Goal: Transaction & Acquisition: Purchase product/service

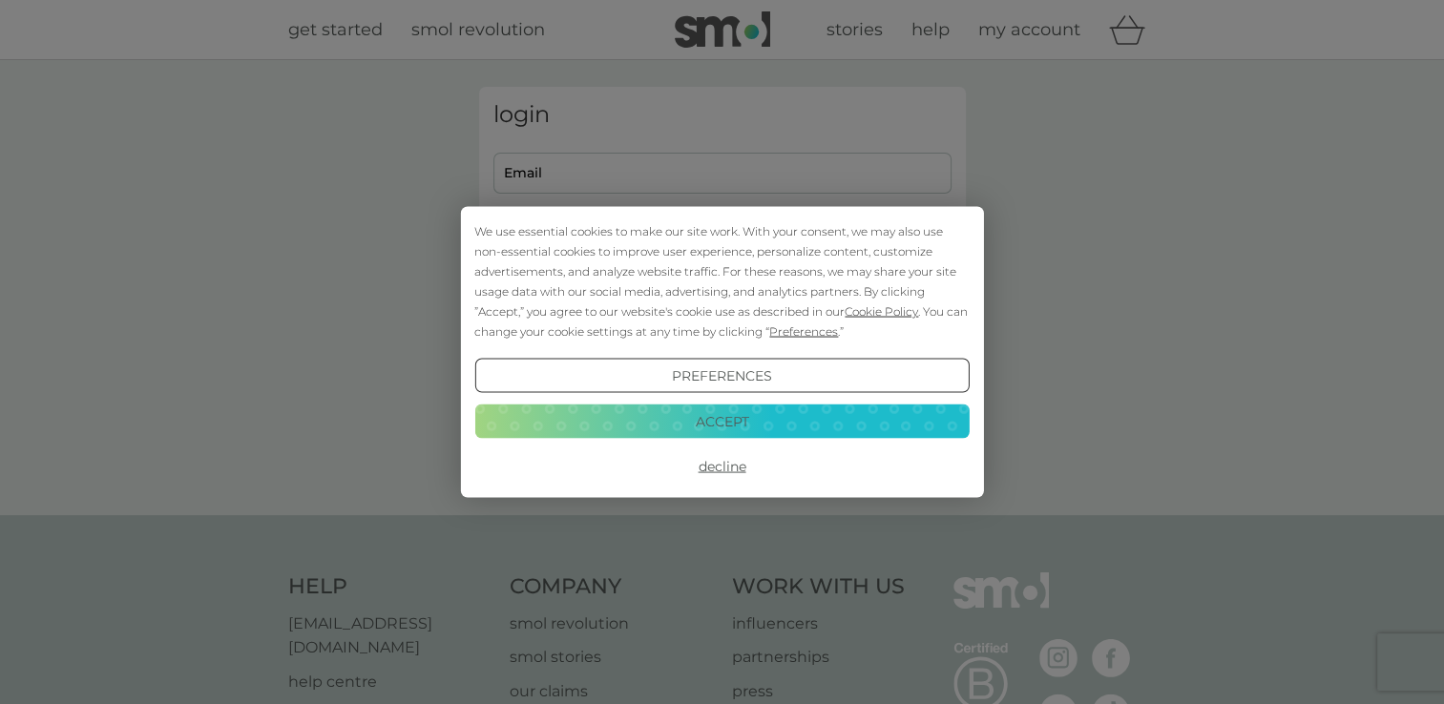
click at [595, 166] on div "We use essential cookies to make our site work. With your consent, we may also …" at bounding box center [722, 352] width 1444 height 704
click at [706, 469] on button "Decline" at bounding box center [721, 467] width 494 height 34
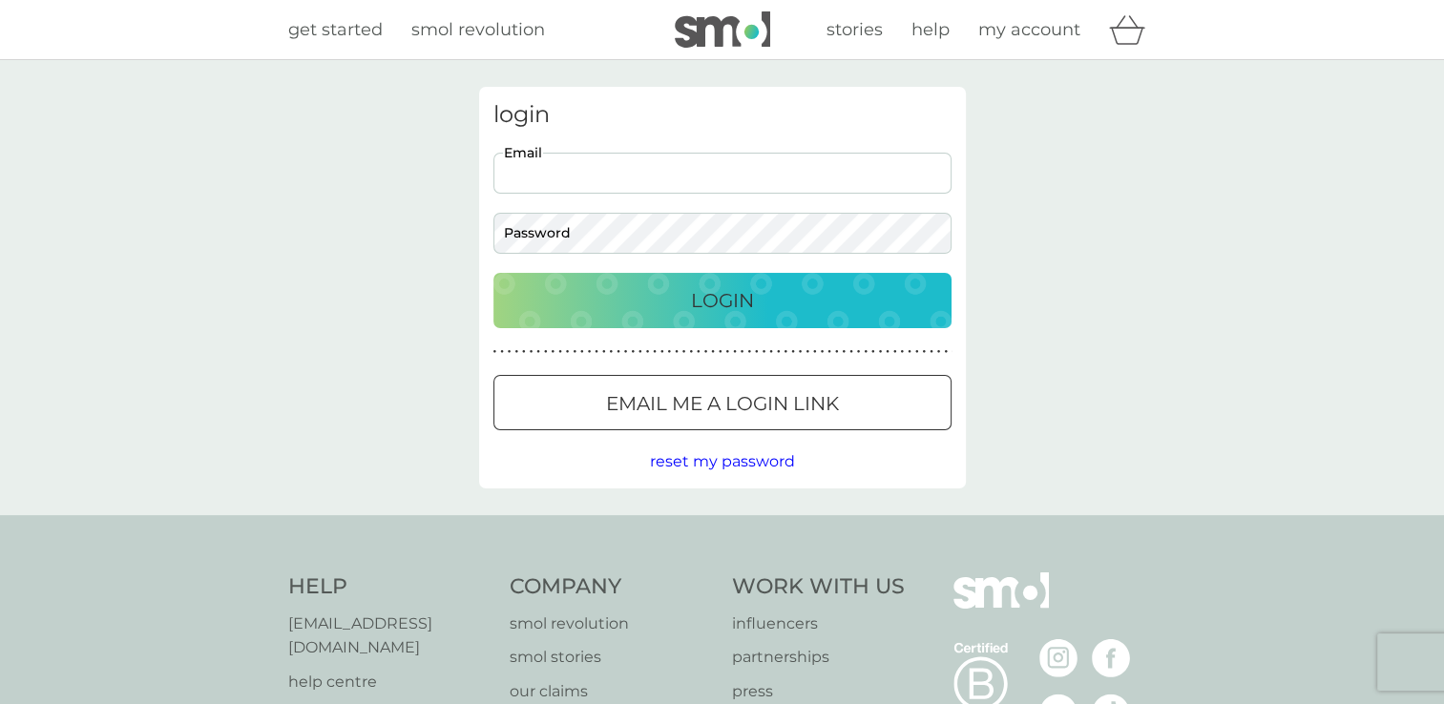
click at [552, 177] on input "Email" at bounding box center [722, 173] width 458 height 41
type input "[EMAIL_ADDRESS][DOMAIN_NAME]"
click at [493, 273] on button "Login" at bounding box center [722, 300] width 458 height 55
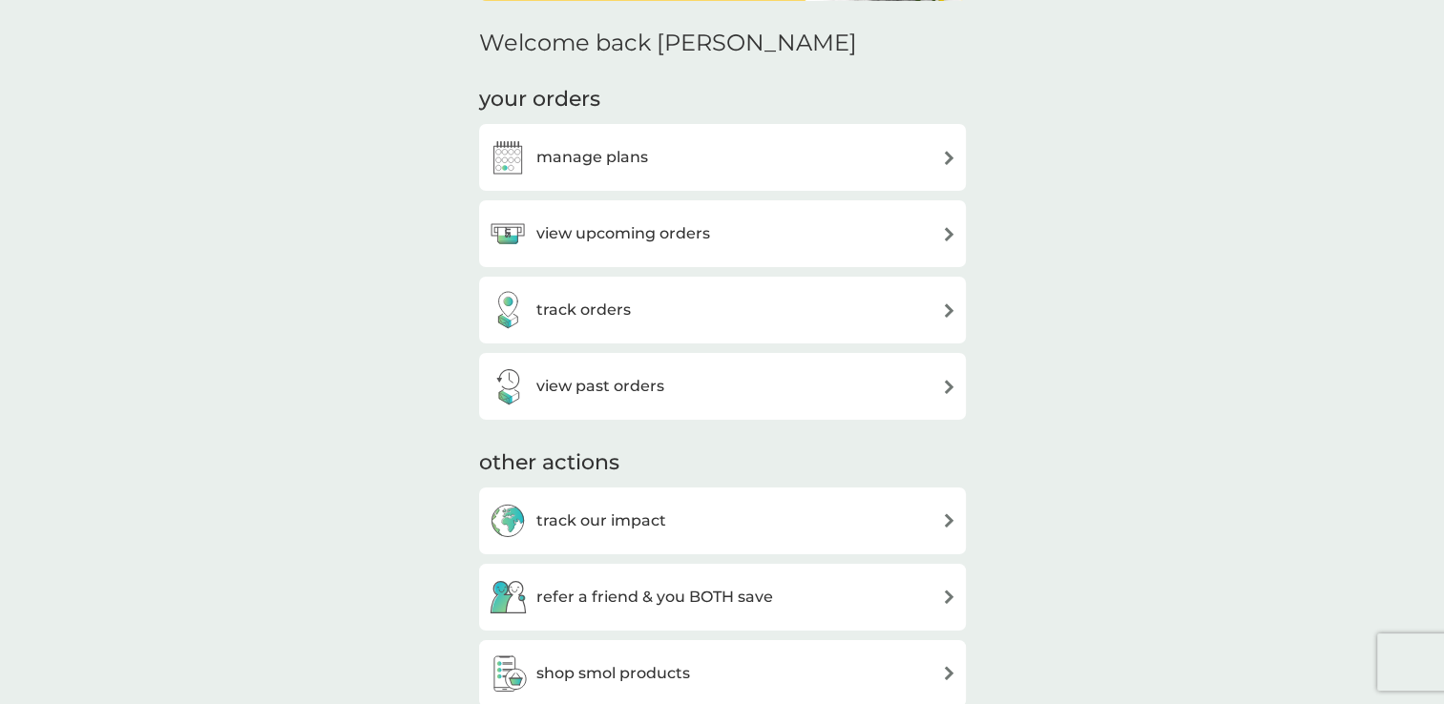
scroll to position [188, 0]
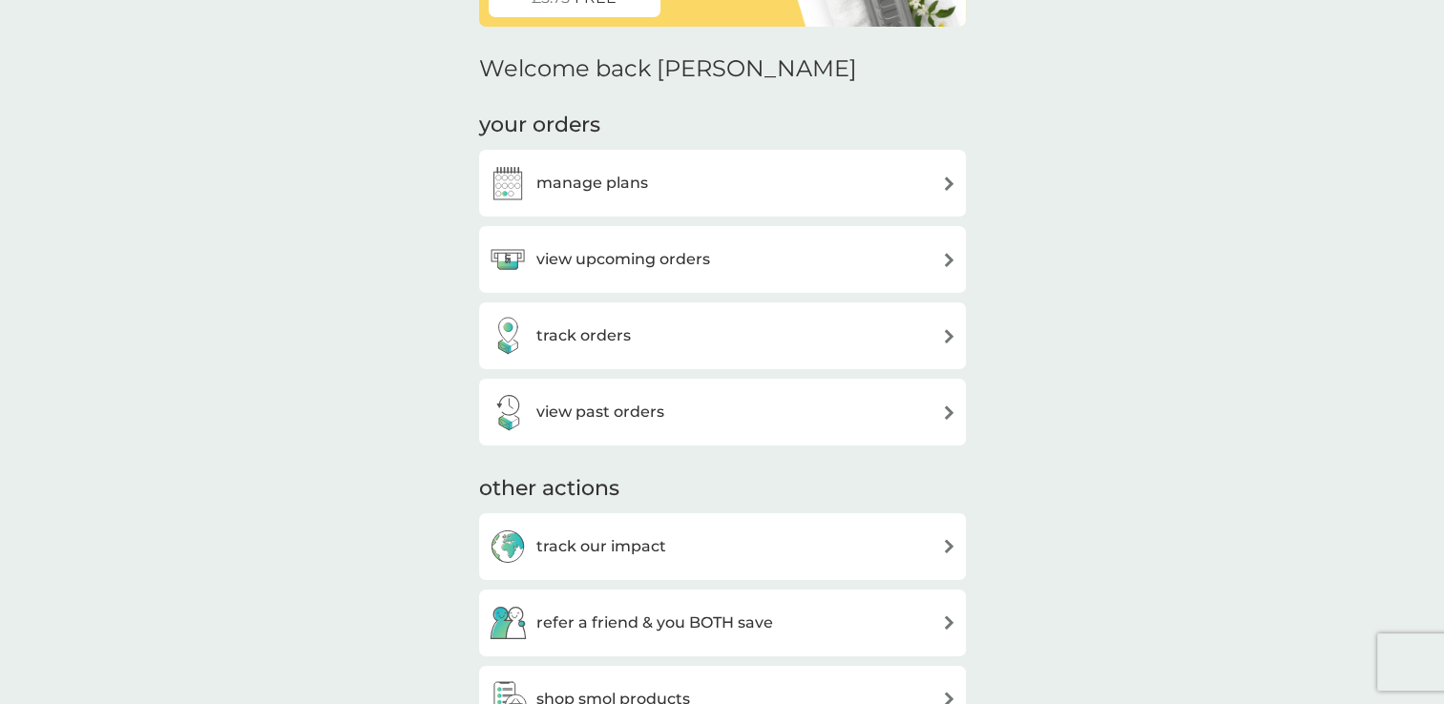
click at [913, 174] on div "manage plans" at bounding box center [723, 183] width 468 height 38
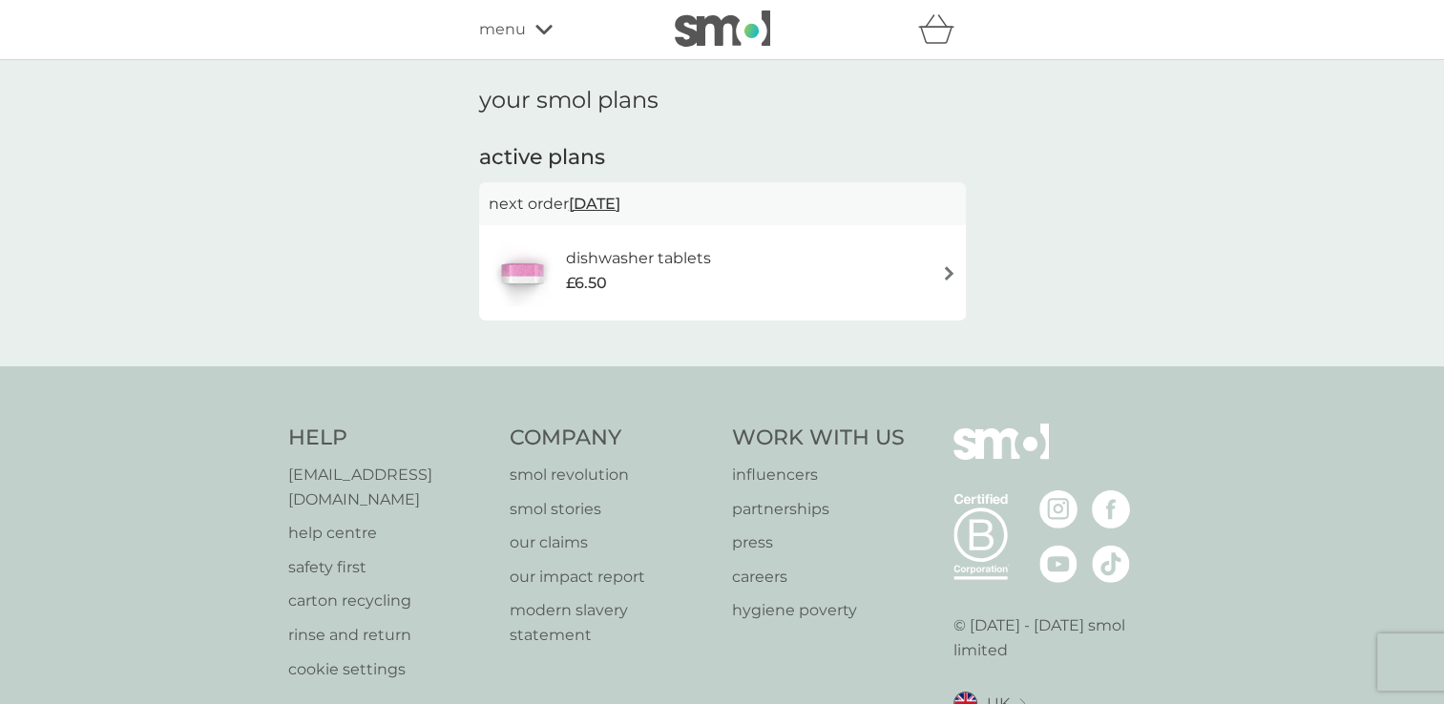
click at [543, 26] on icon at bounding box center [543, 29] width 17 height 11
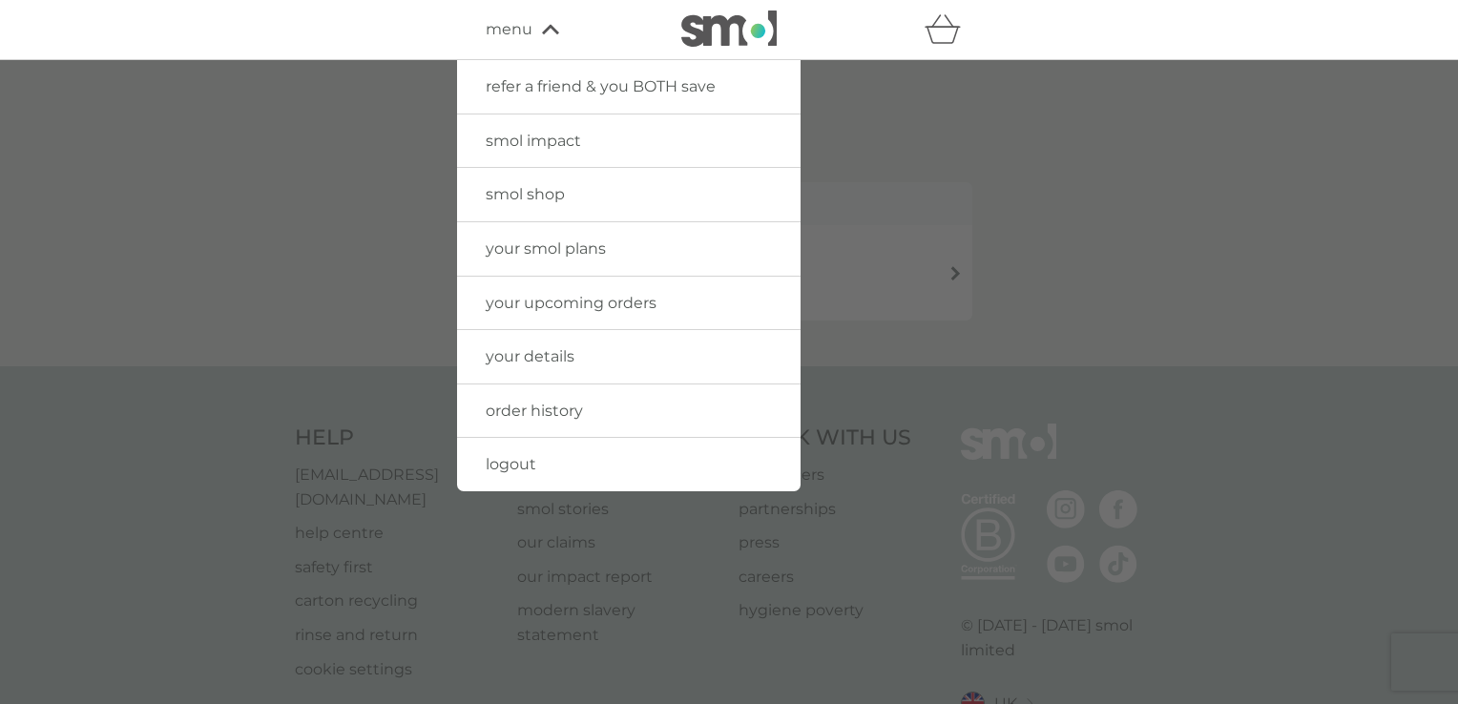
click at [539, 351] on span "your details" at bounding box center [530, 356] width 89 height 18
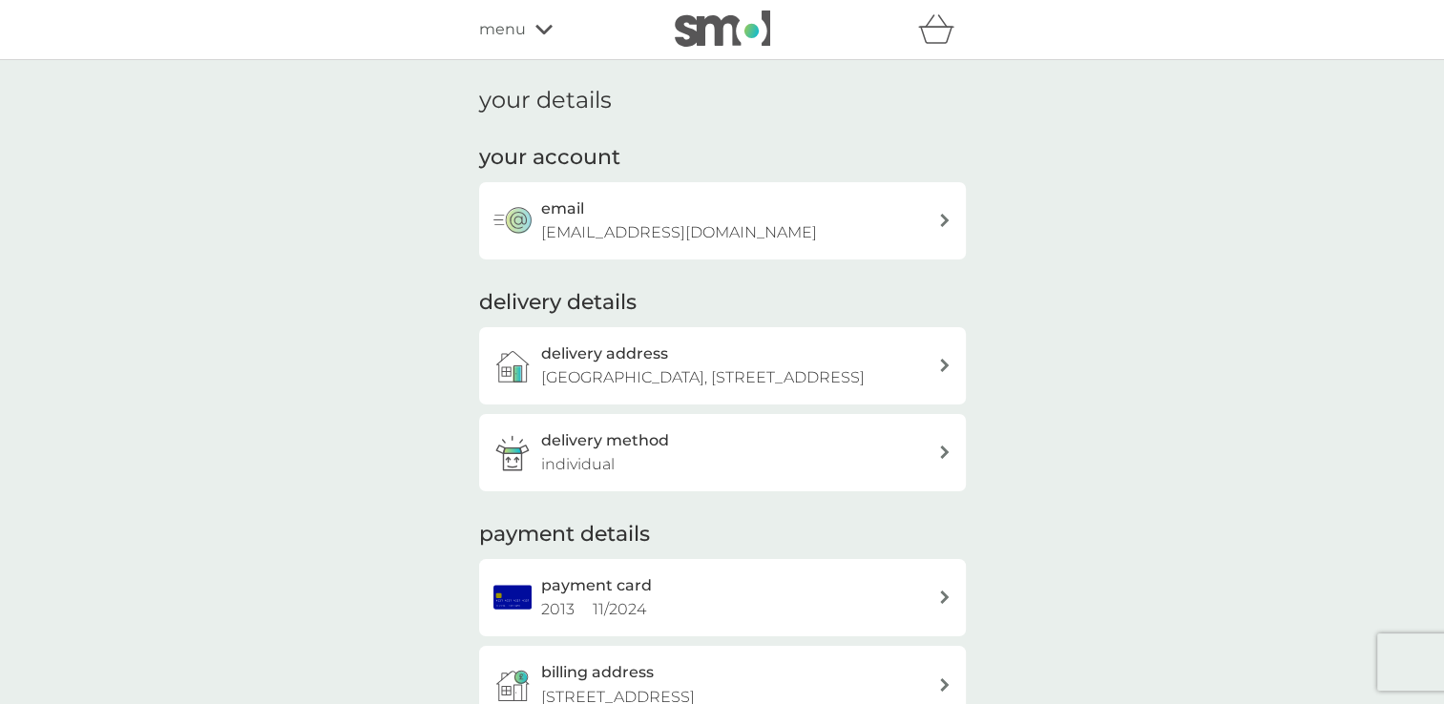
click at [935, 361] on div "delivery address SLPE Pentagon House, 52-54 Southwark Street, London, SE1 1UN" at bounding box center [739, 366] width 397 height 49
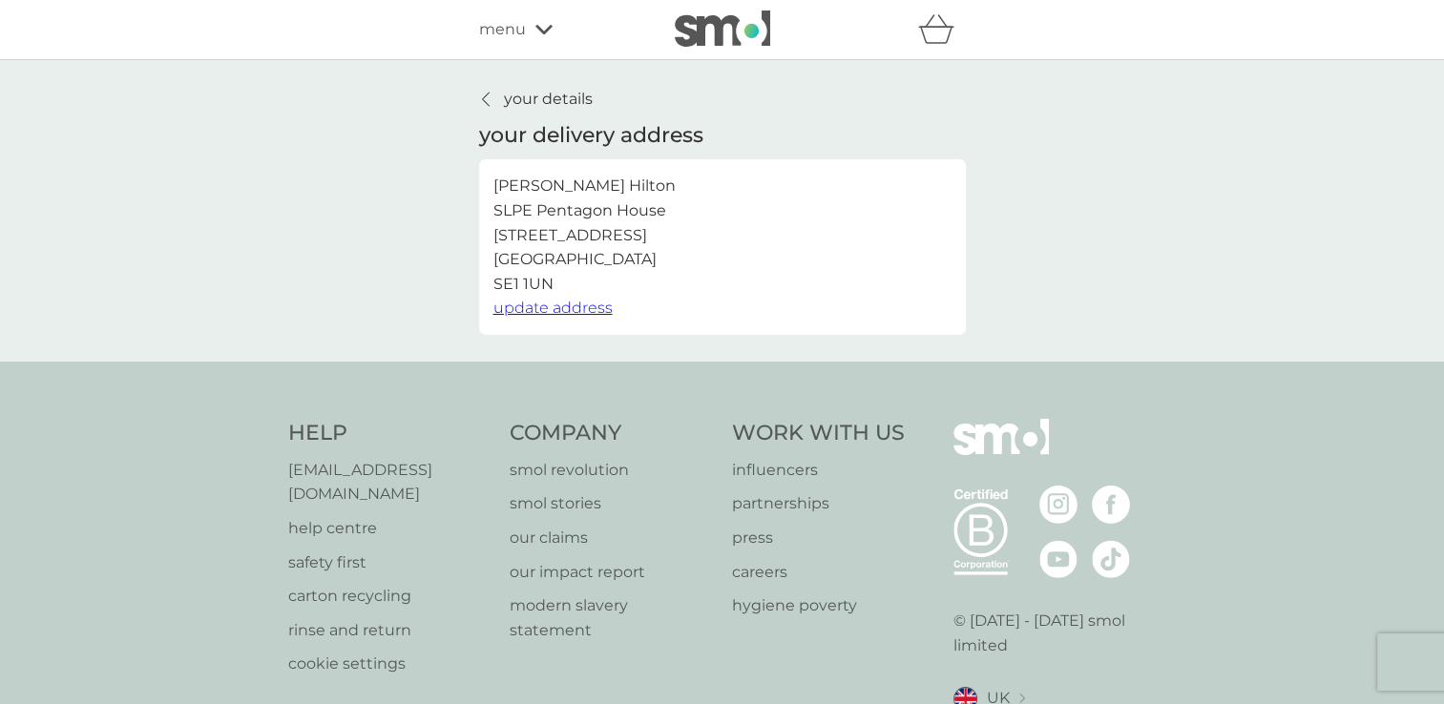
click at [542, 307] on span "update address" at bounding box center [552, 308] width 119 height 18
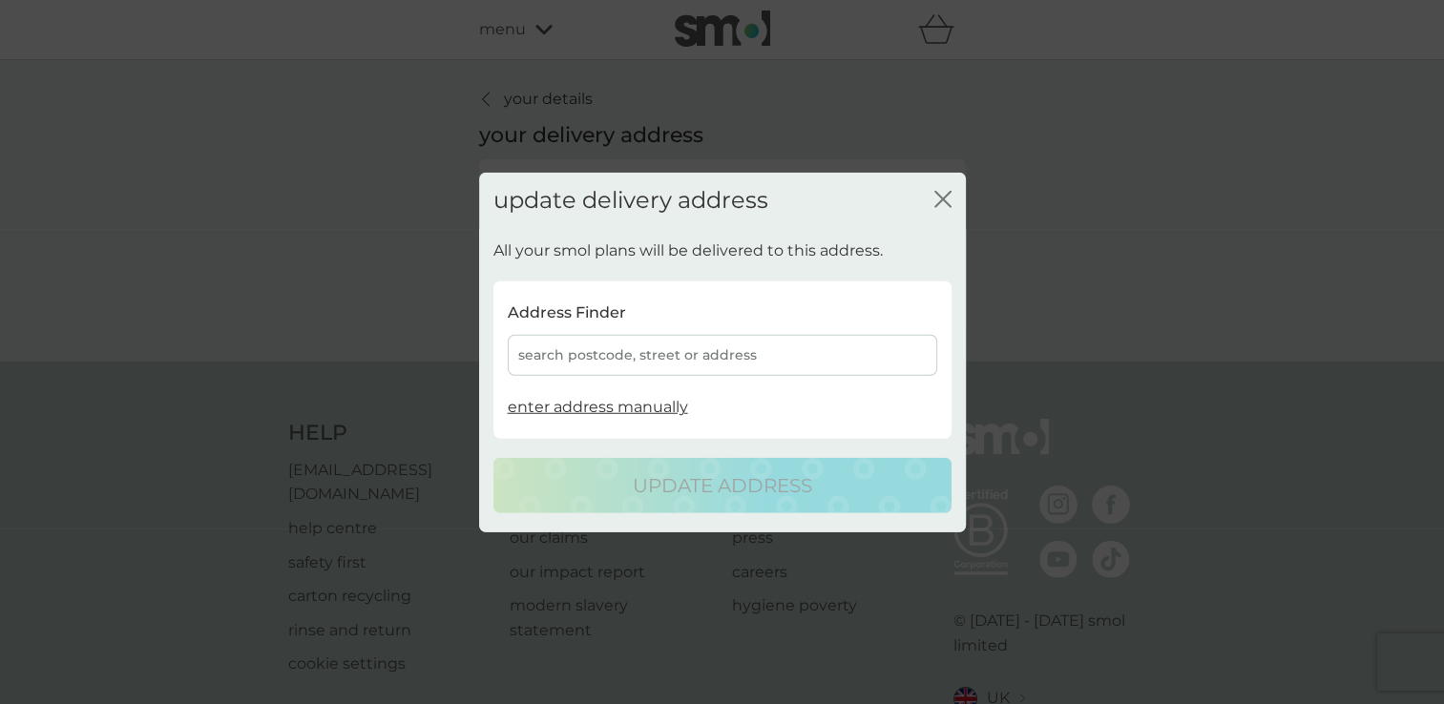
click at [576, 349] on div "search postcode, street or address" at bounding box center [722, 355] width 429 height 41
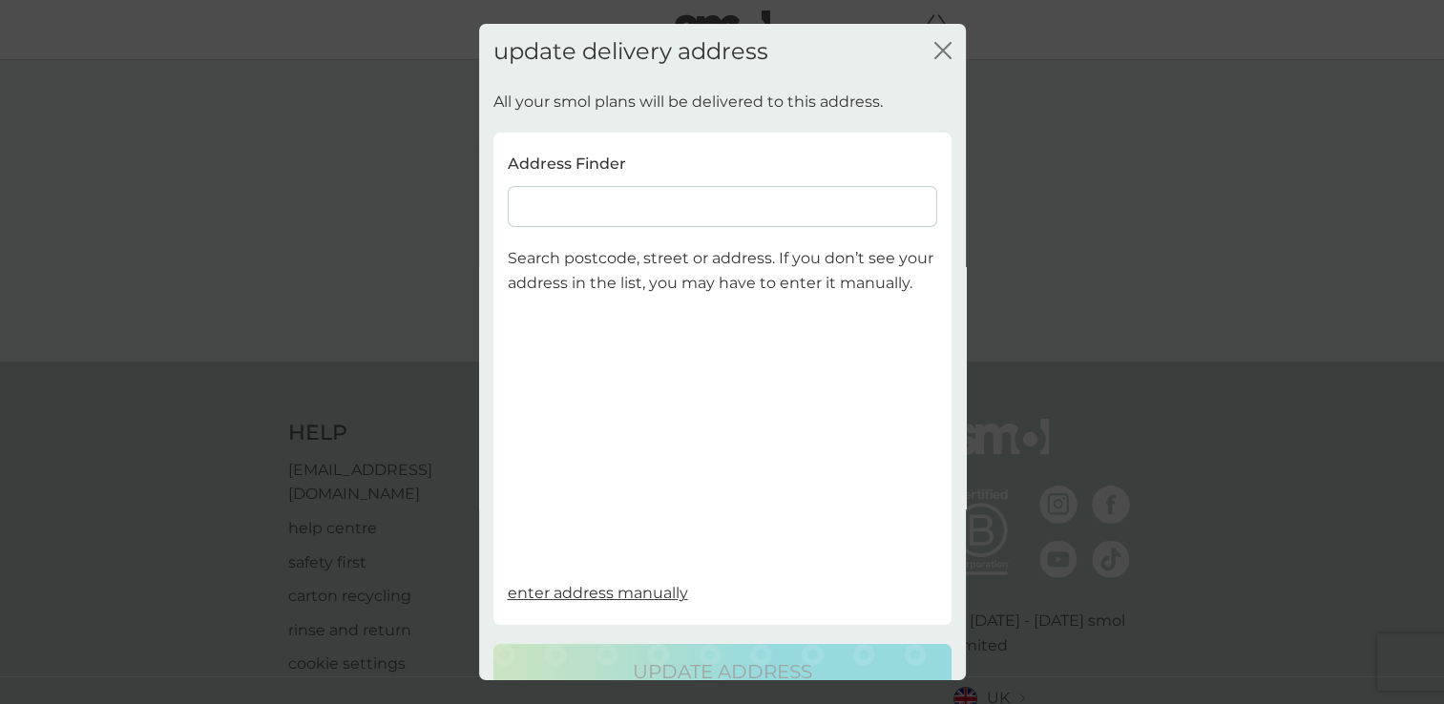
click at [550, 208] on input at bounding box center [722, 206] width 429 height 41
paste input "33-39 Bowling Green Lane, London, EC1R 0BJ"
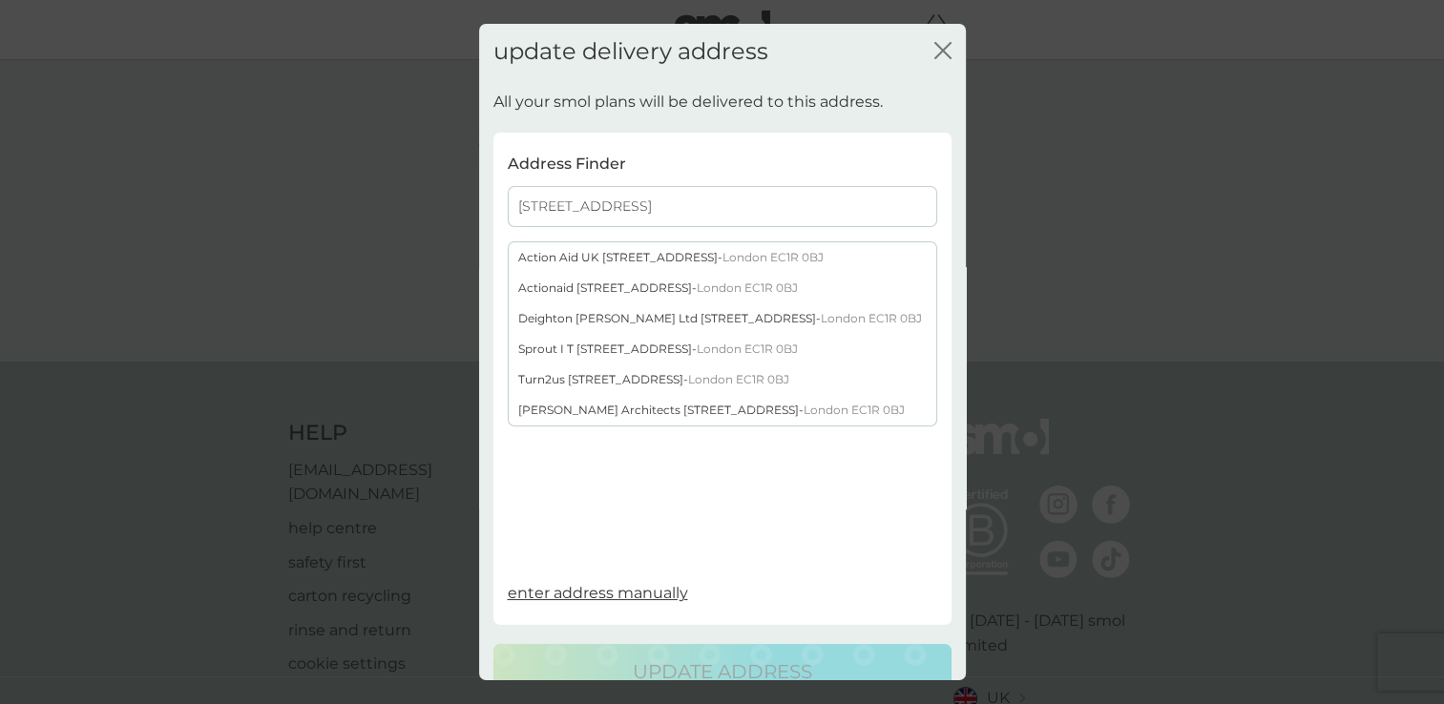
click at [755, 204] on input "33-39 Bowling Green Lane, London, EC1R 0BJ" at bounding box center [722, 206] width 429 height 41
click at [518, 204] on input "33-39 Bowling Green Lane, London, EC1R 0BJ" at bounding box center [722, 206] width 429 height 41
drag, startPoint x: 736, startPoint y: 204, endPoint x: 468, endPoint y: 207, distance: 268.2
click at [468, 207] on div "update delivery address close All your smol plans will be delivered to this add…" at bounding box center [722, 352] width 1444 height 704
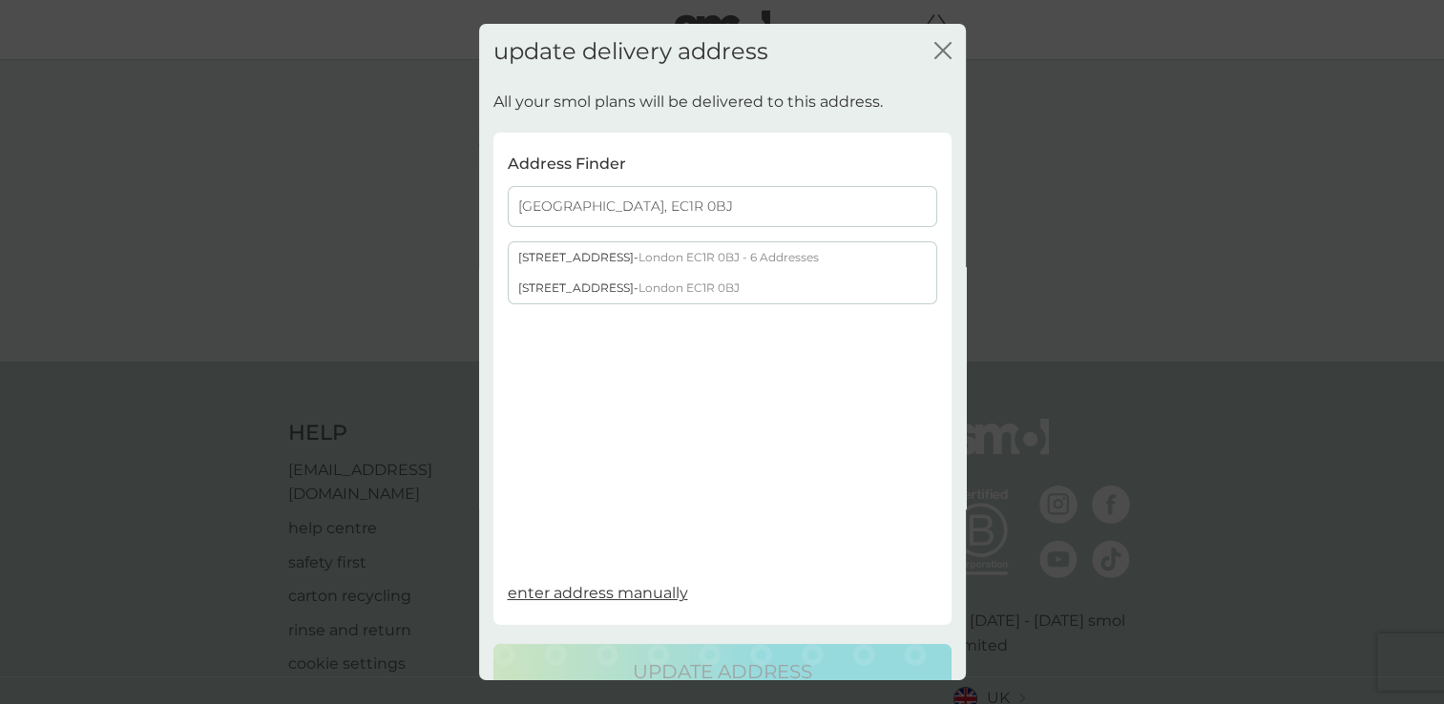
type input "London, EC1R 0BJ"
click at [586, 256] on div "33-39 Bowling Green Lane - London EC1R 0BJ - 6 Addresses" at bounding box center [723, 257] width 428 height 31
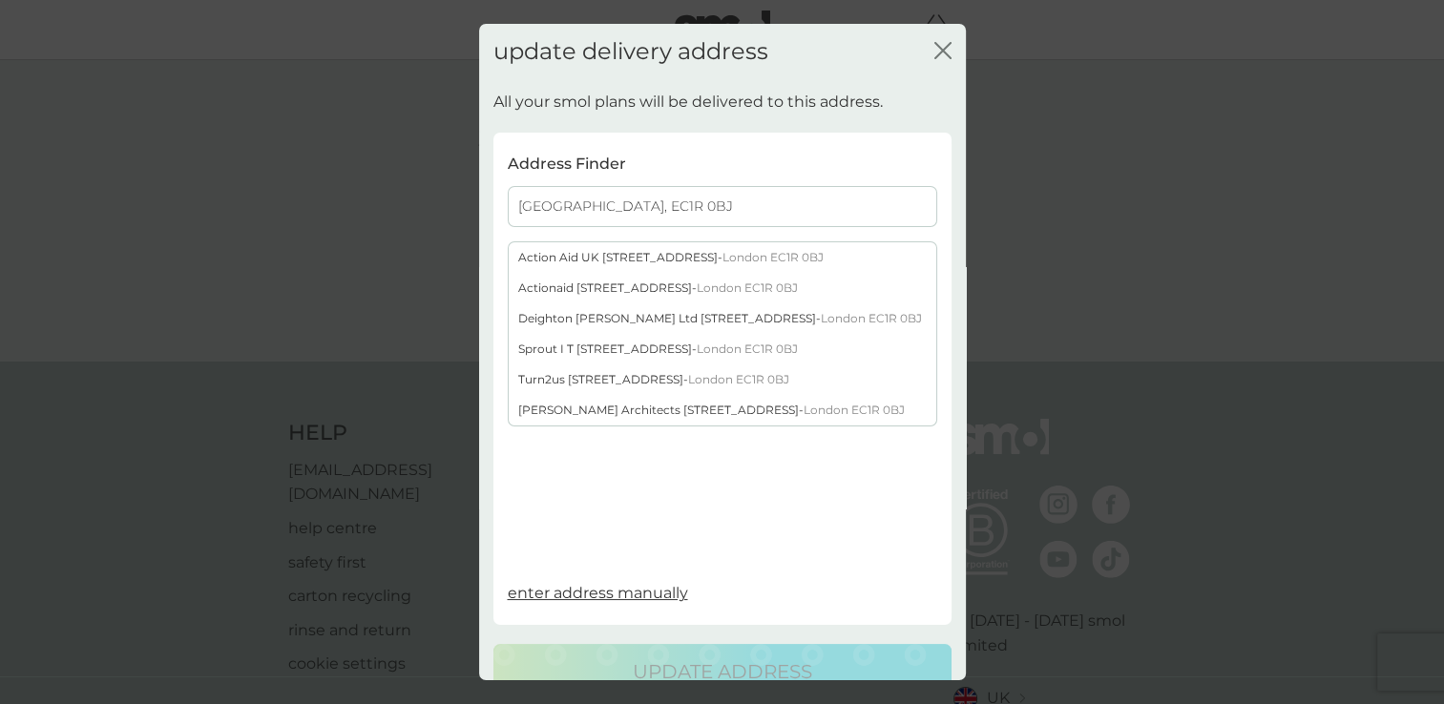
click at [574, 602] on span "enter address manually" at bounding box center [598, 593] width 180 height 18
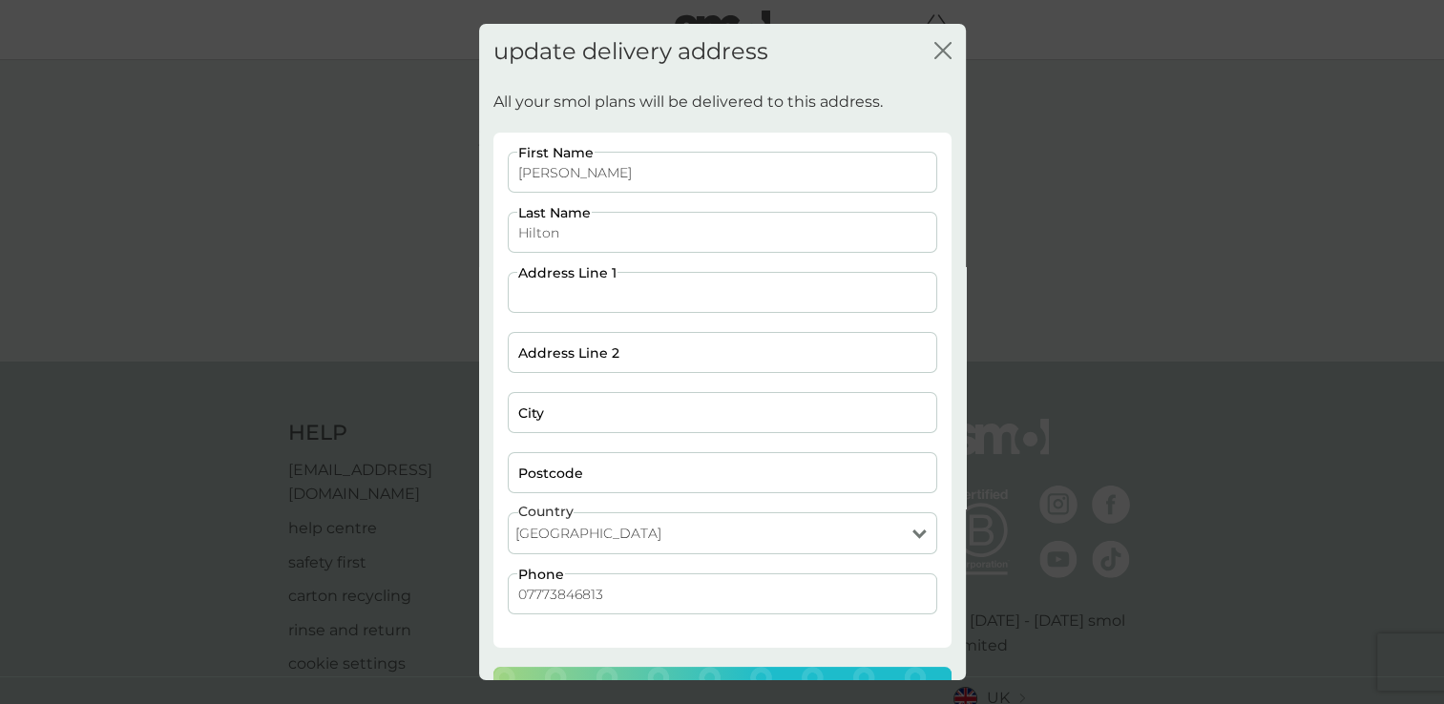
click at [565, 294] on input "Address Line 1" at bounding box center [722, 292] width 429 height 41
paste input "SLPE 33-39 Bowling Green Lane,"
type input "SLPE 33-39 Bowling Green Lane"
click at [572, 418] on input "City" at bounding box center [722, 412] width 429 height 41
type input "London"
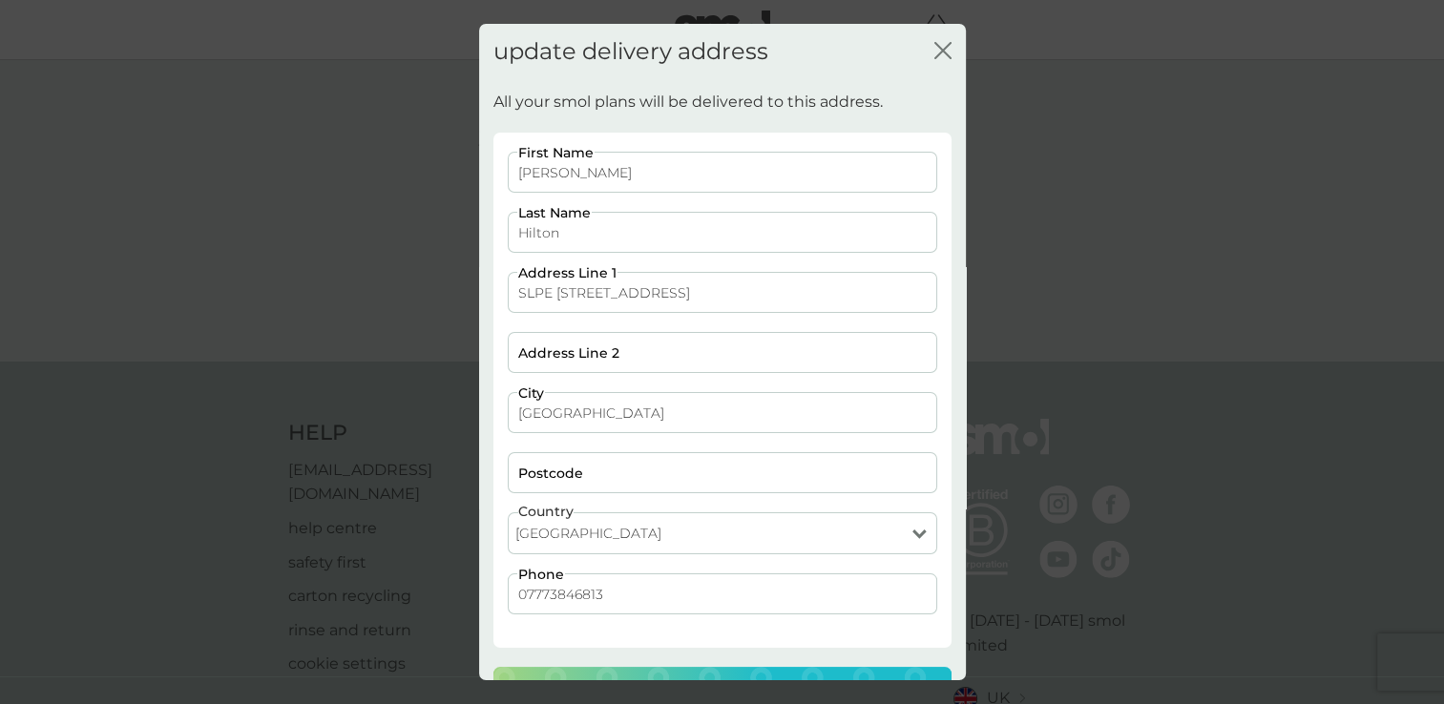
click at [521, 474] on input "Postcode" at bounding box center [722, 472] width 429 height 41
paste input "EC1R 0BJ"
type input "EC1R 0BJ"
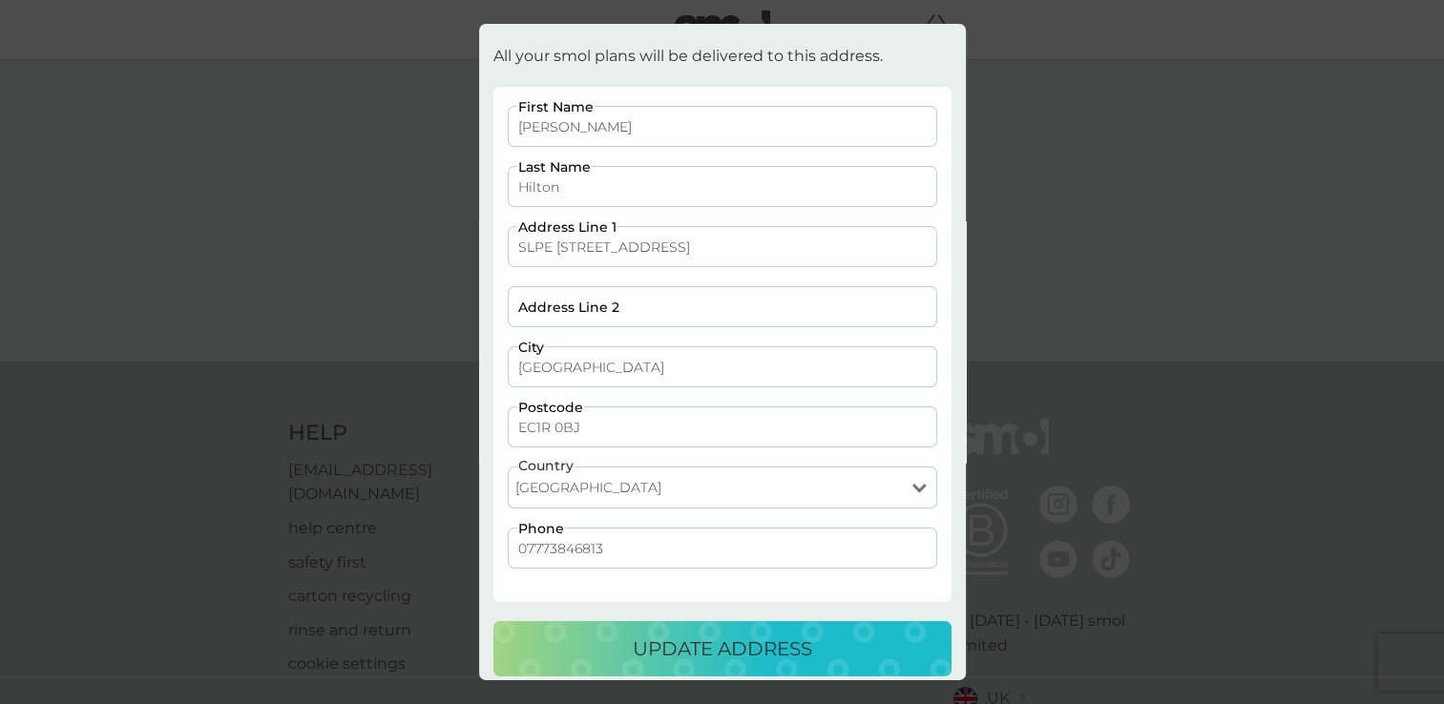
scroll to position [59, 0]
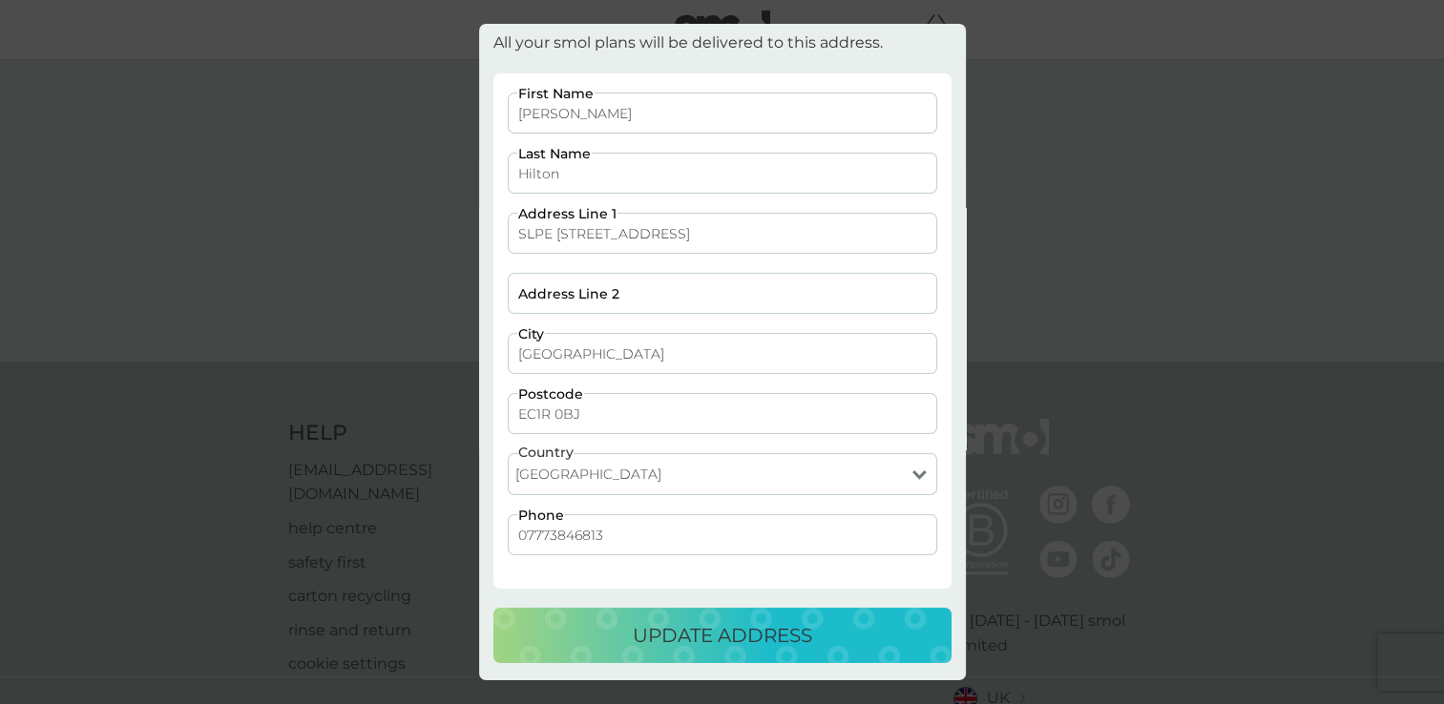
click at [674, 638] on p "update address" at bounding box center [722, 635] width 179 height 31
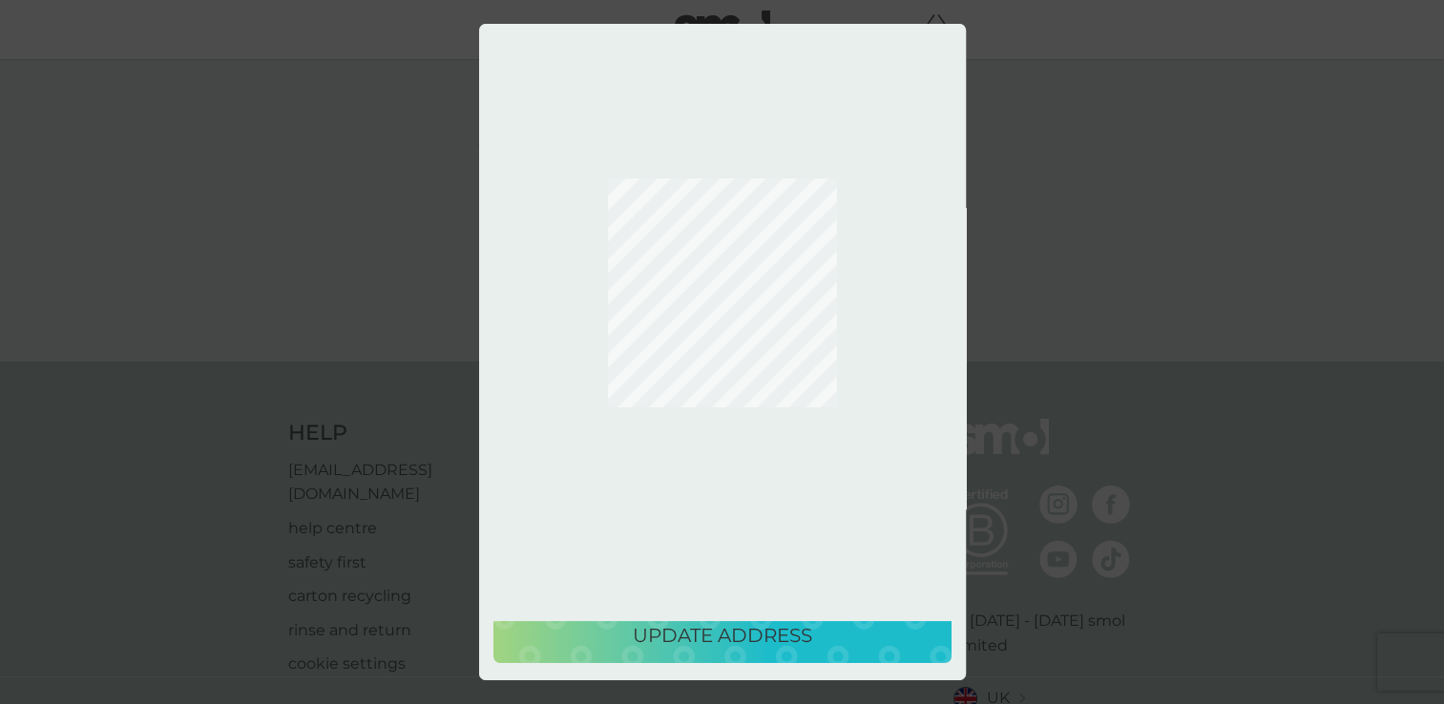
scroll to position [0, 0]
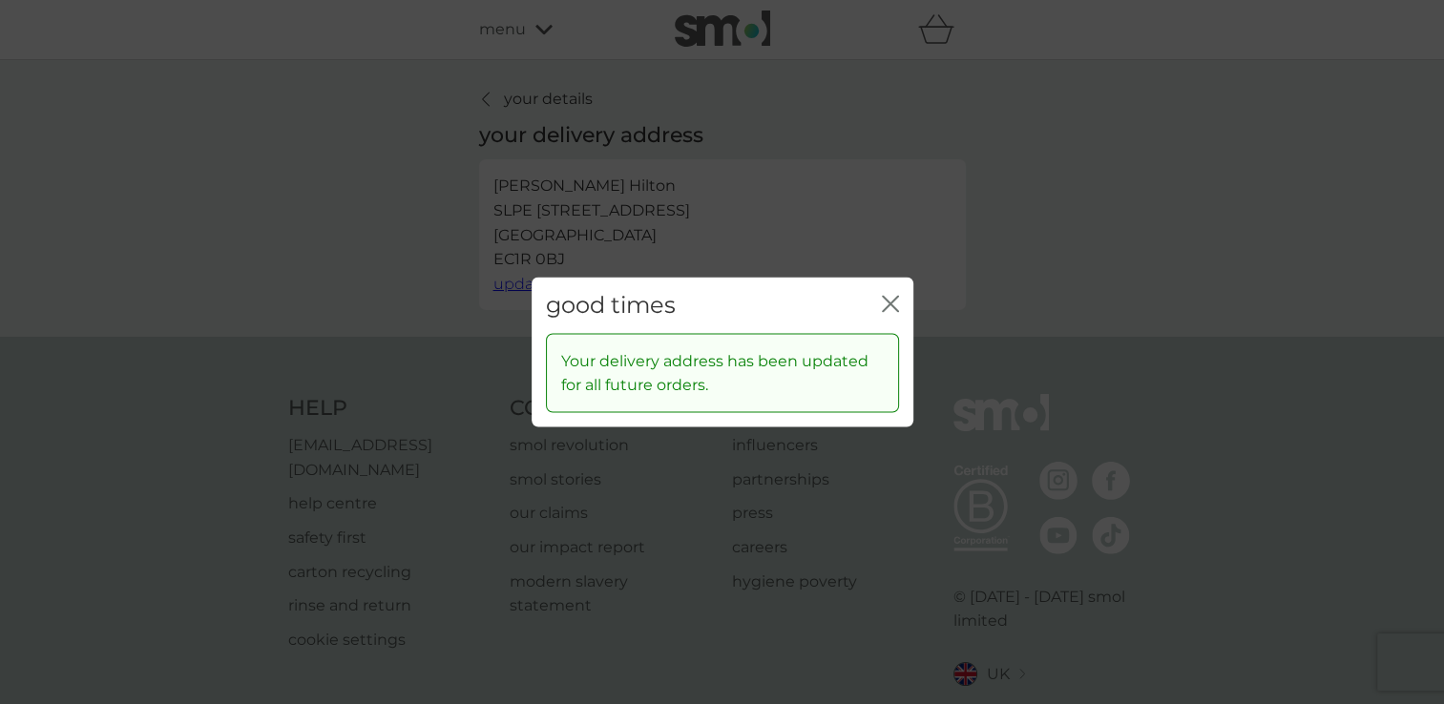
click at [890, 304] on icon "close" at bounding box center [894, 304] width 8 height 15
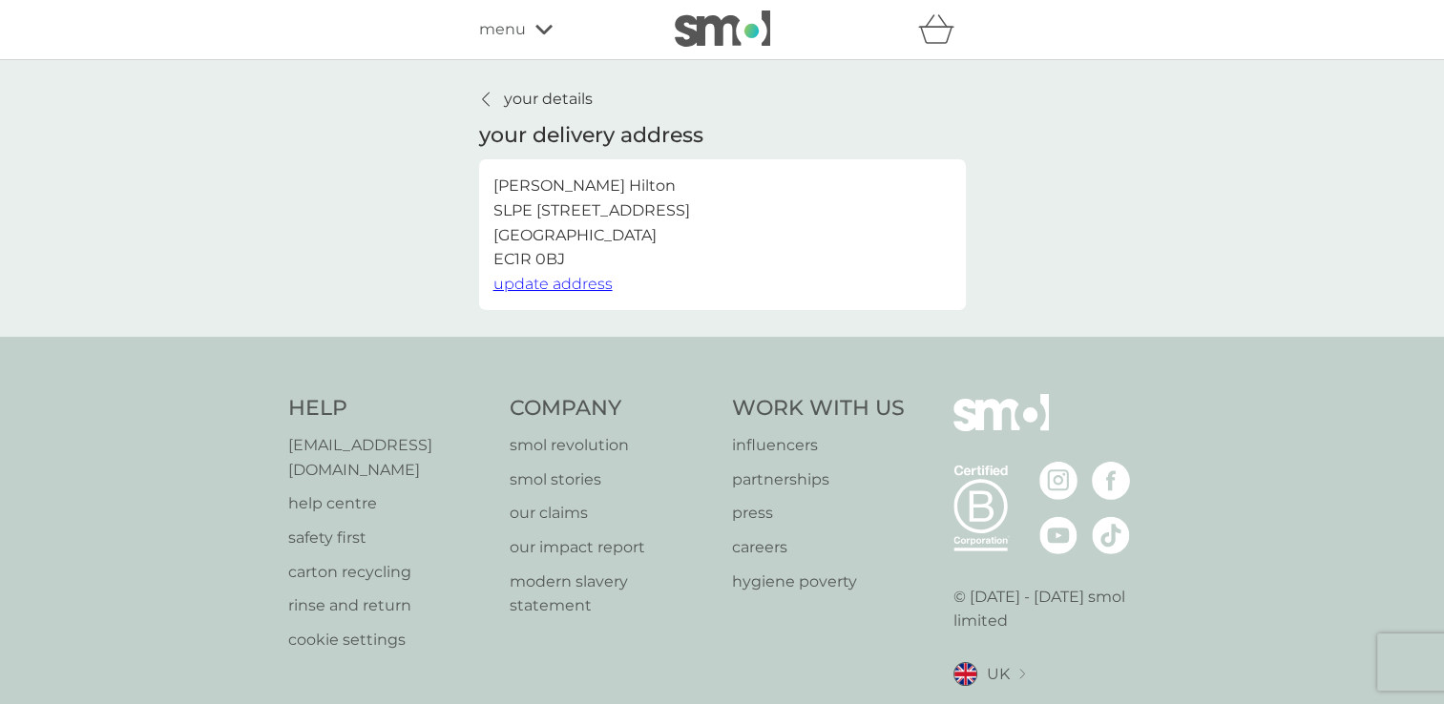
click at [489, 94] on icon at bounding box center [486, 99] width 8 height 15
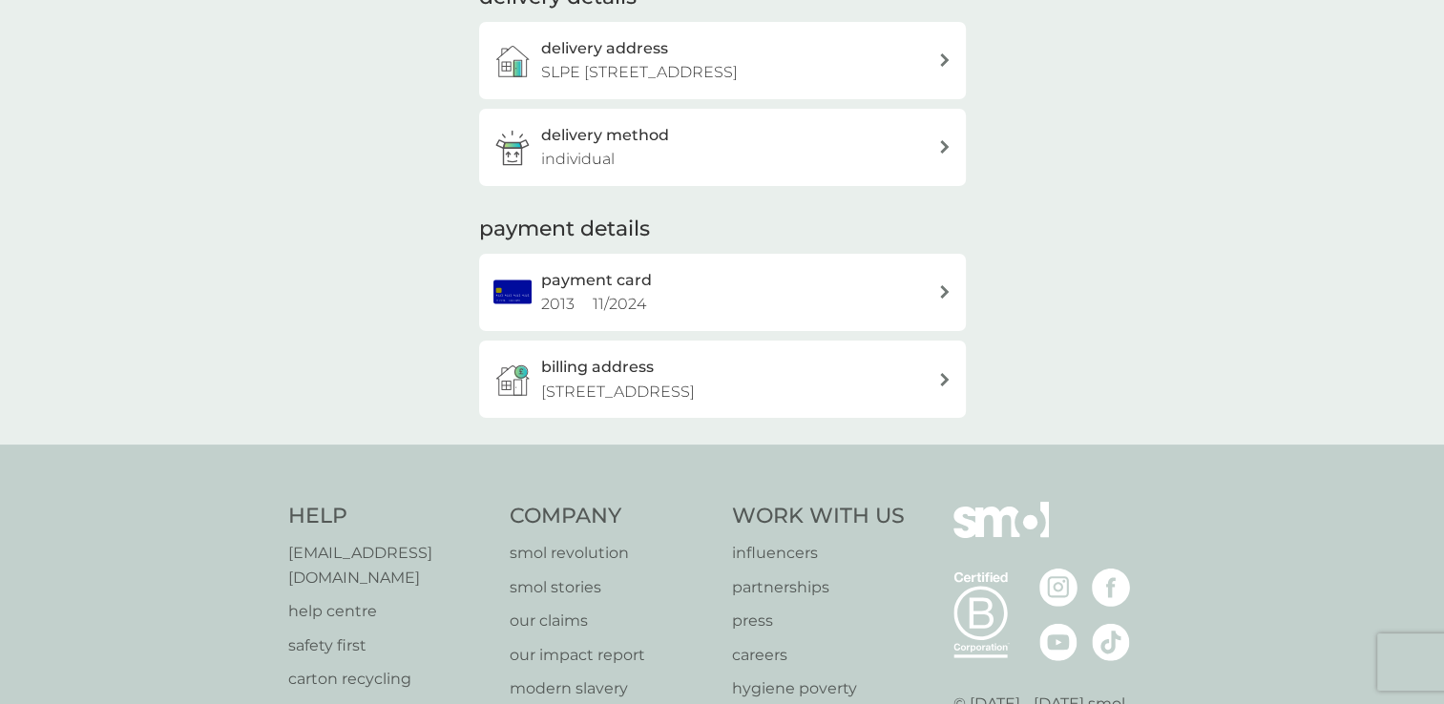
scroll to position [307, 0]
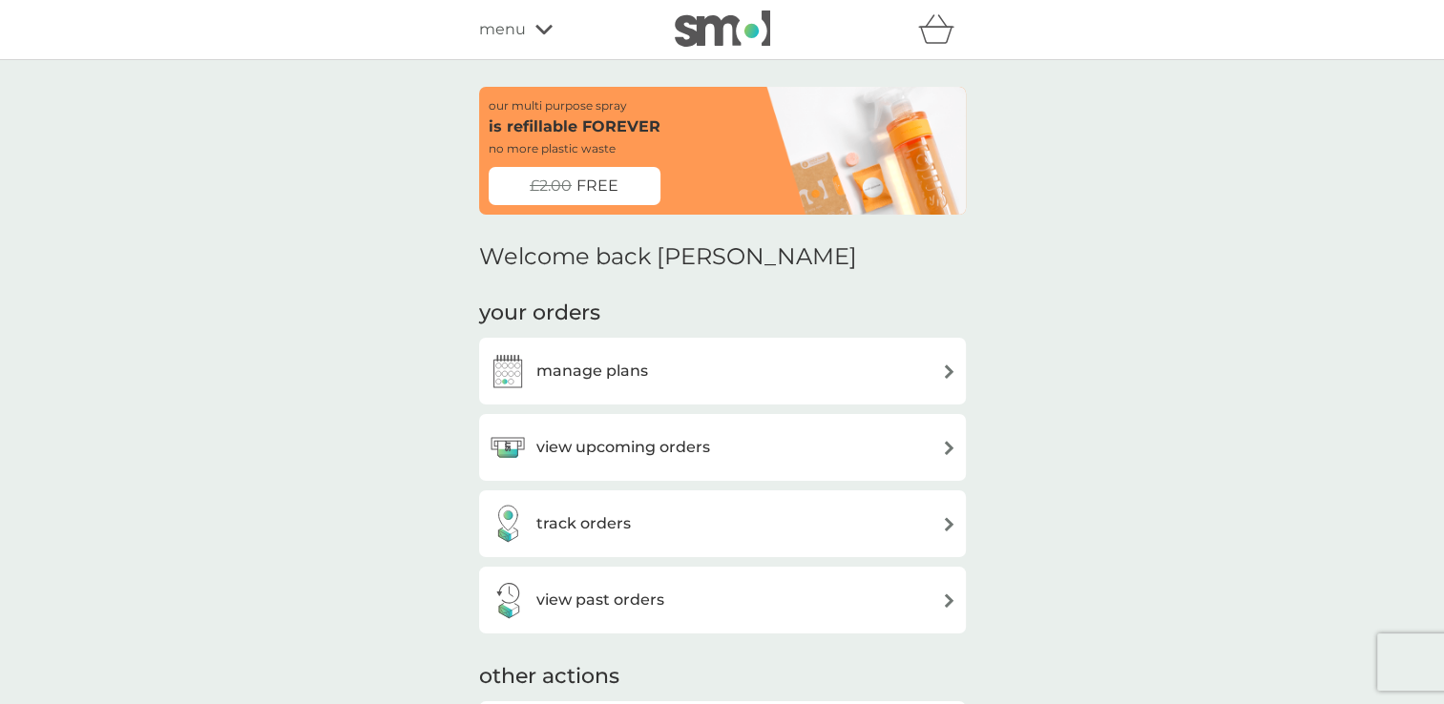
click at [542, 43] on div "refer a friend & you BOTH save smol impact smol shop your smol plans your upcom…" at bounding box center [722, 29] width 487 height 38
click at [527, 29] on div "menu" at bounding box center [560, 29] width 162 height 25
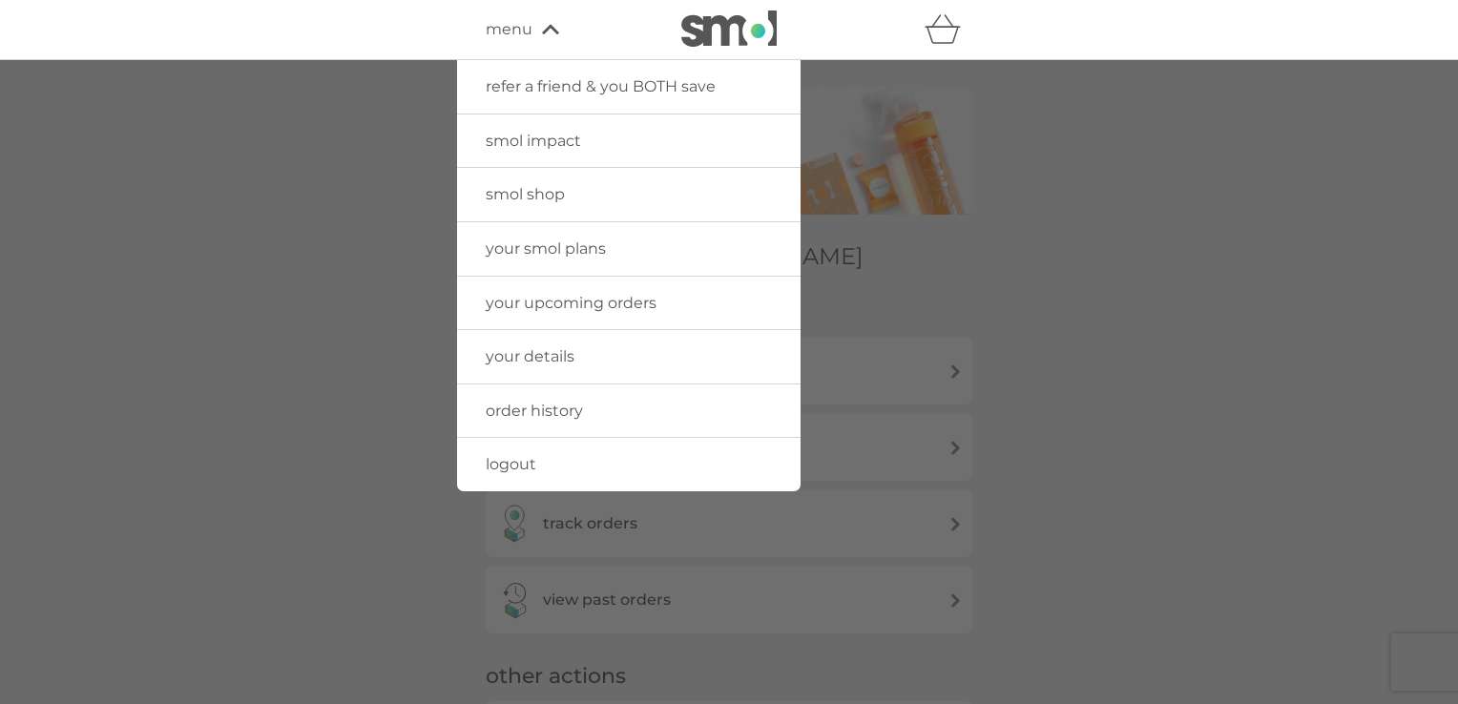
click at [494, 461] on span "logout" at bounding box center [511, 464] width 51 height 18
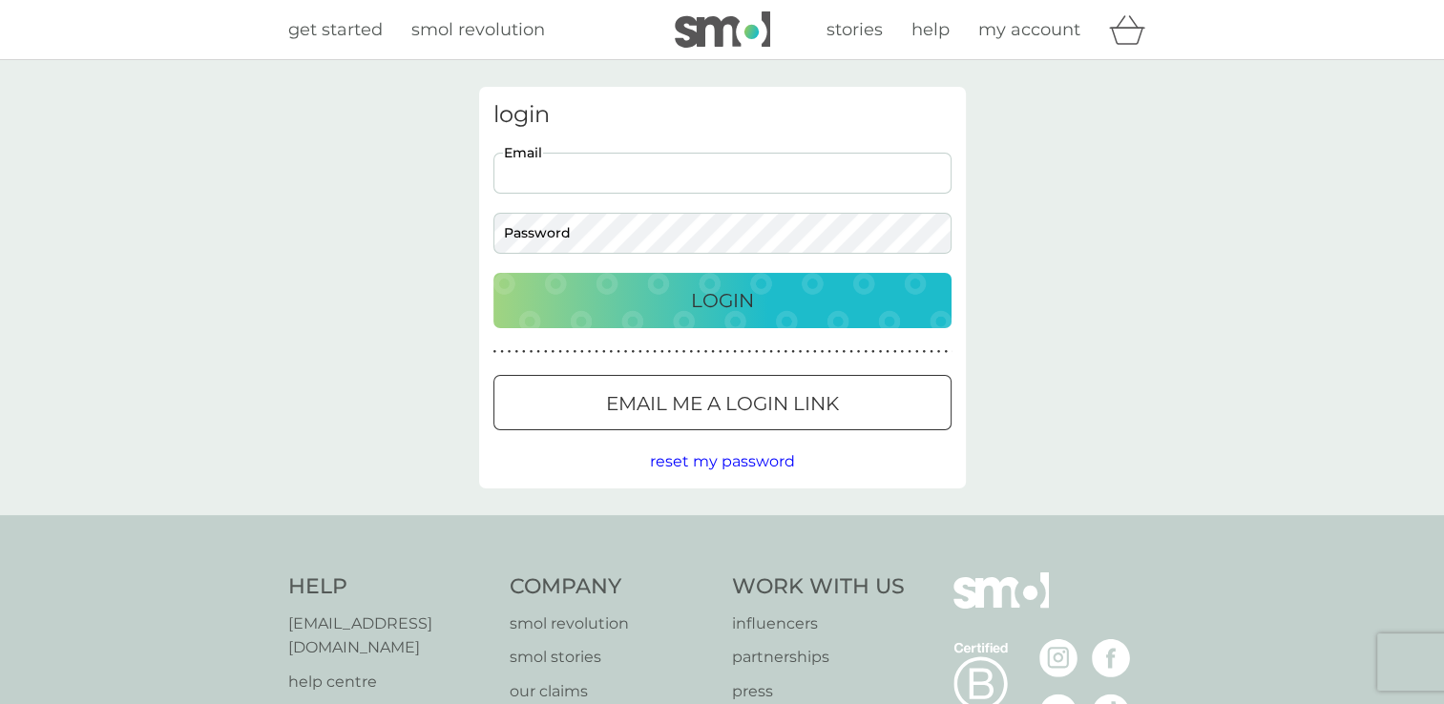
click at [544, 160] on input "Email" at bounding box center [722, 173] width 458 height 41
type input "[PERSON_NAME][EMAIL_ADDRESS][DOMAIN_NAME]"
click at [732, 298] on p "Login" at bounding box center [722, 300] width 63 height 31
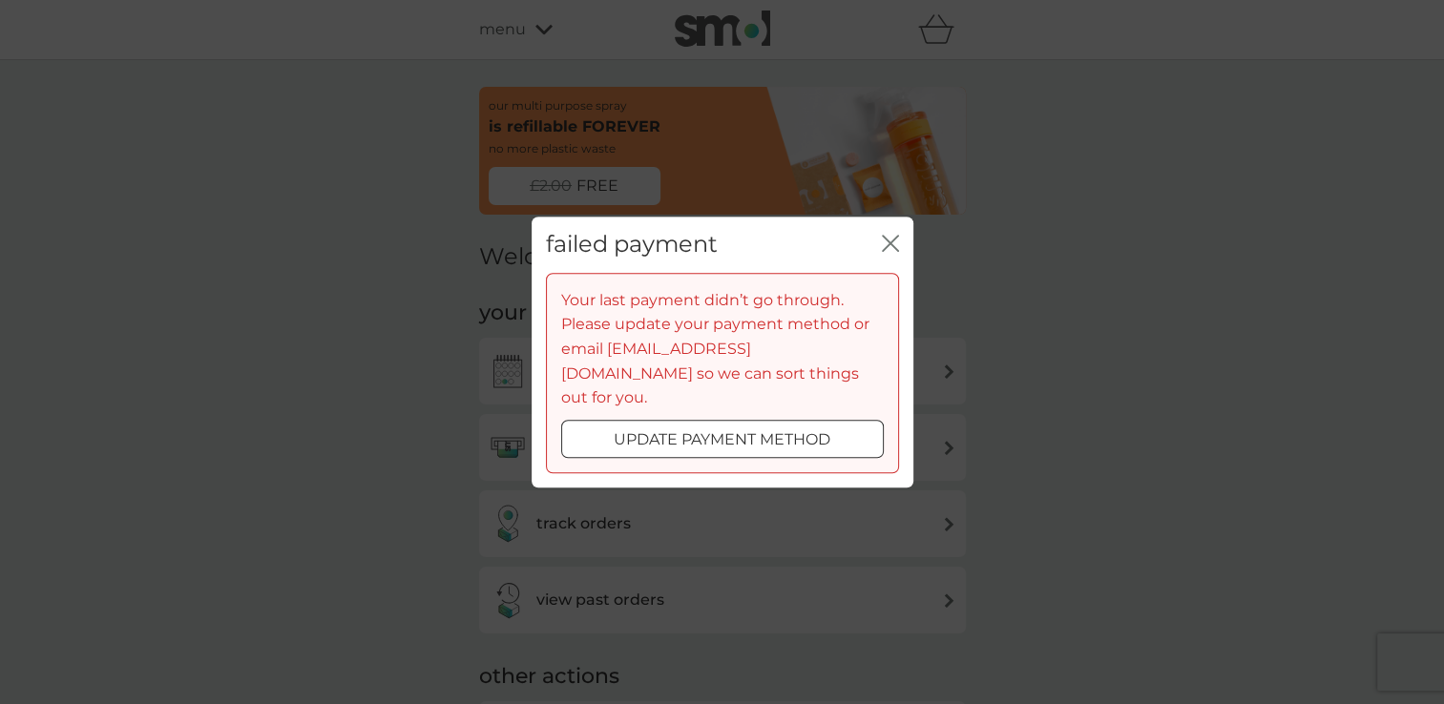
click at [720, 432] on div at bounding box center [722, 437] width 11 height 11
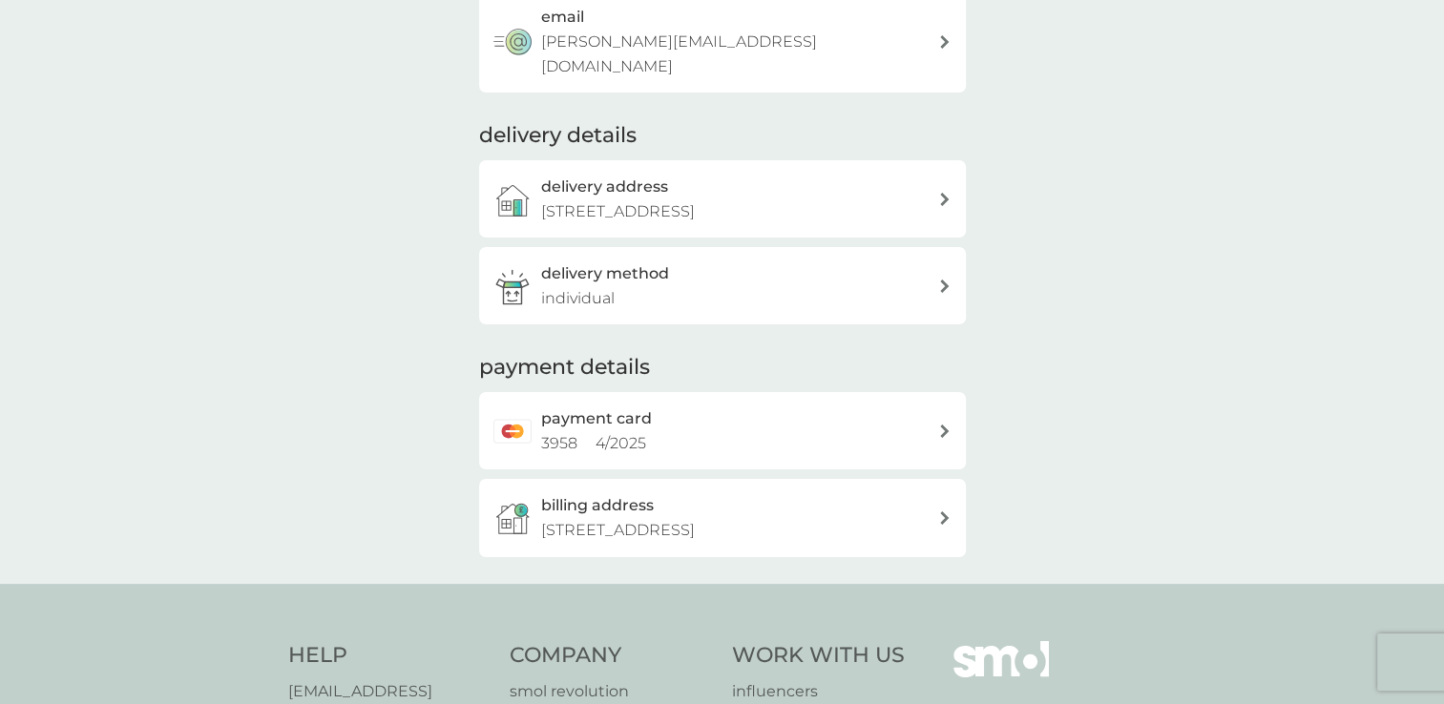
scroll to position [310, 0]
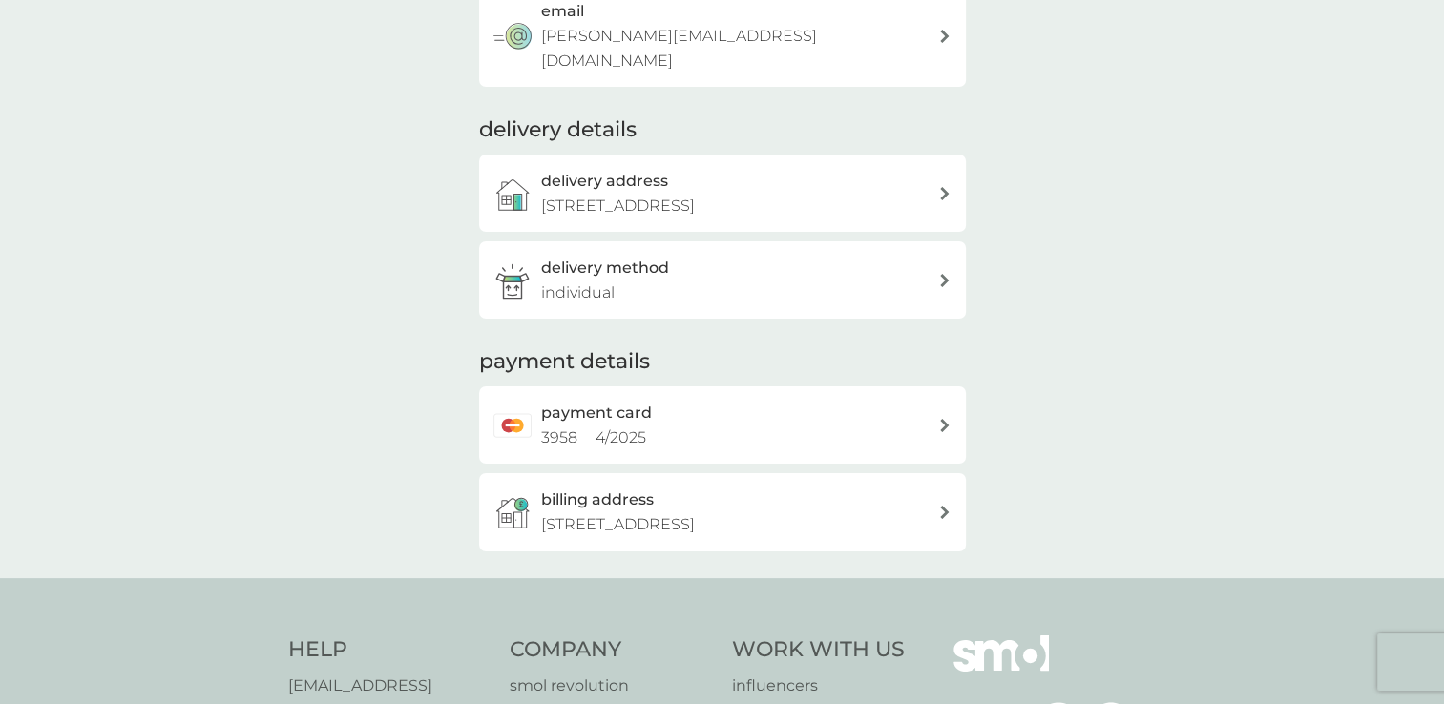
click at [786, 399] on div "payment card 3958 4 / 2025" at bounding box center [722, 425] width 487 height 77
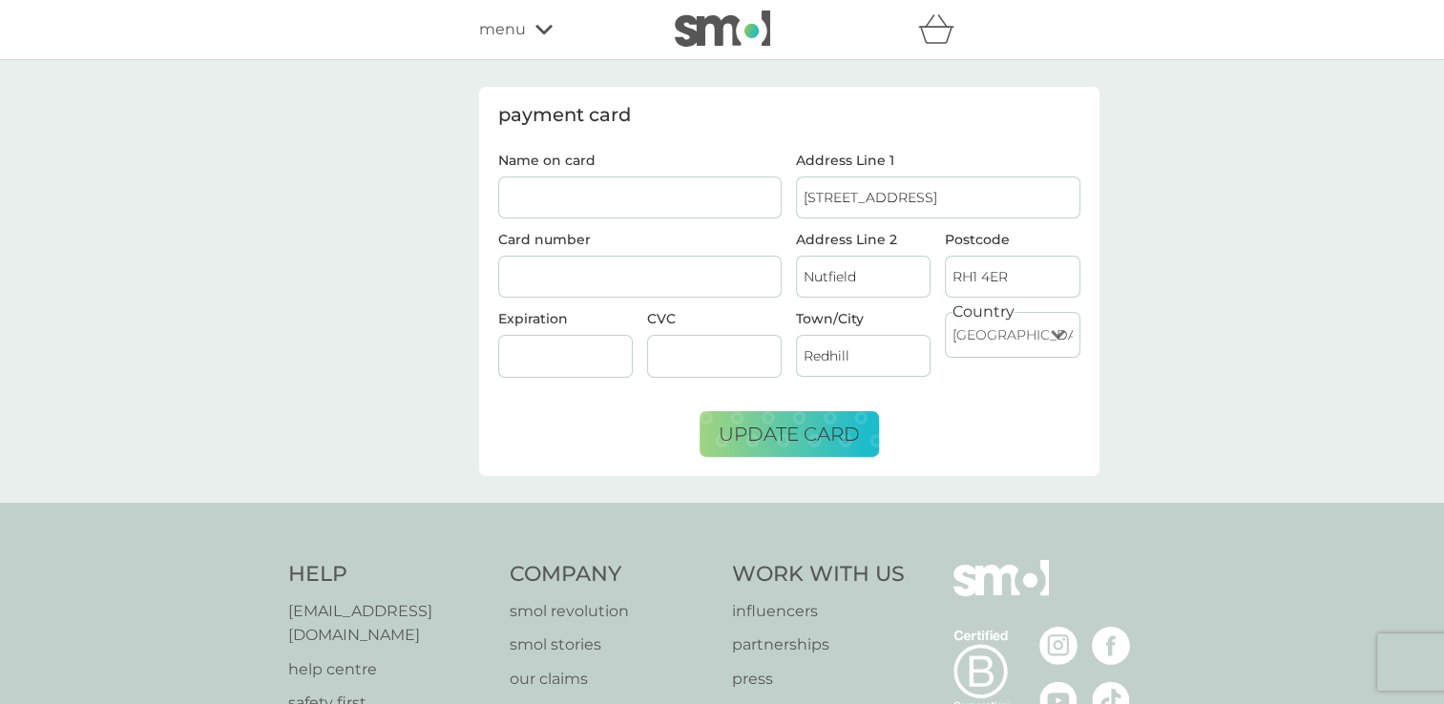
click at [610, 193] on input "Name on card" at bounding box center [640, 198] width 284 height 42
click at [606, 192] on input "HANNAH JANE HILTON" at bounding box center [640, 198] width 284 height 42
type input "HANNAH HILTON"
click at [576, 265] on div at bounding box center [640, 277] width 284 height 43
click at [822, 431] on span "update card" at bounding box center [789, 434] width 141 height 23
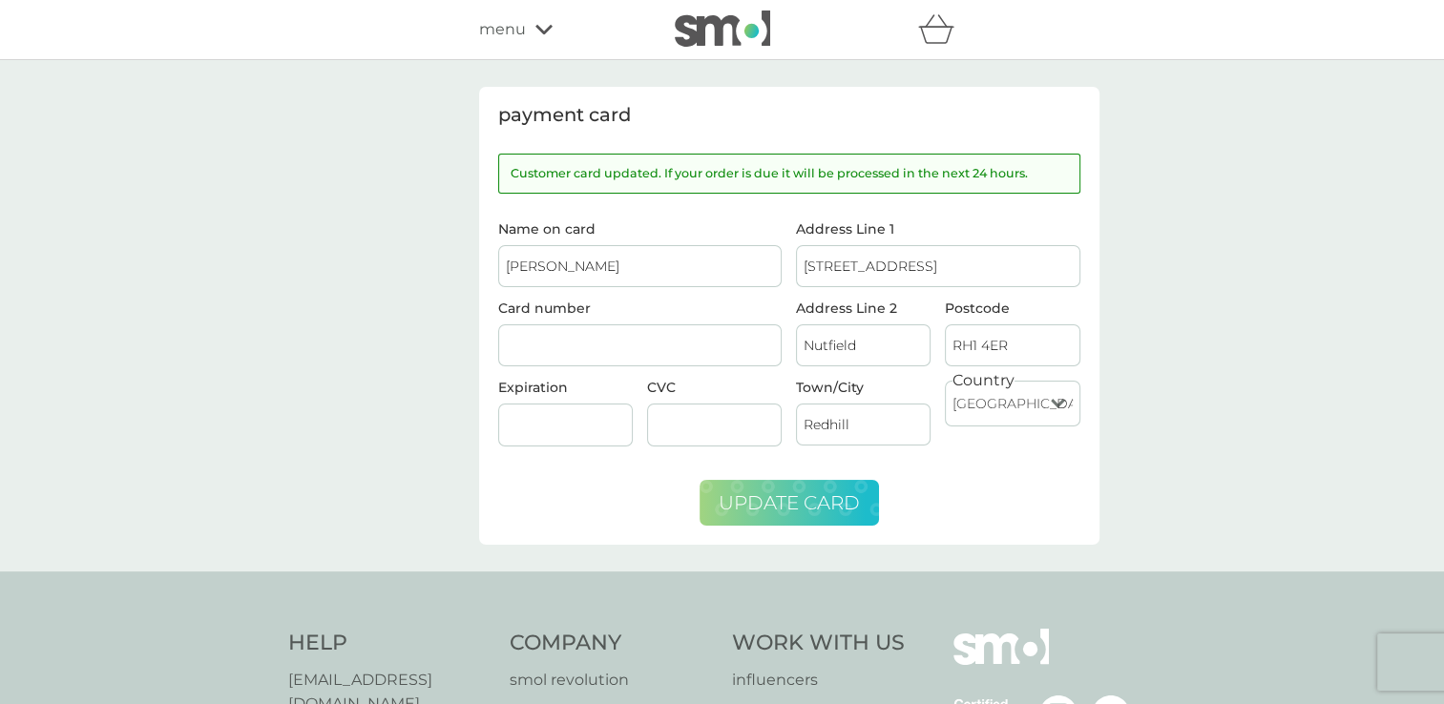
click at [494, 31] on span "menu" at bounding box center [502, 29] width 47 height 25
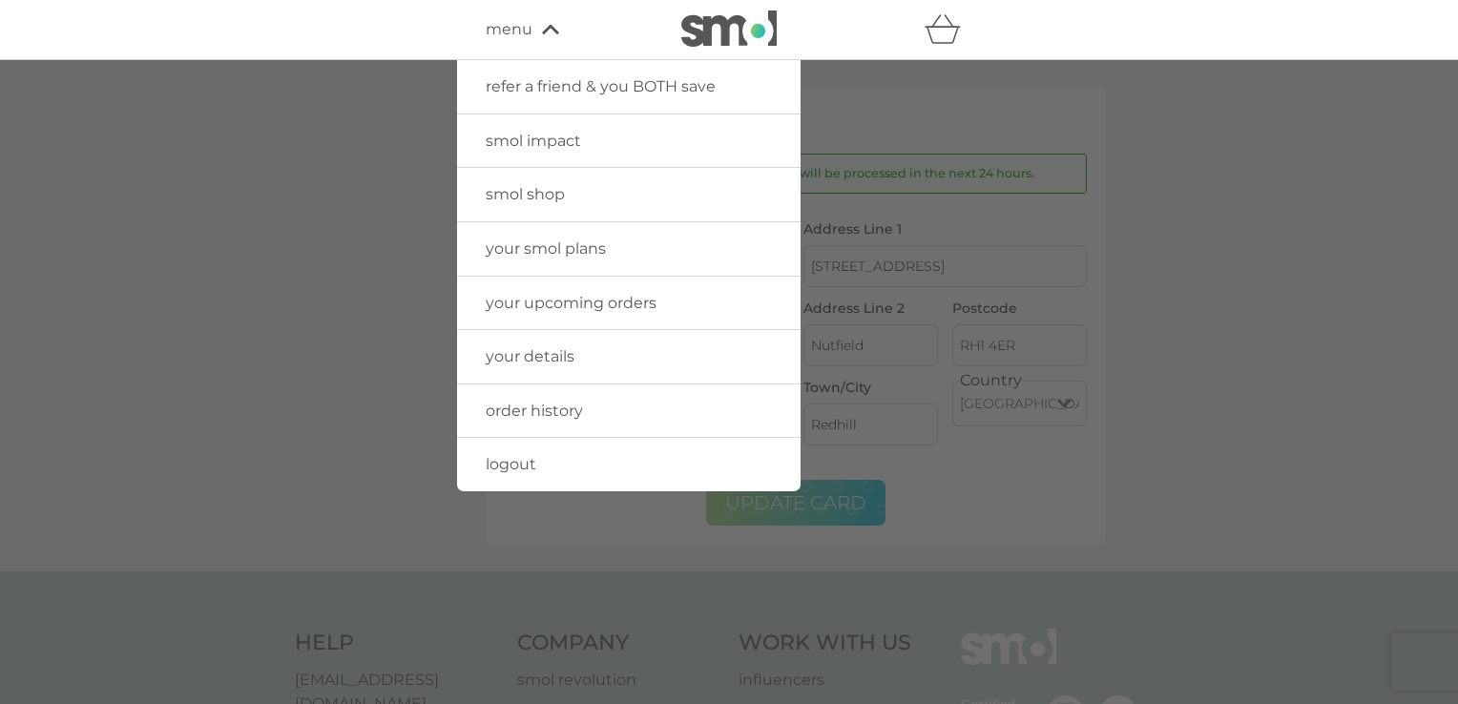
click at [587, 245] on span "your smol plans" at bounding box center [546, 249] width 120 height 18
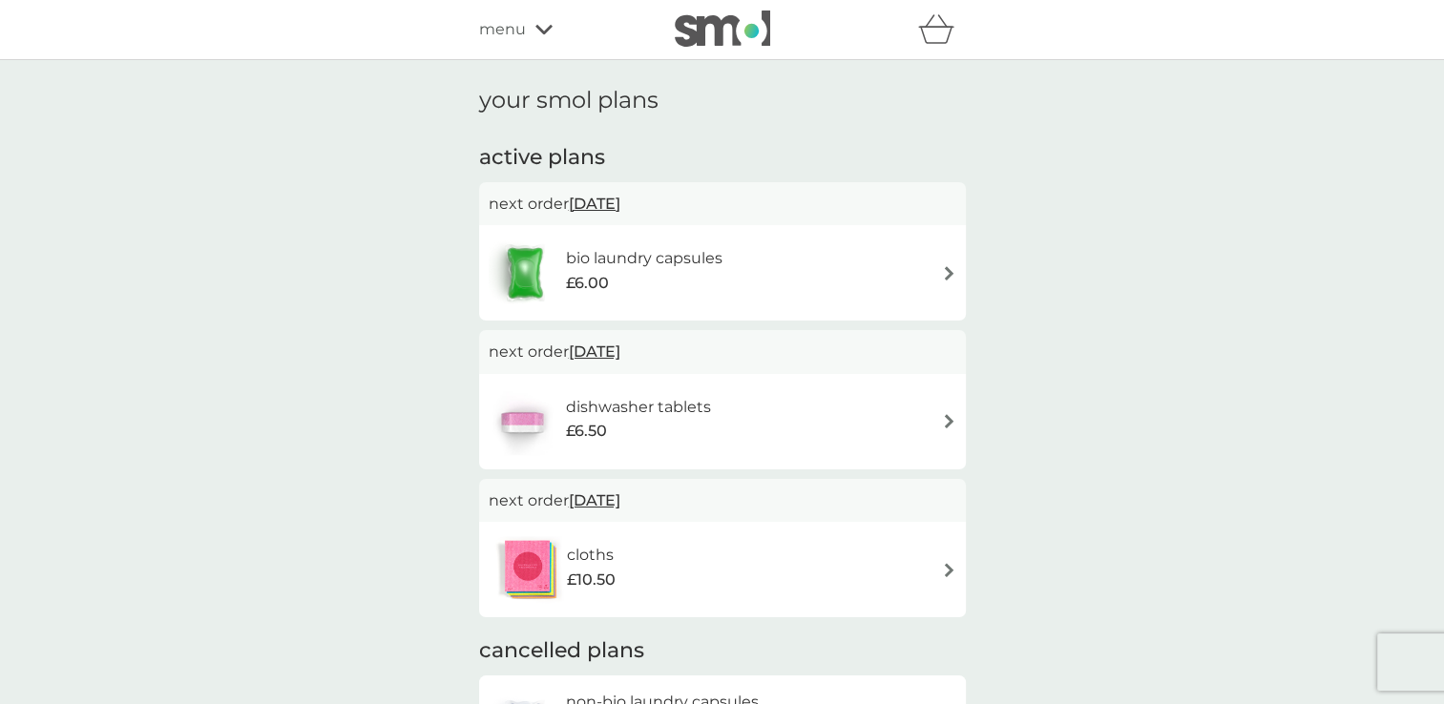
click at [520, 25] on span "menu" at bounding box center [502, 29] width 47 height 25
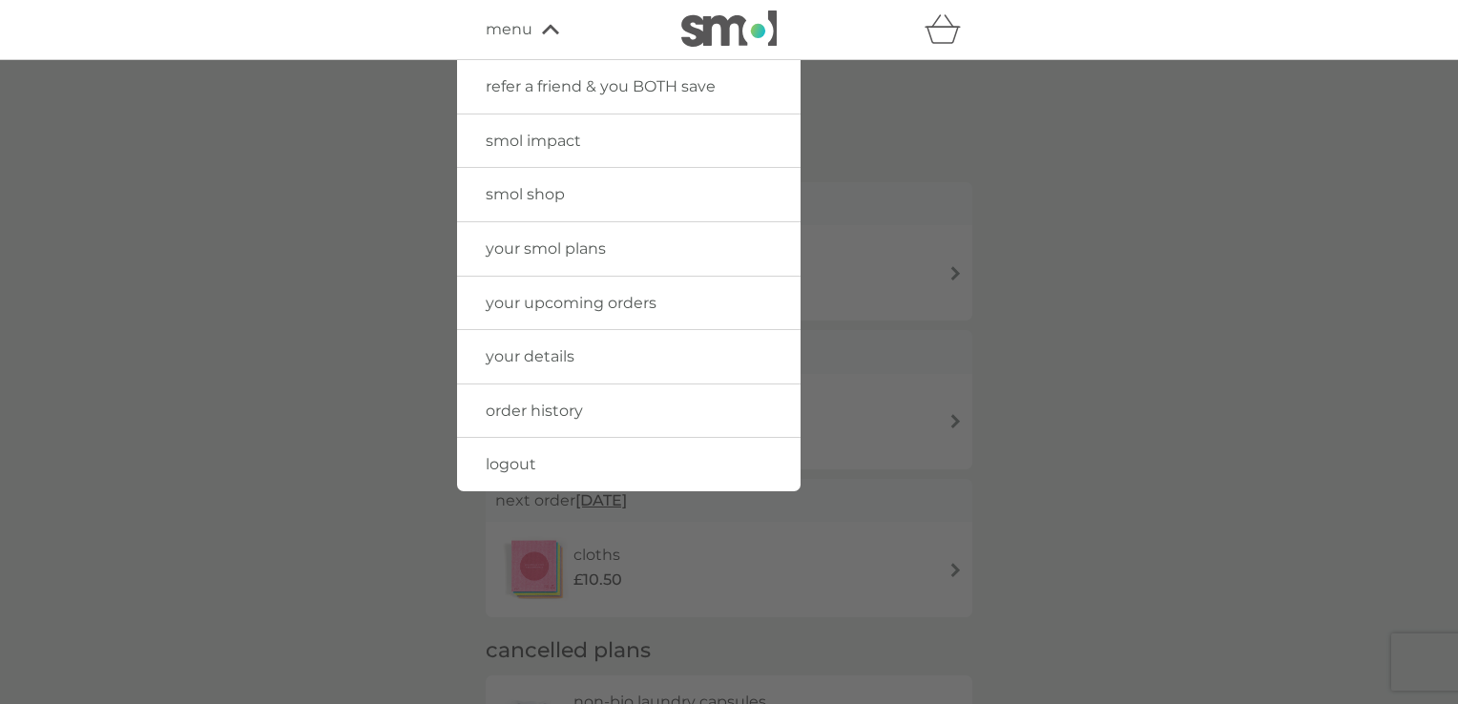
click at [517, 196] on span "smol shop" at bounding box center [525, 194] width 79 height 18
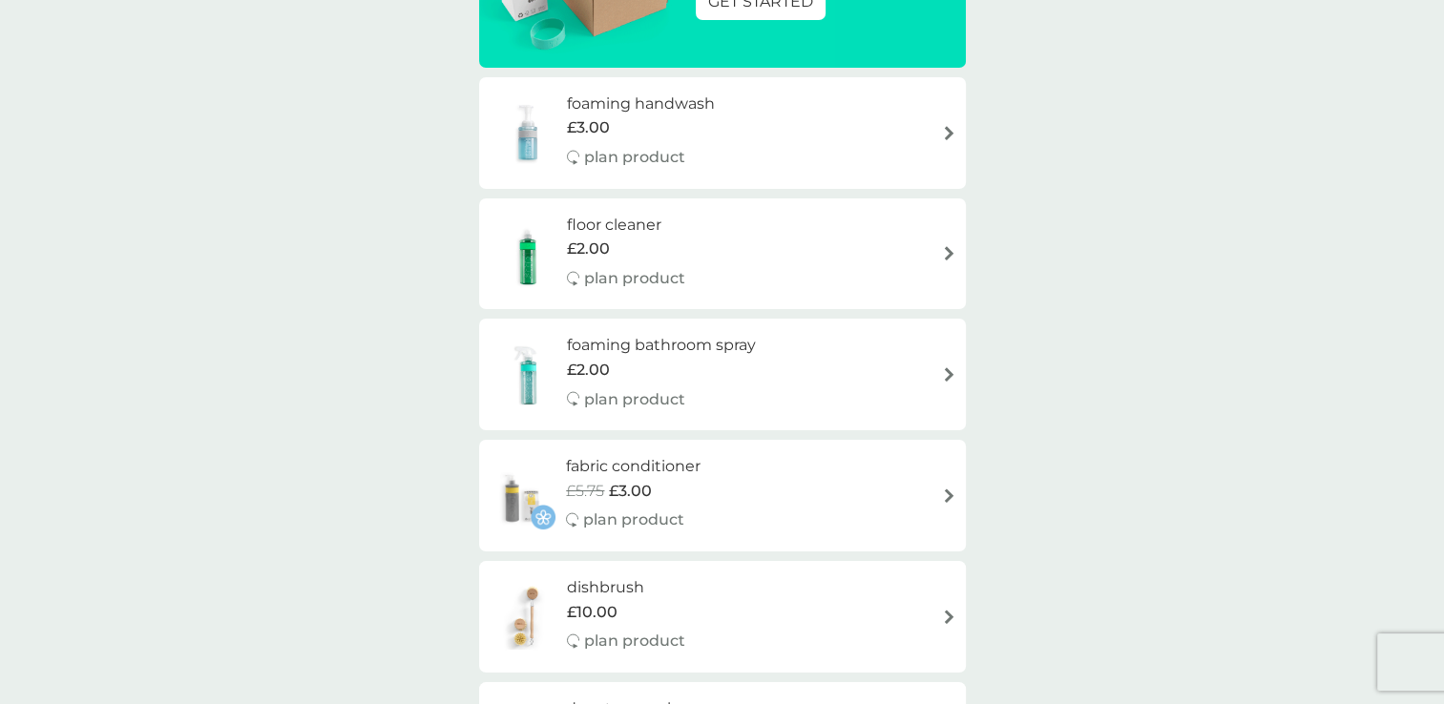
scroll to position [352, 0]
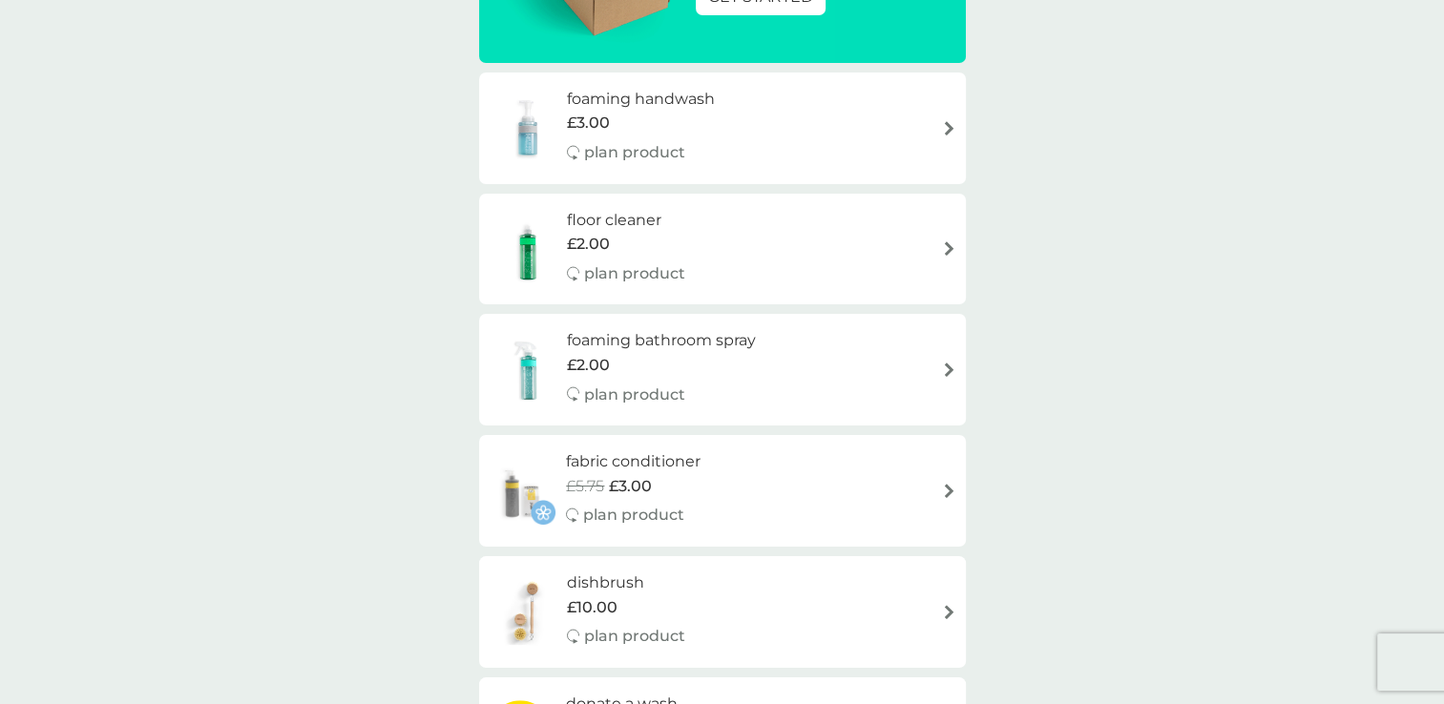
click at [602, 274] on p "plan product" at bounding box center [634, 274] width 101 height 25
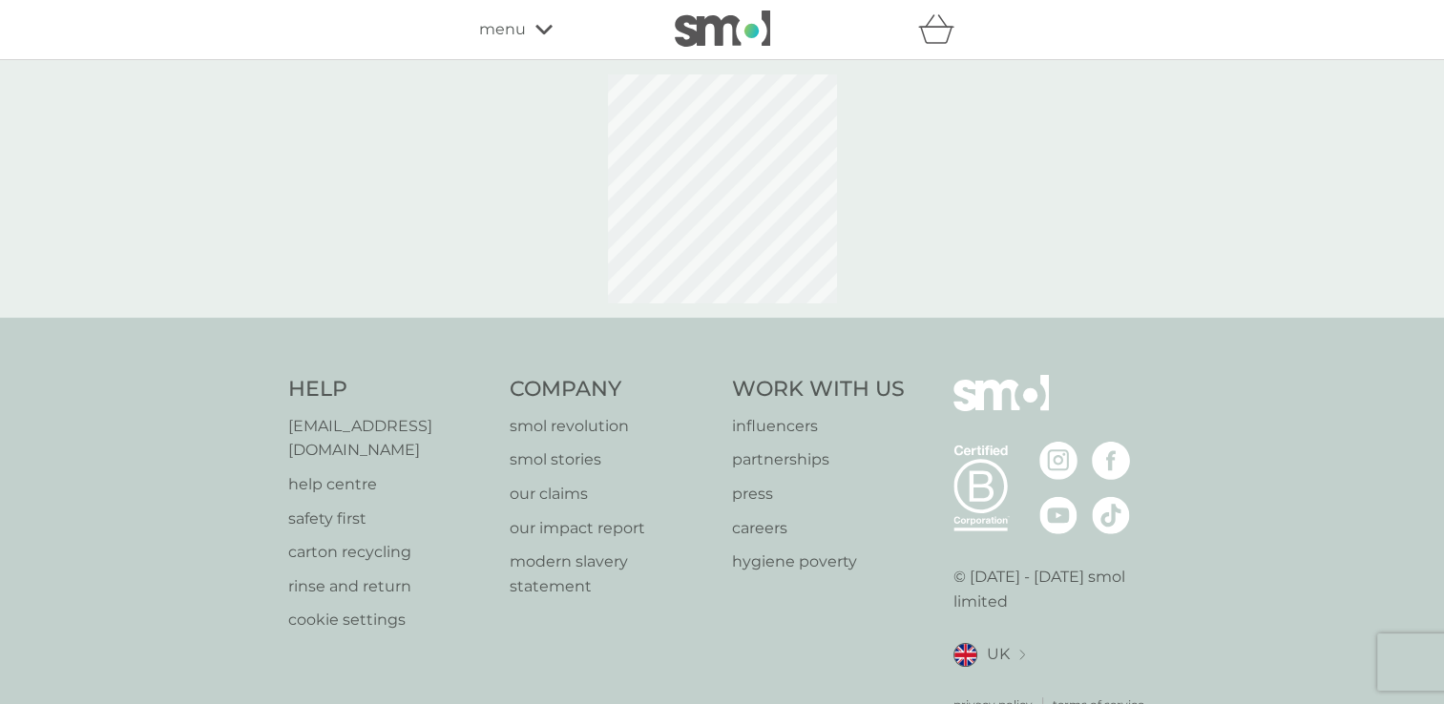
select select "84"
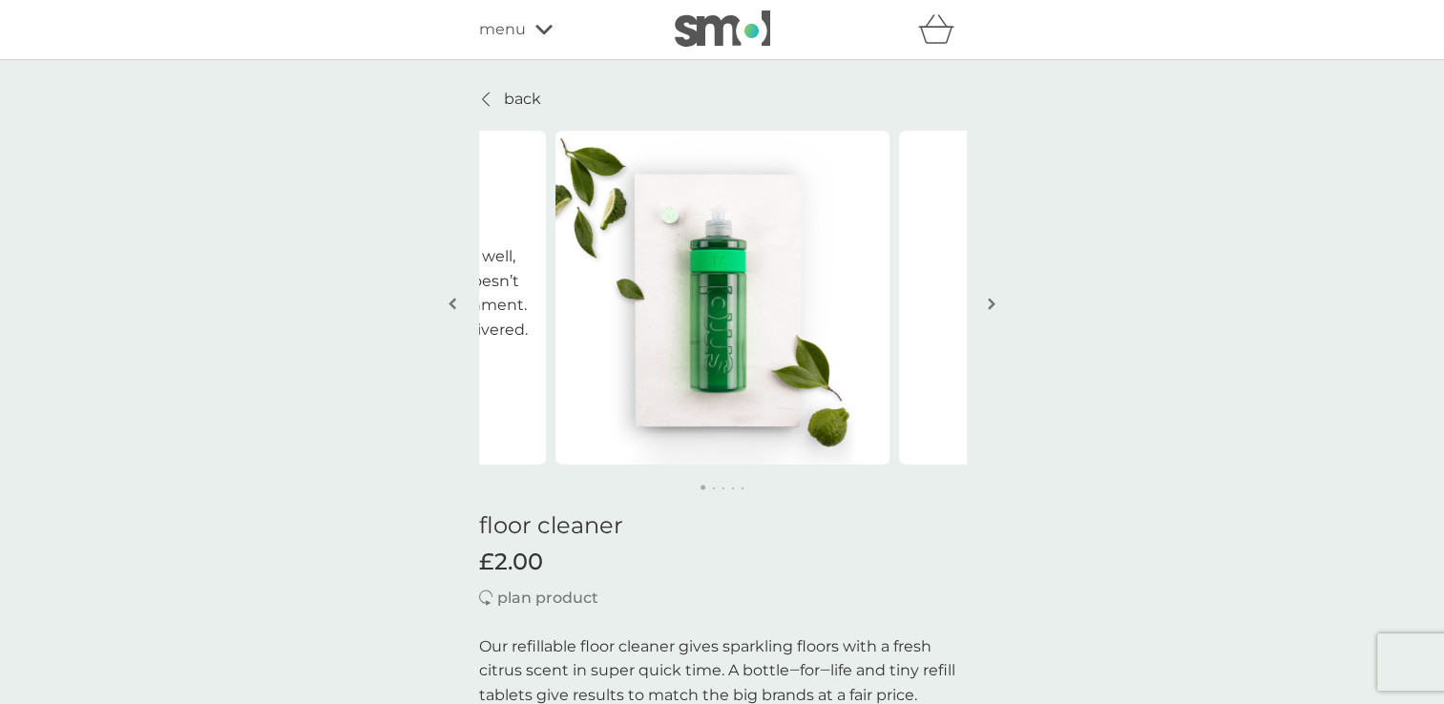
click at [509, 103] on p "back" at bounding box center [522, 99] width 37 height 25
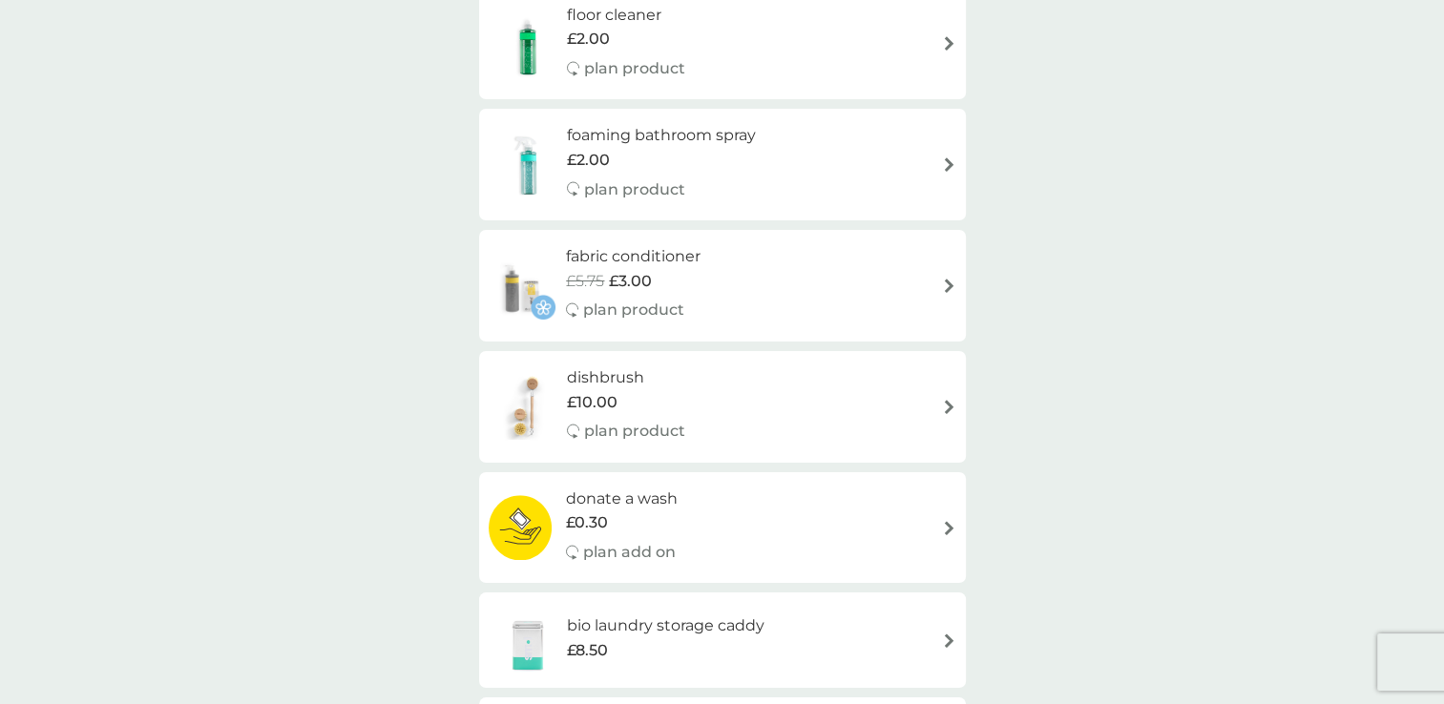
scroll to position [561, 0]
click at [622, 299] on p "plan product" at bounding box center [633, 306] width 101 height 25
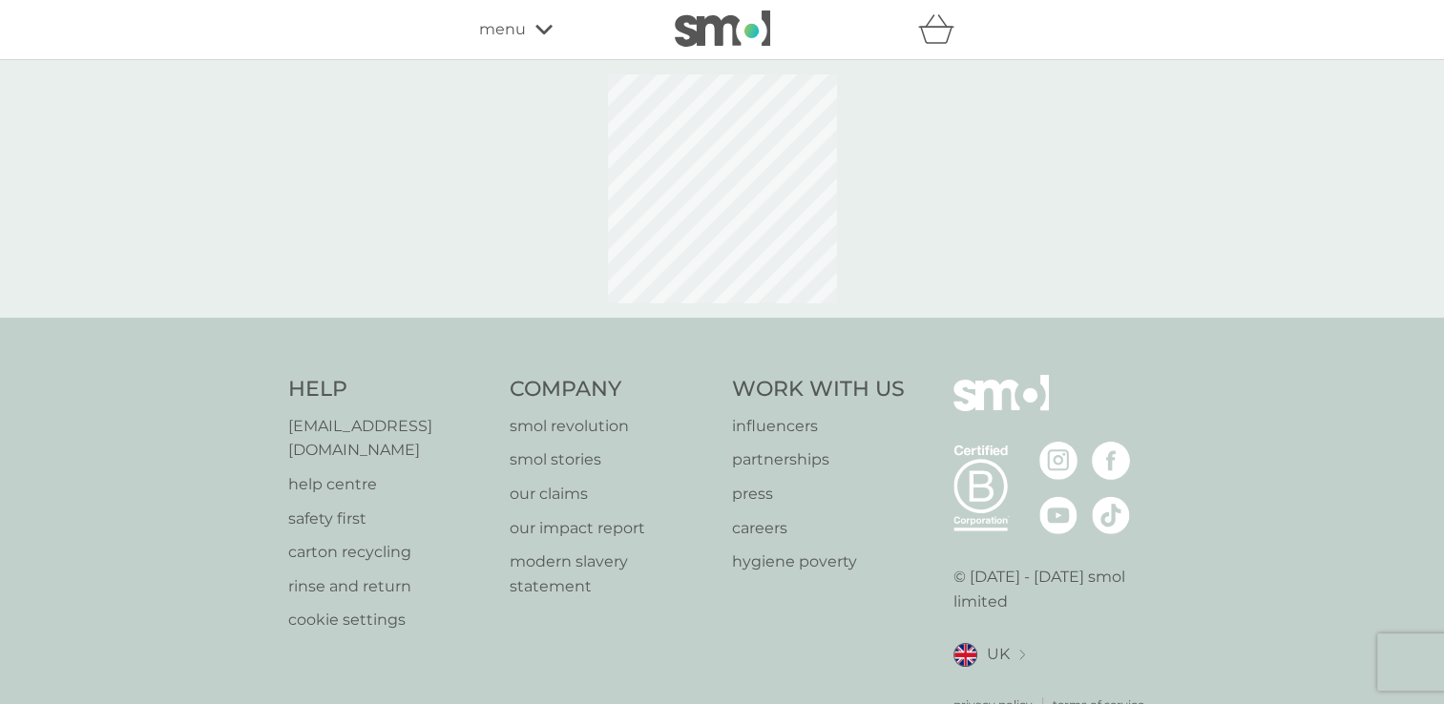
select select "182"
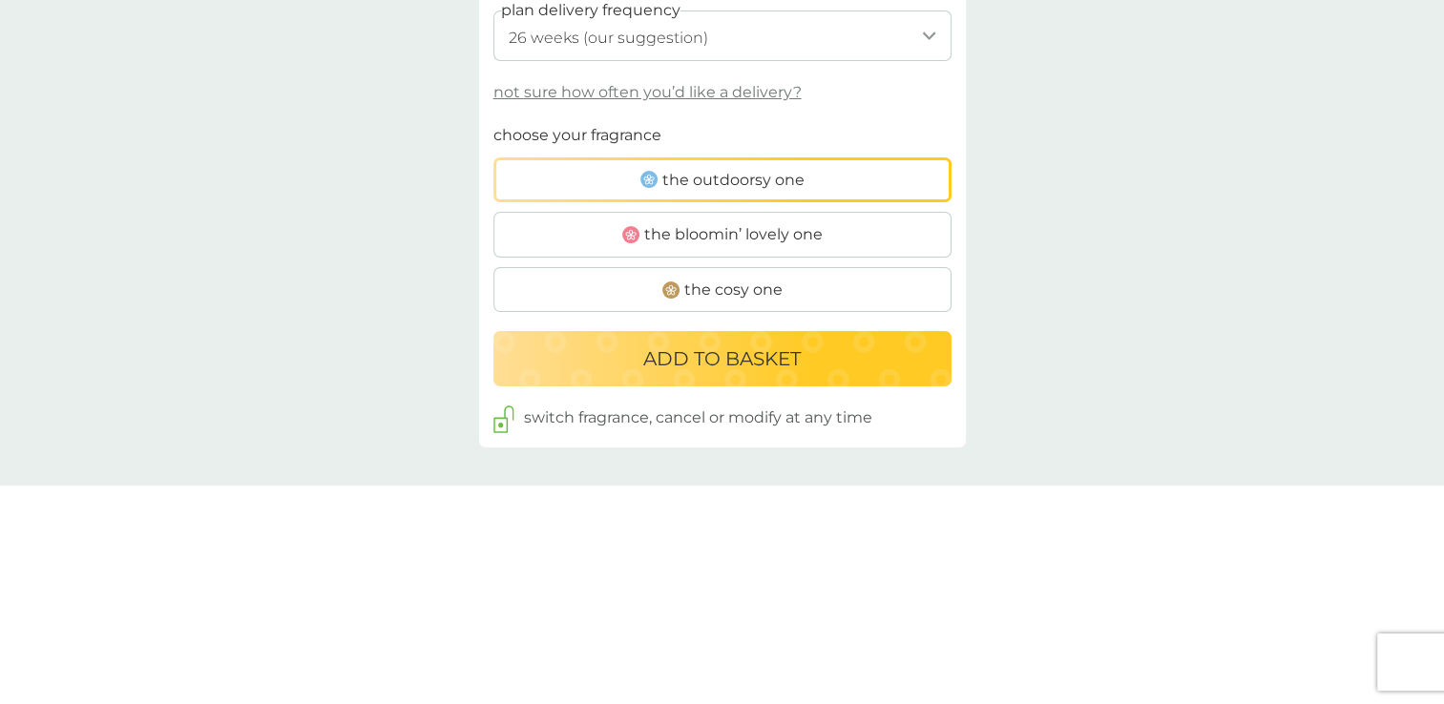
scroll to position [1120, 0]
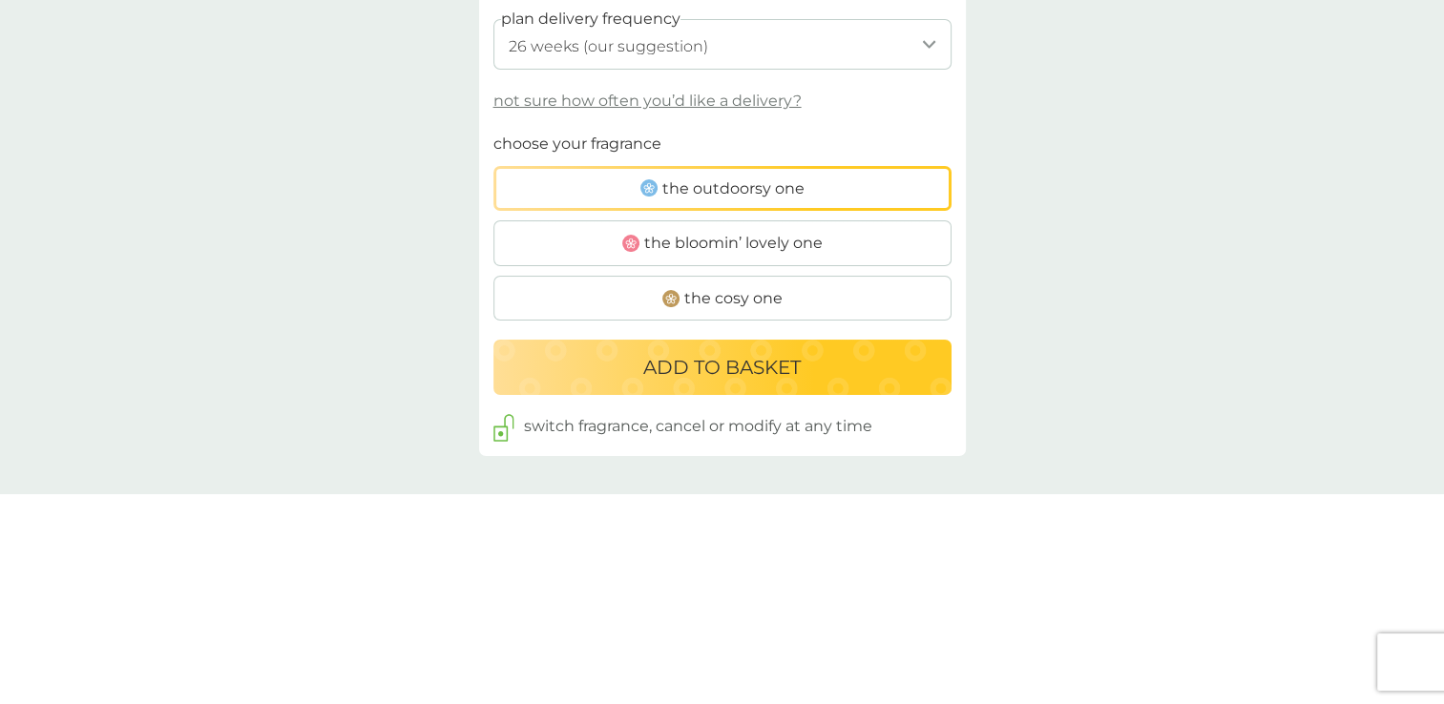
click at [681, 357] on p "ADD TO BASKET" at bounding box center [721, 367] width 157 height 31
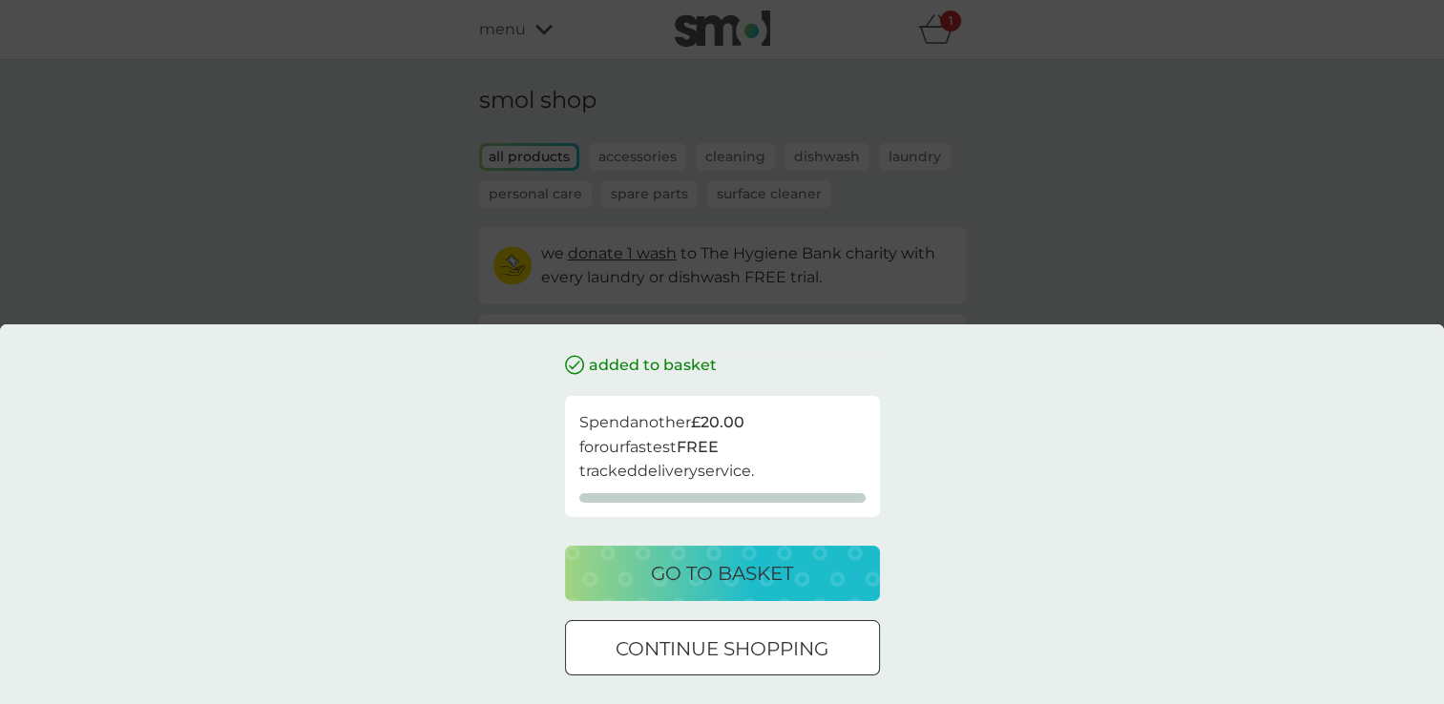
click at [744, 642] on div at bounding box center [722, 649] width 69 height 20
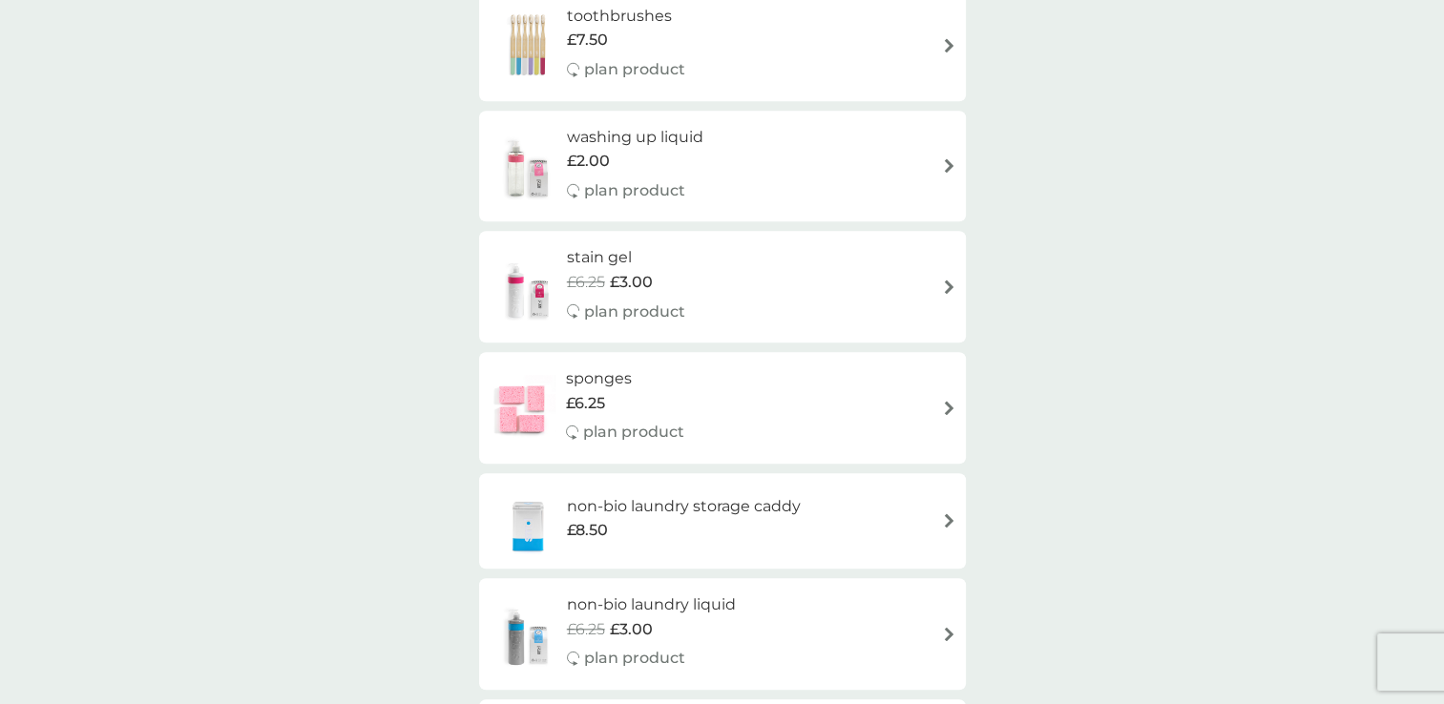
scroll to position [1763, 0]
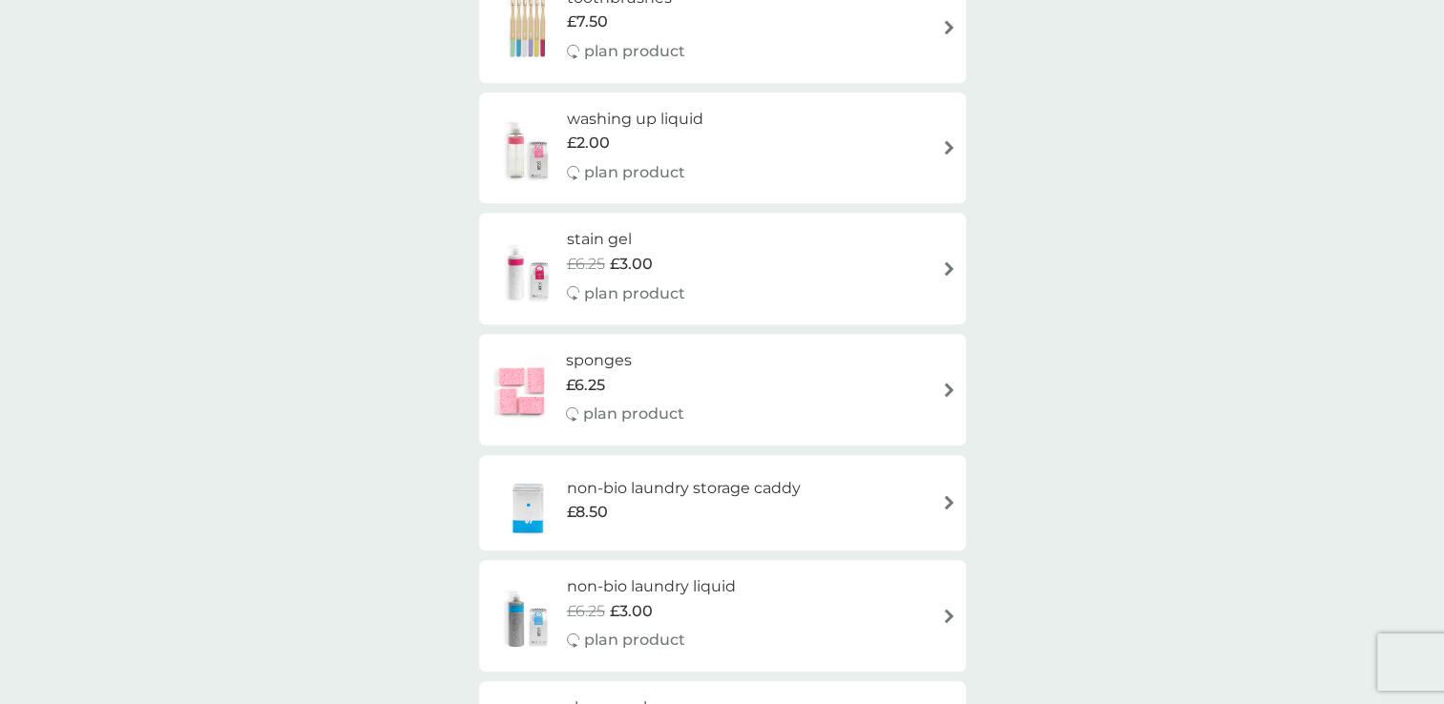
click at [653, 285] on p "plan product" at bounding box center [634, 294] width 101 height 25
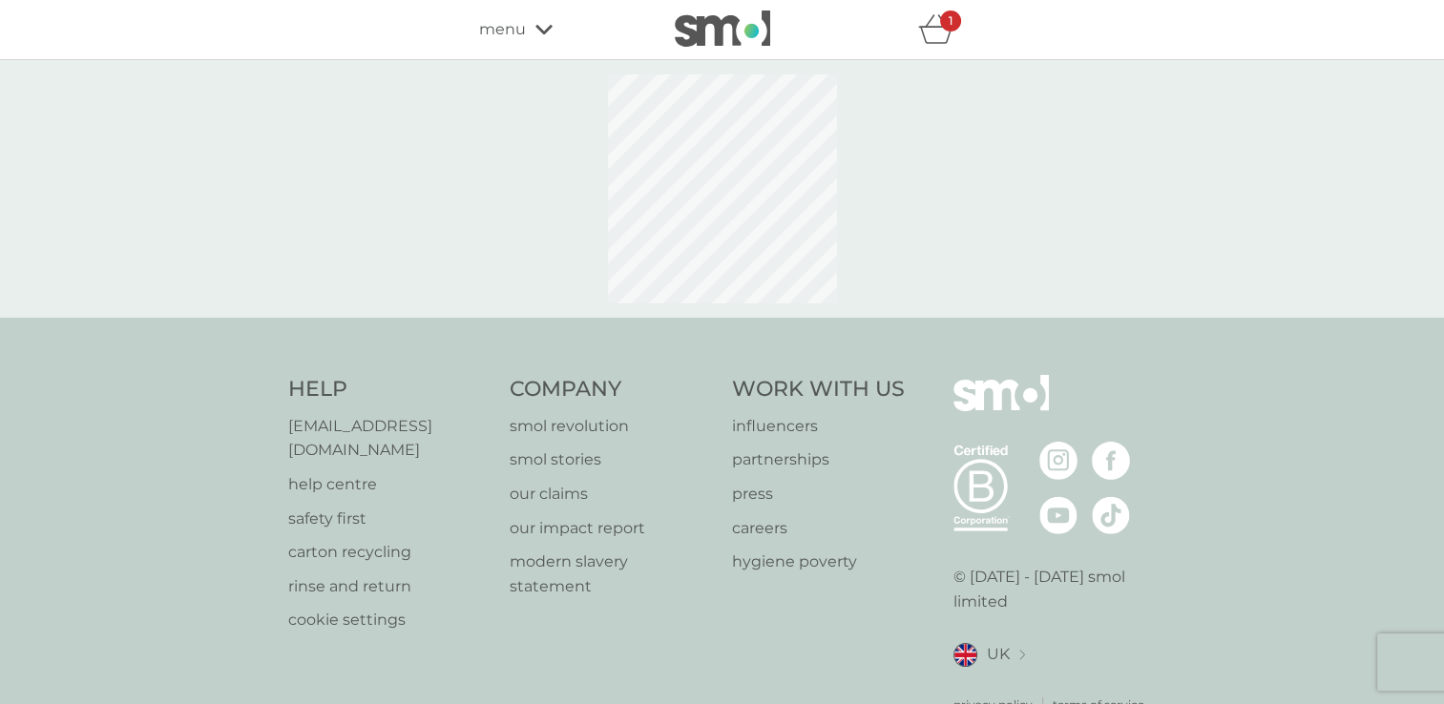
select select "182"
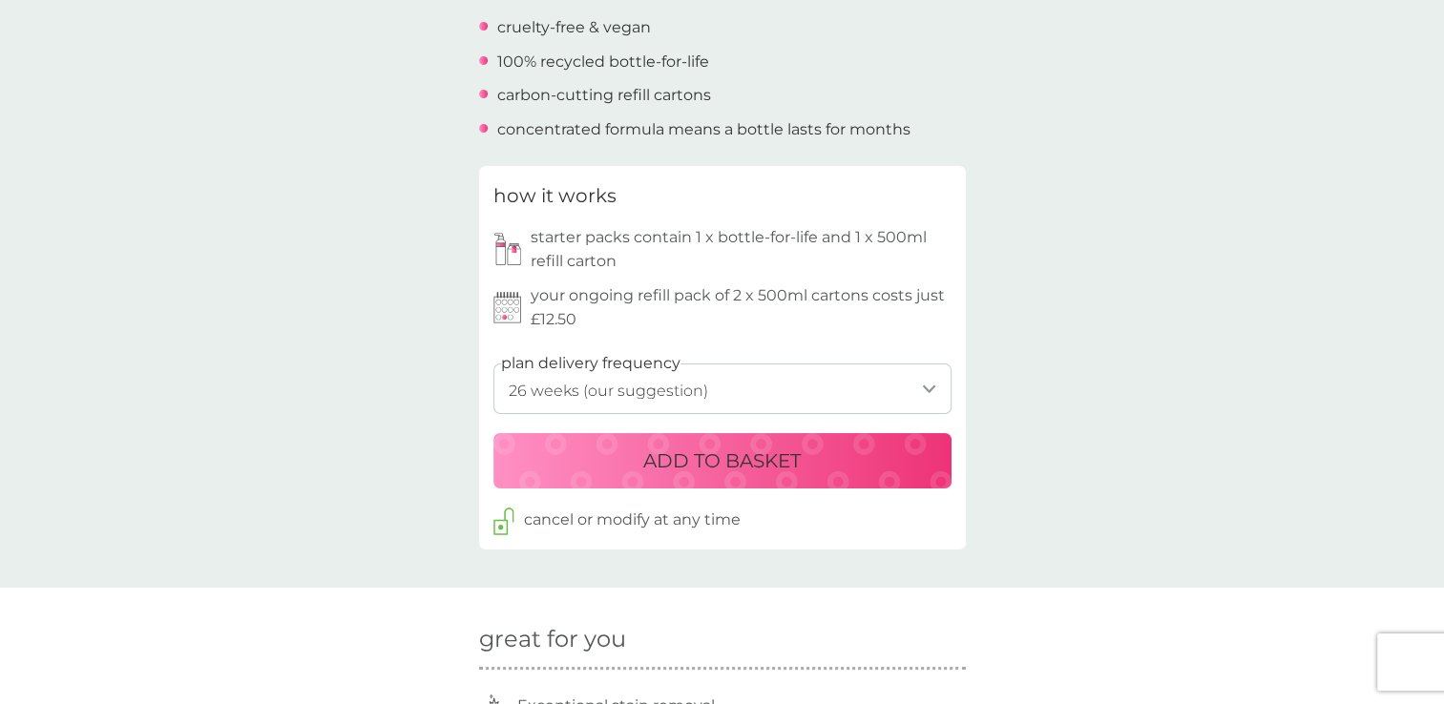
scroll to position [757, 0]
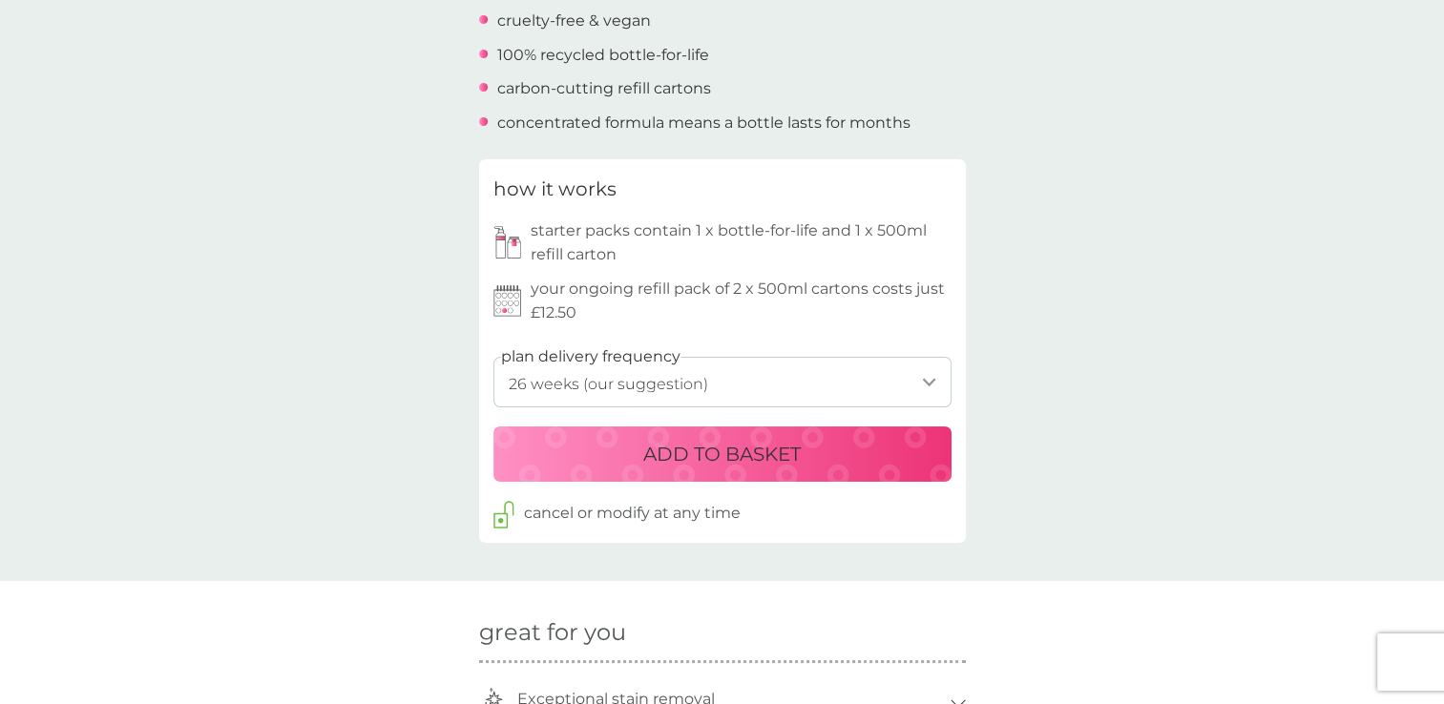
click at [695, 455] on p "ADD TO BASKET" at bounding box center [721, 454] width 157 height 31
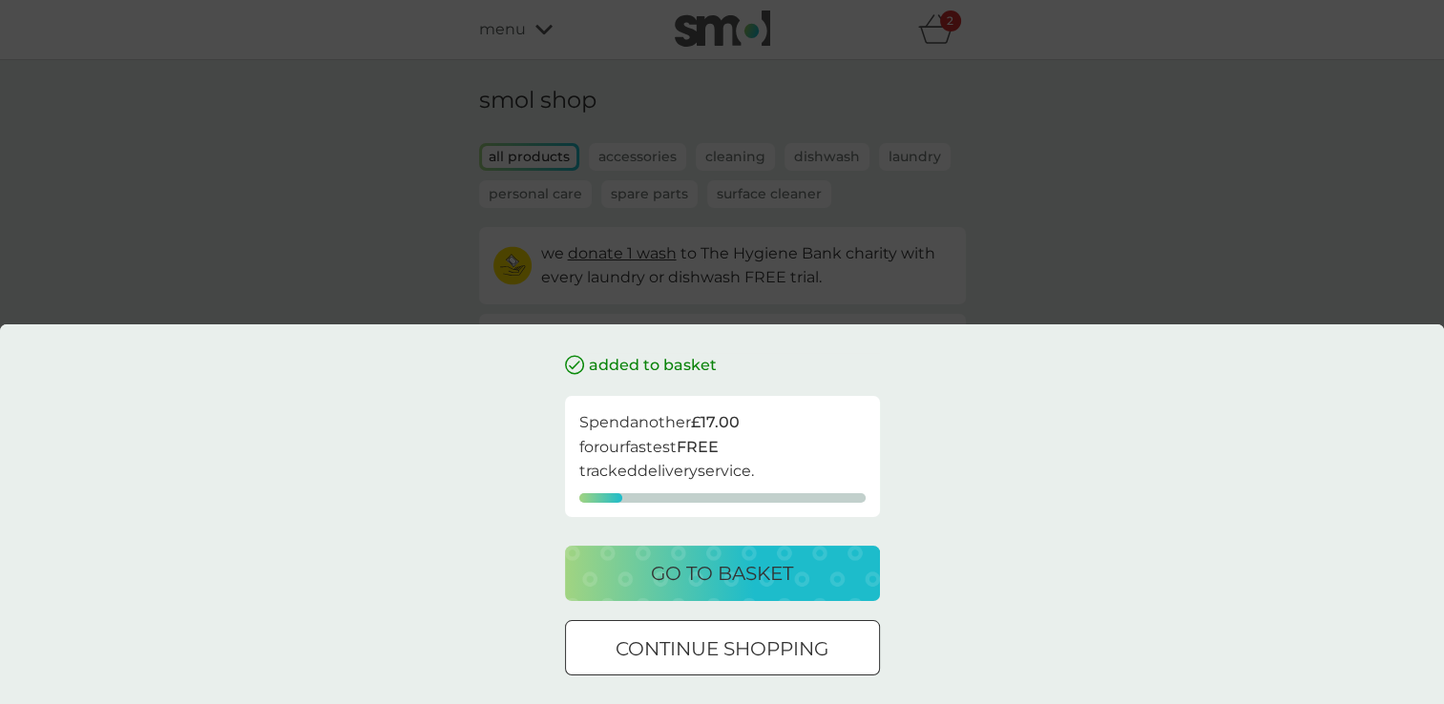
click at [778, 649] on p "continue shopping" at bounding box center [722, 649] width 213 height 31
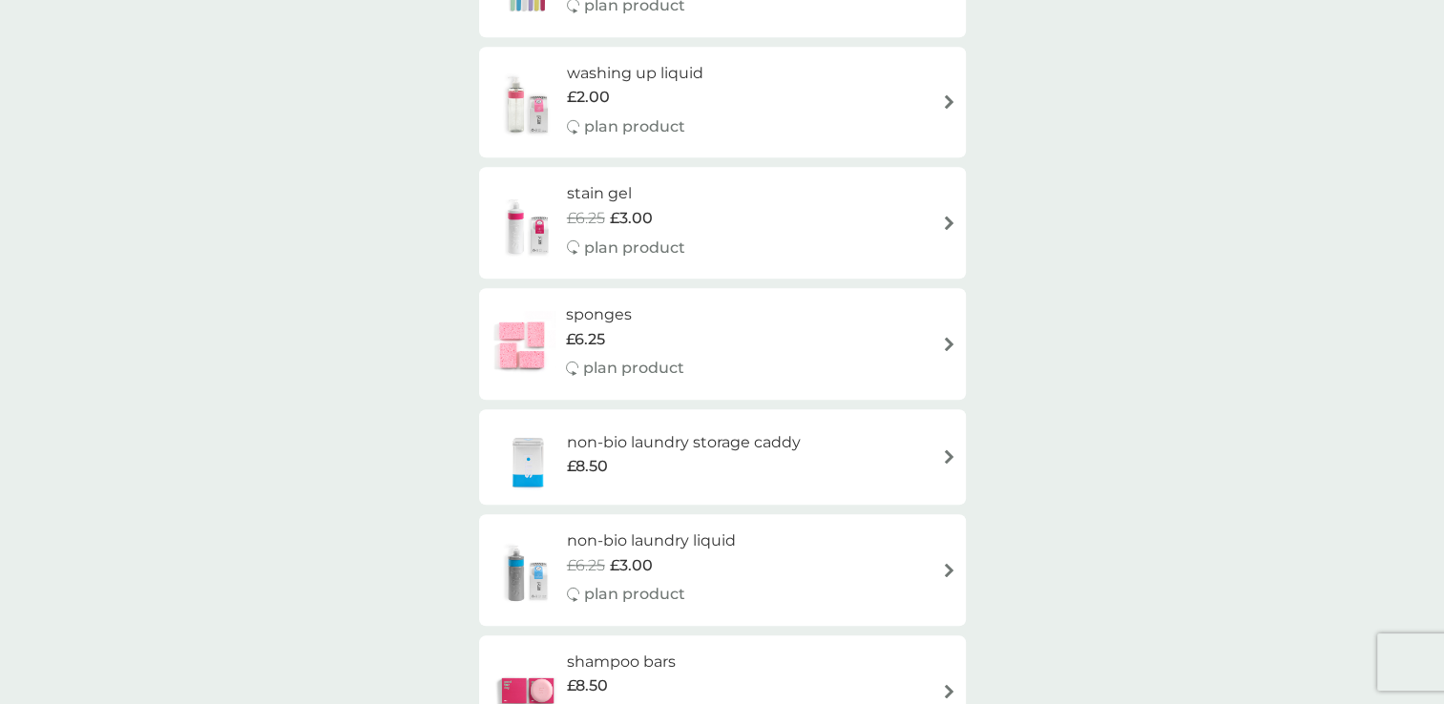
scroll to position [1782, 0]
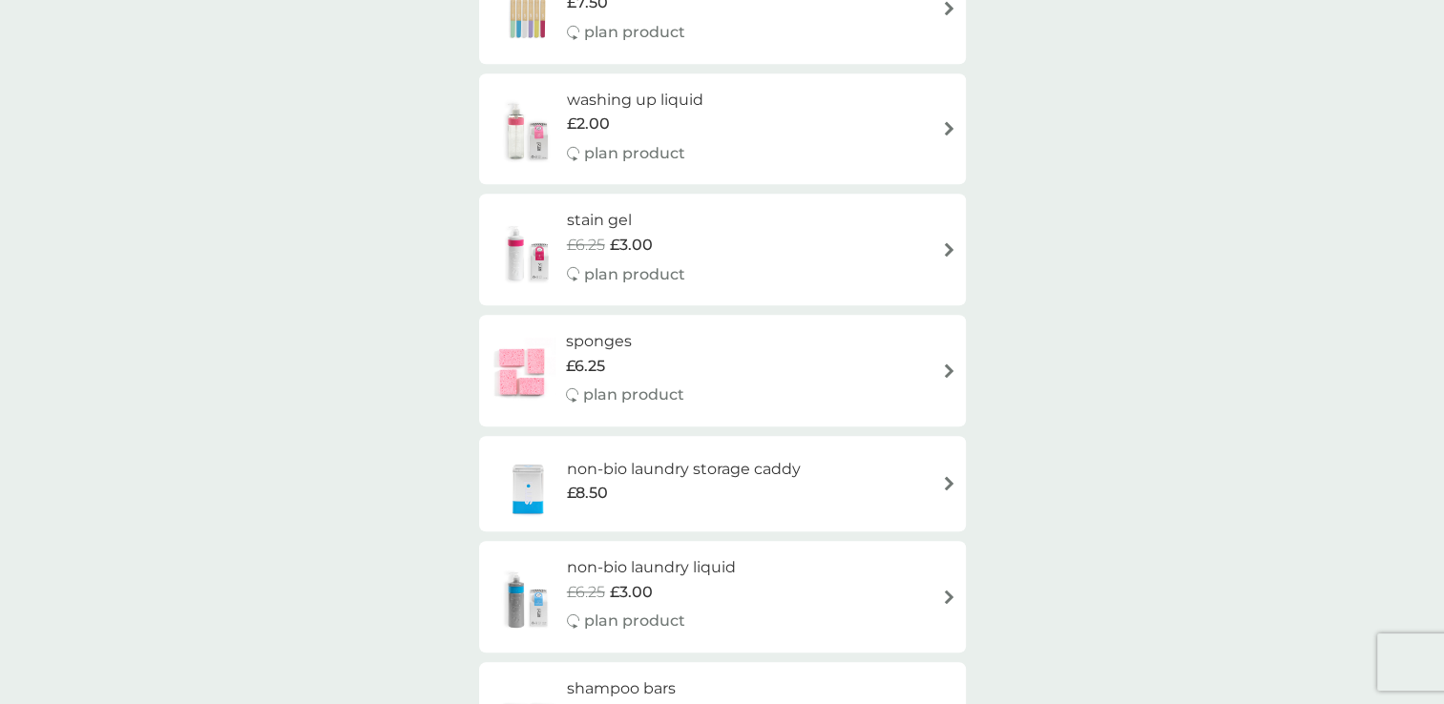
click at [780, 356] on div "sponges £6.25 plan product" at bounding box center [723, 370] width 468 height 83
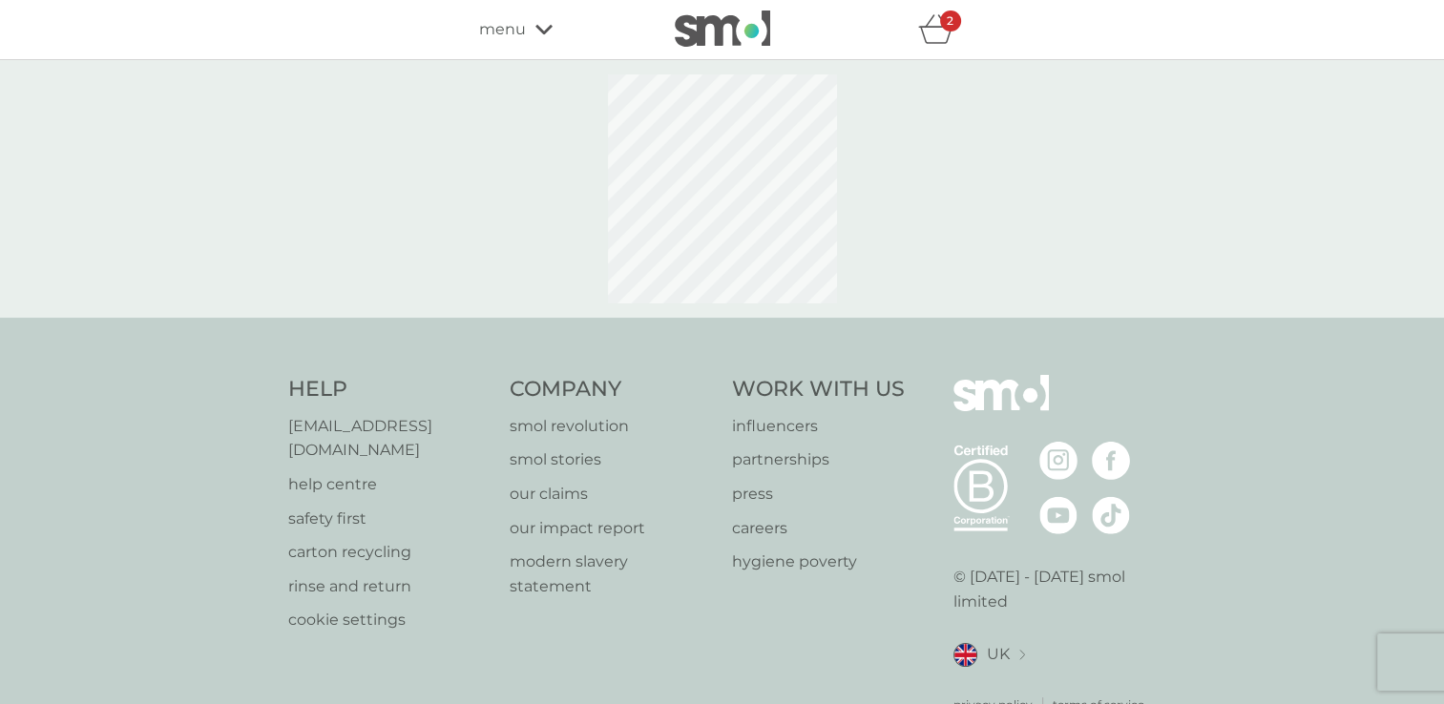
select select "63"
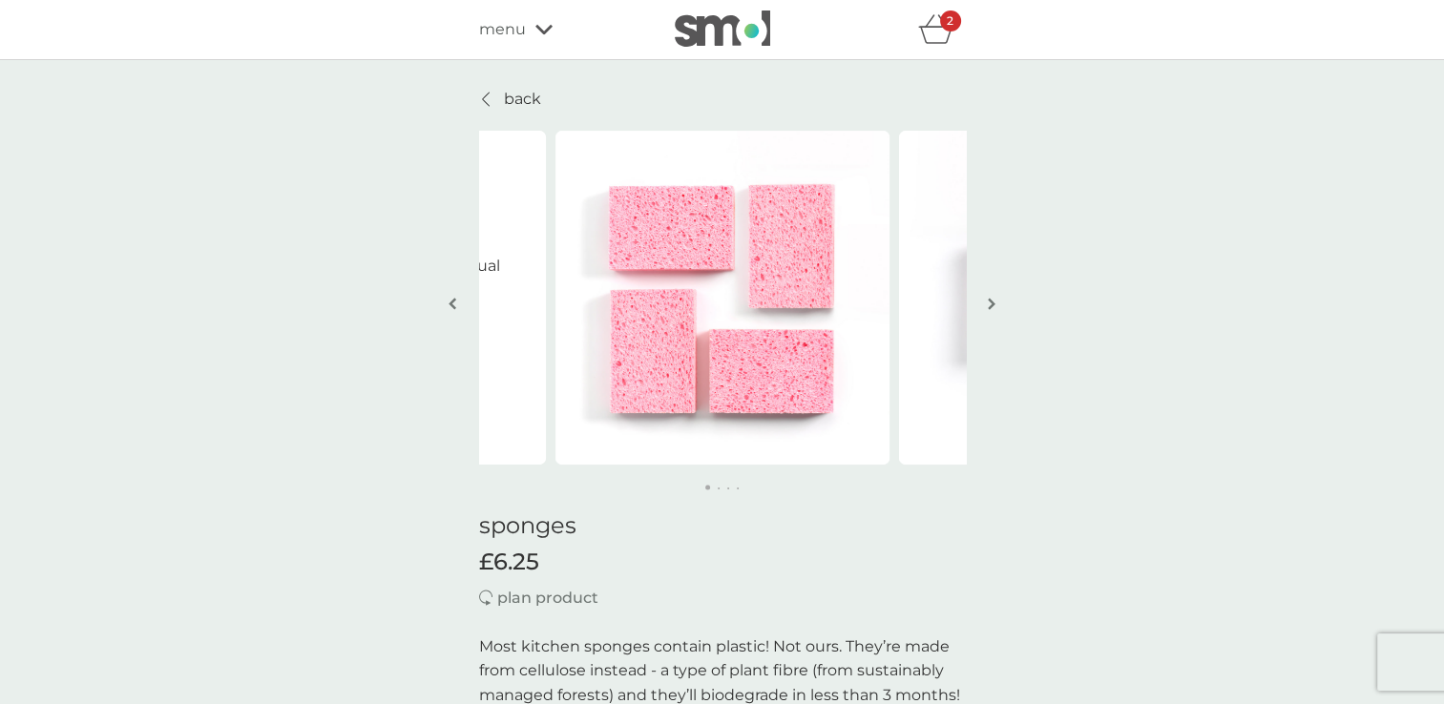
click at [992, 297] on img "button" at bounding box center [992, 304] width 8 height 14
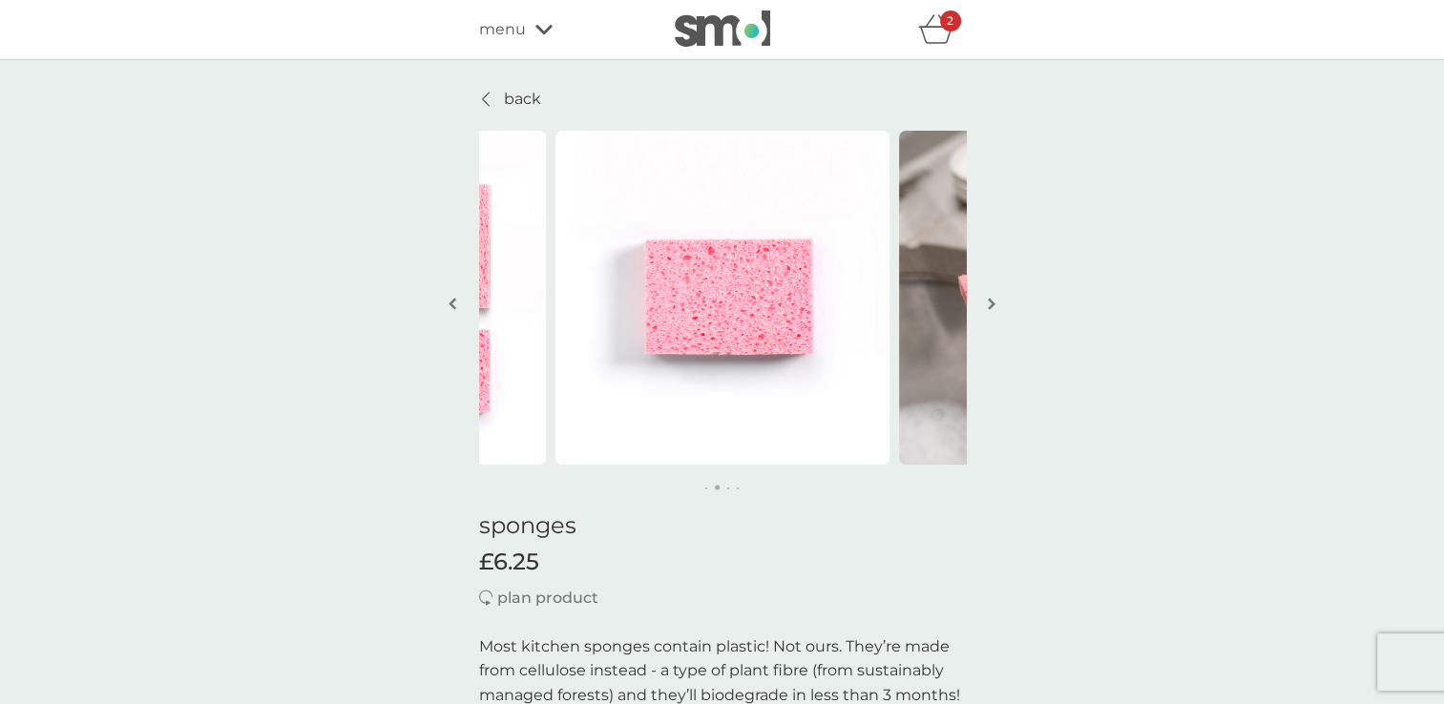
click at [992, 297] on img "button" at bounding box center [992, 304] width 8 height 14
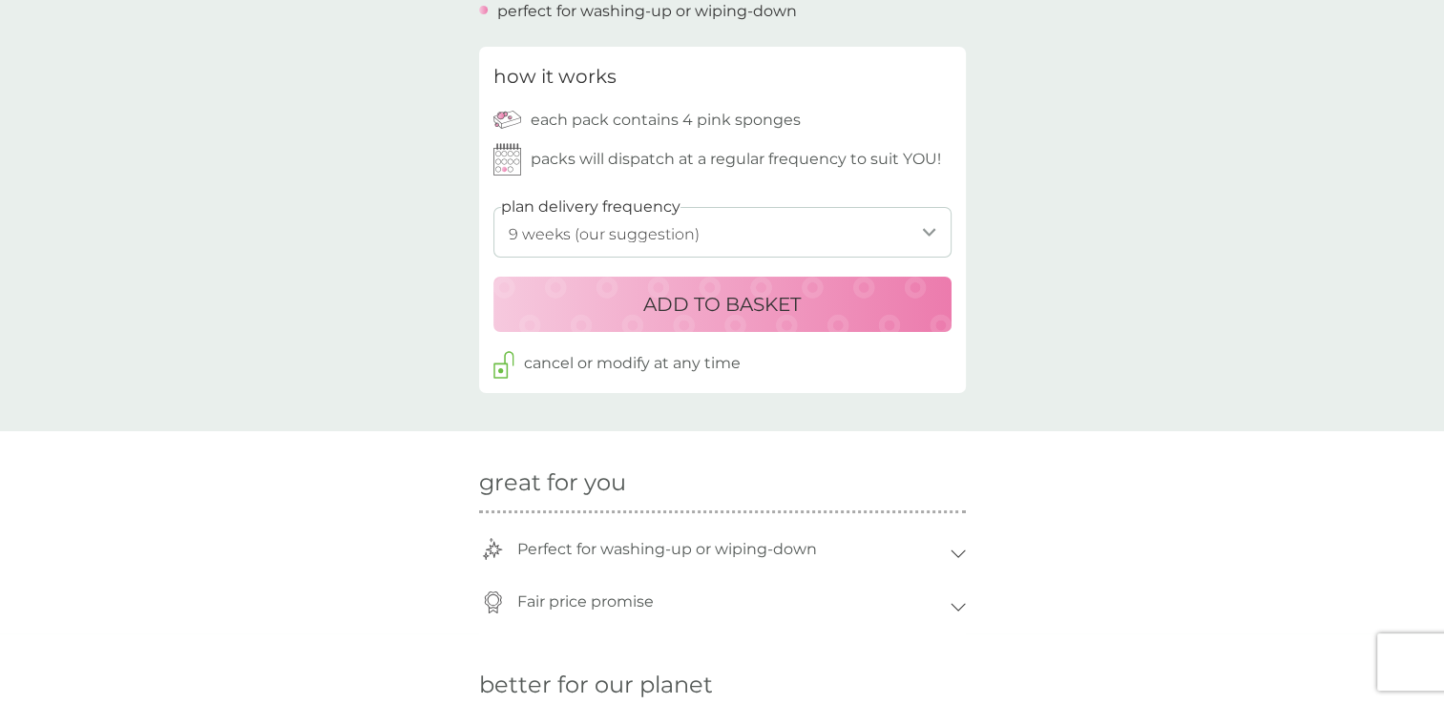
scroll to position [907, 0]
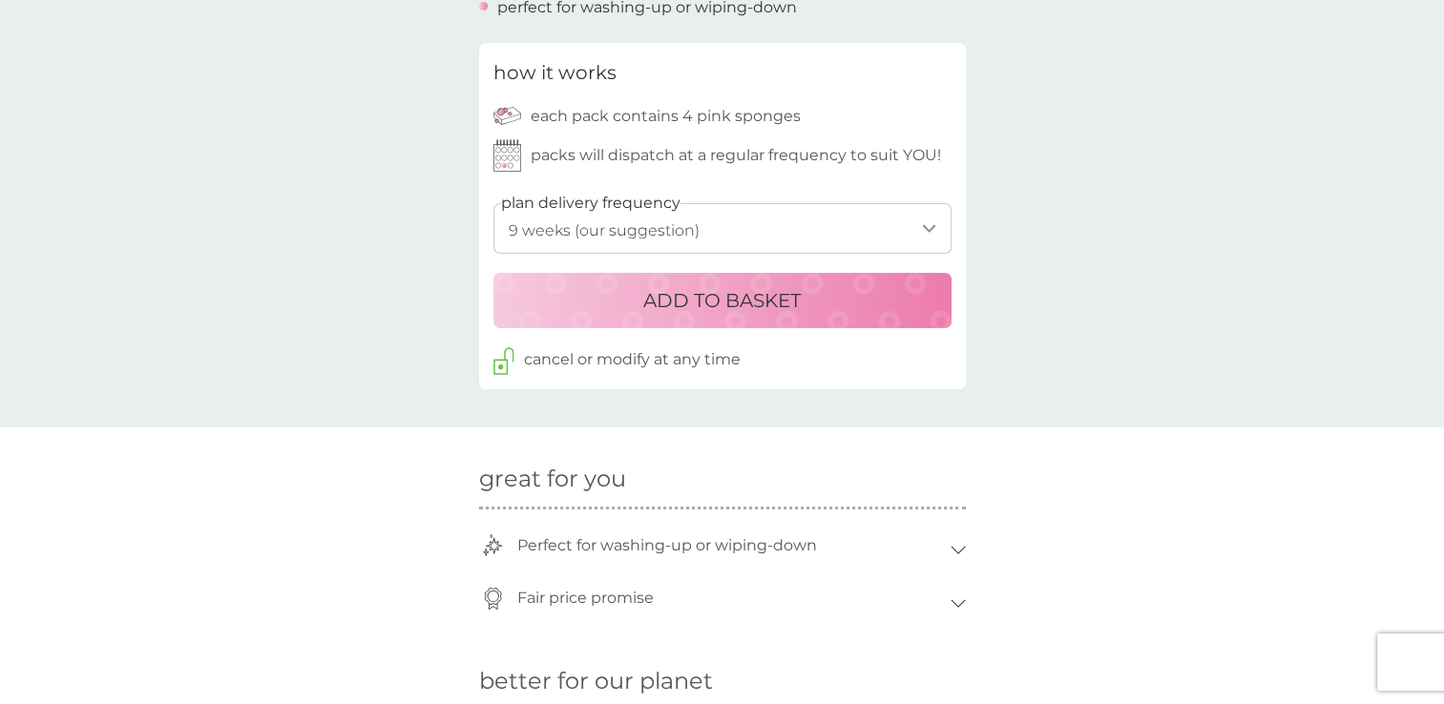
click at [626, 301] on div "ADD TO BASKET" at bounding box center [723, 300] width 420 height 31
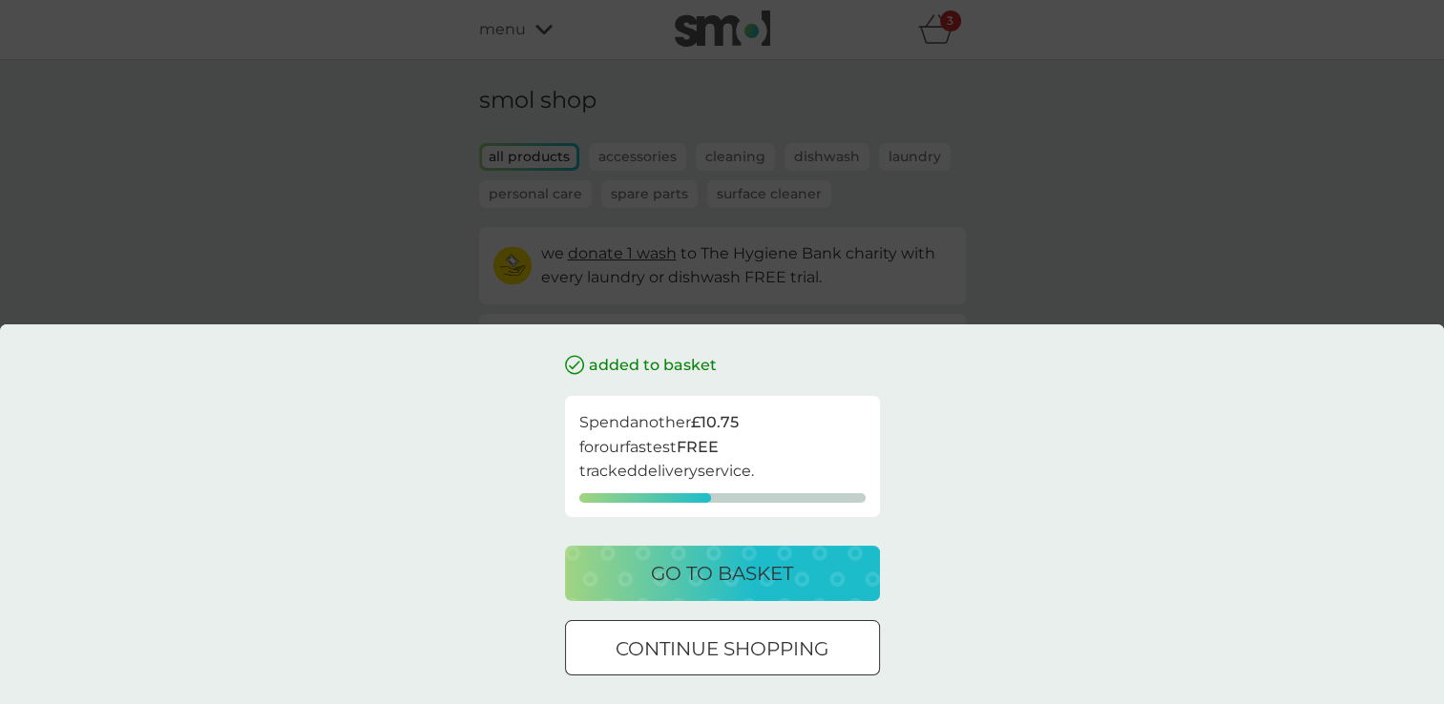
click at [730, 644] on div at bounding box center [722, 649] width 69 height 20
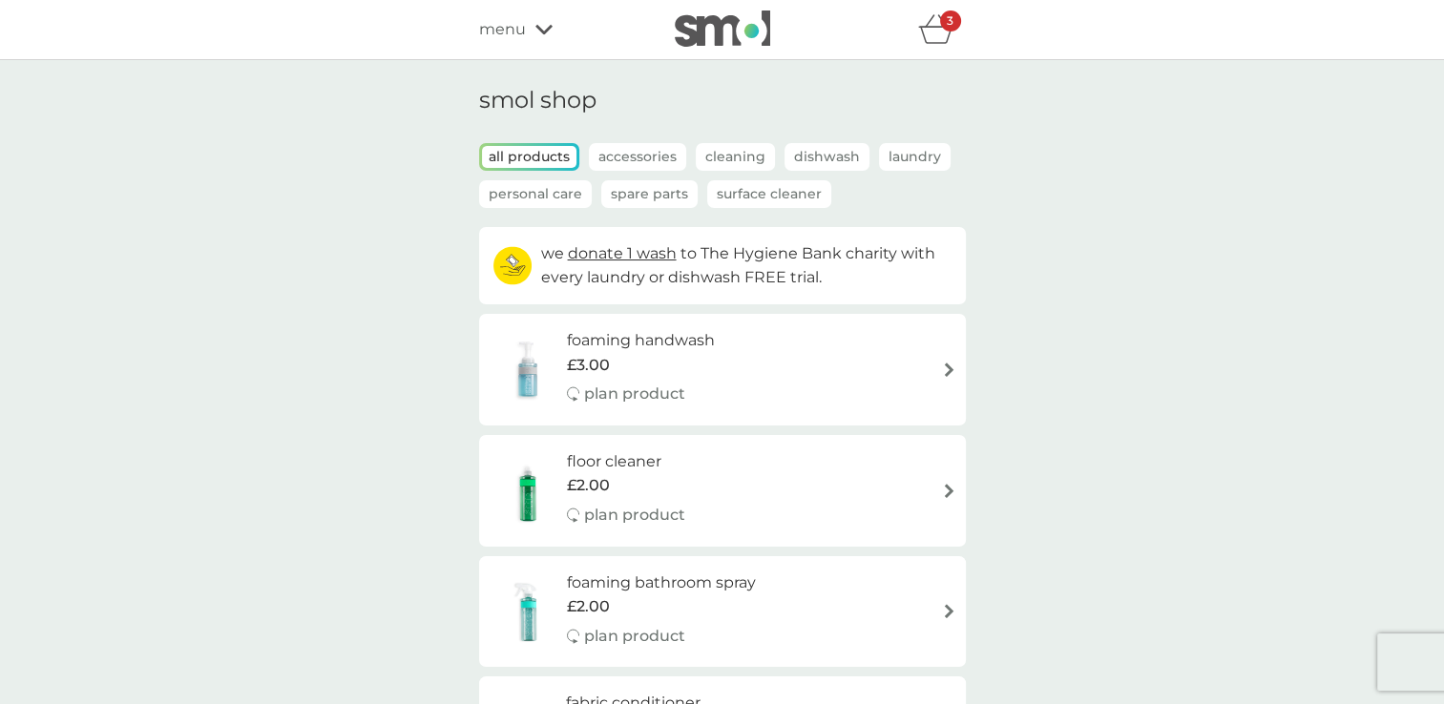
click at [924, 34] on icon "basket" at bounding box center [936, 29] width 36 height 30
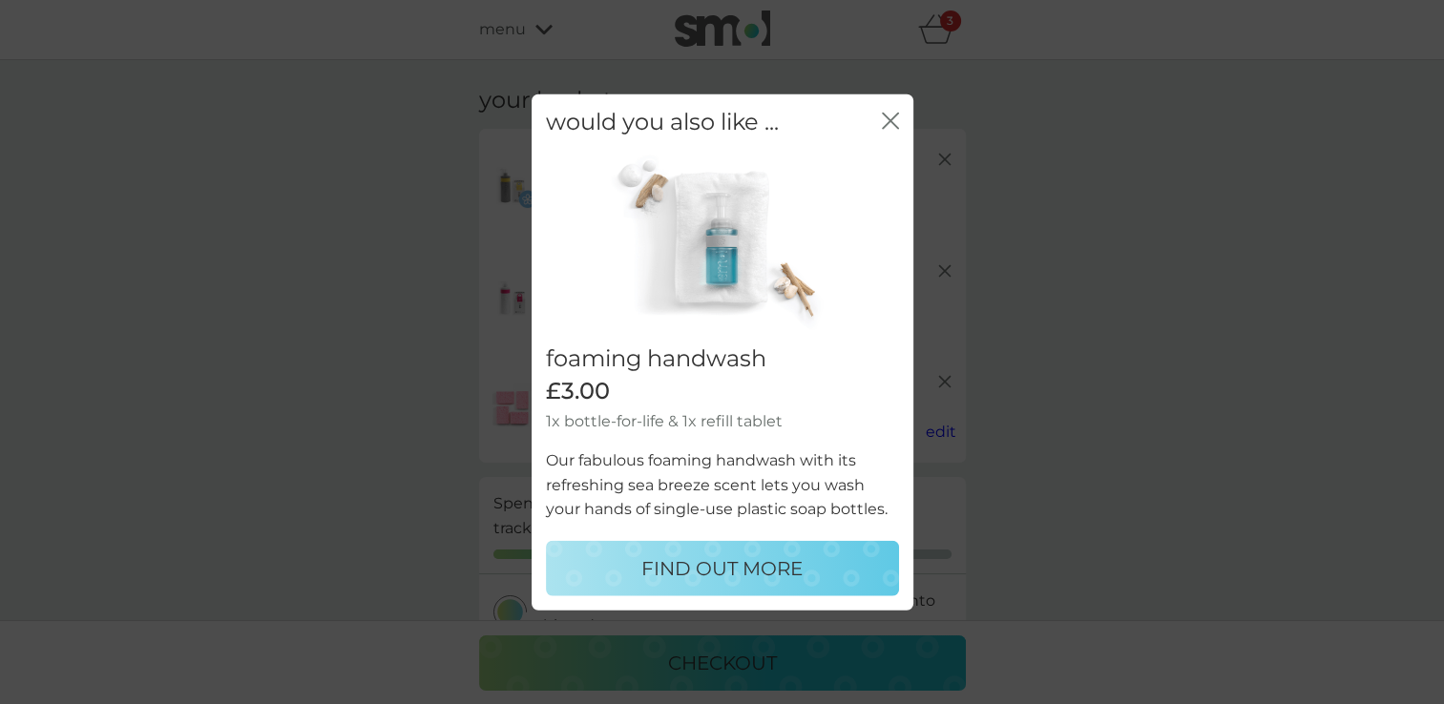
click at [893, 113] on icon "close" at bounding box center [890, 121] width 17 height 17
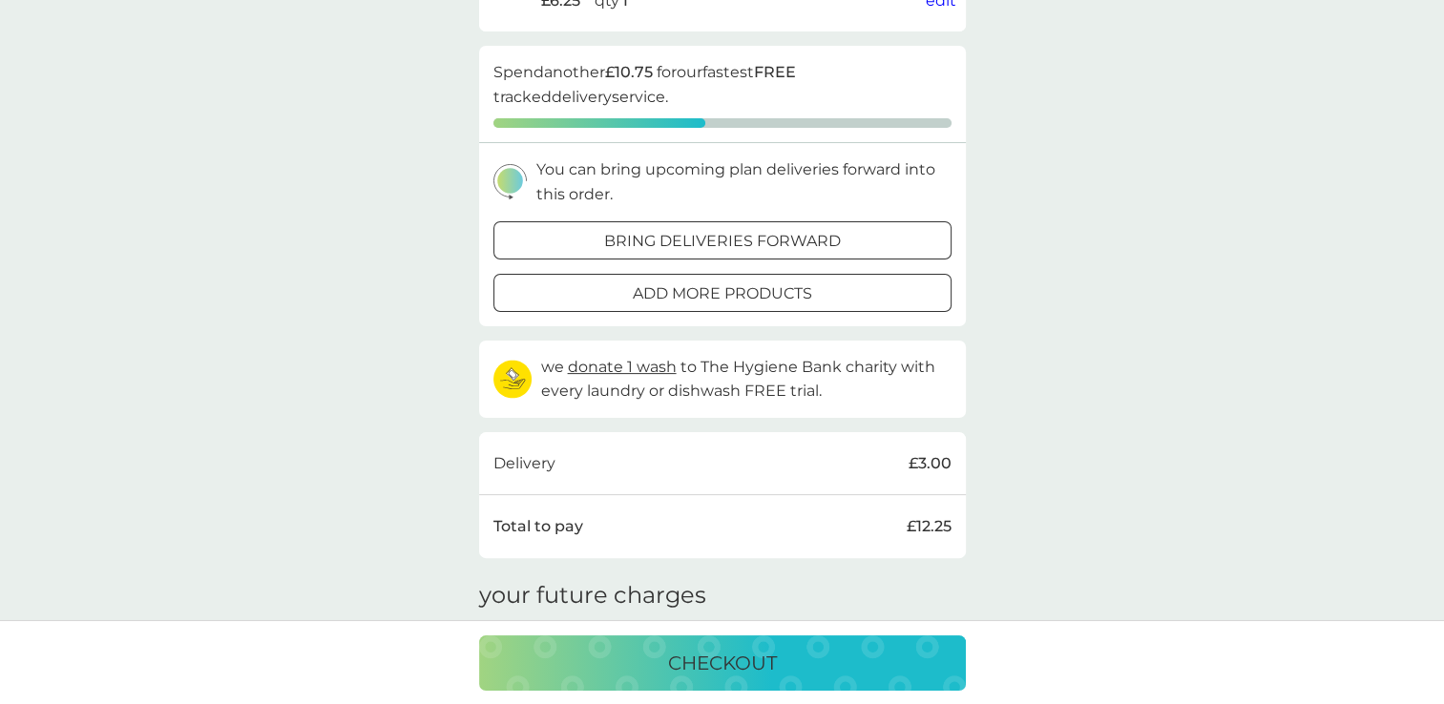
scroll to position [416, 0]
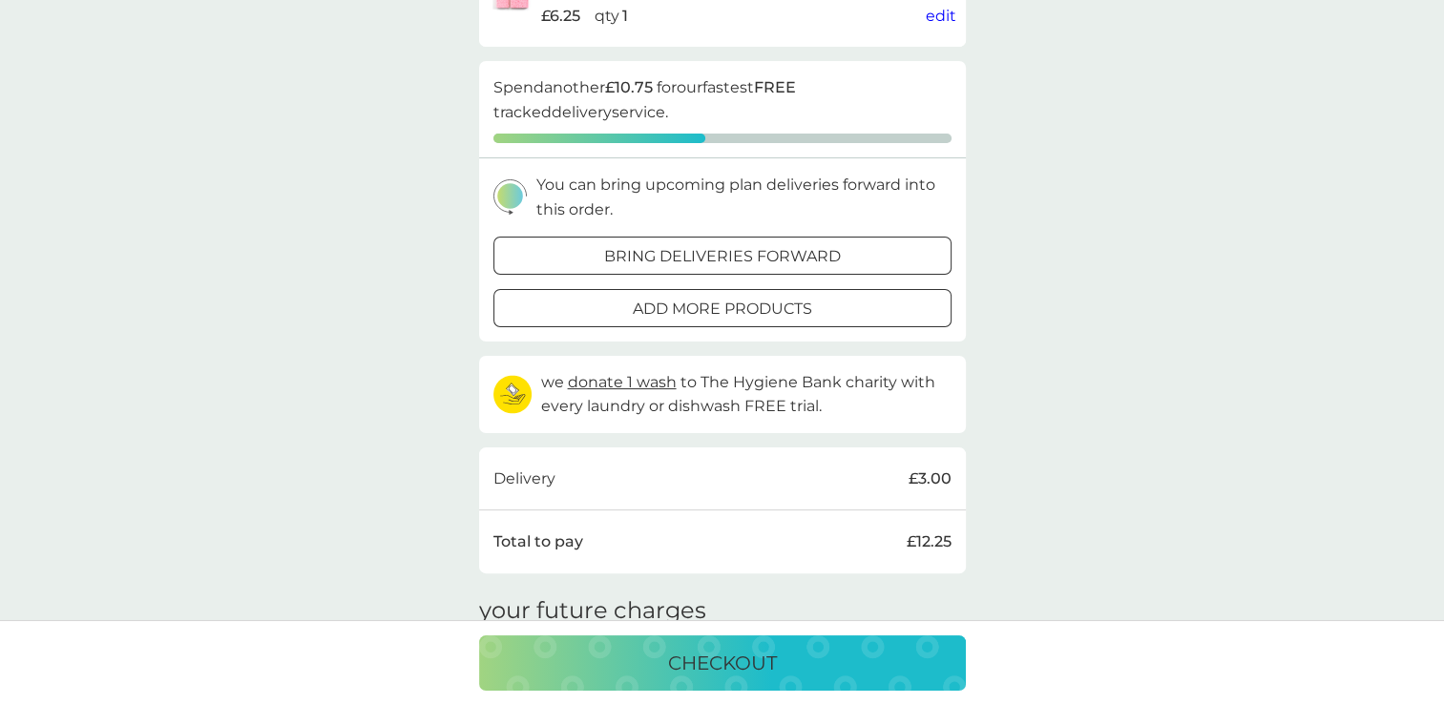
click at [805, 245] on p "bring deliveries forward" at bounding box center [722, 256] width 237 height 25
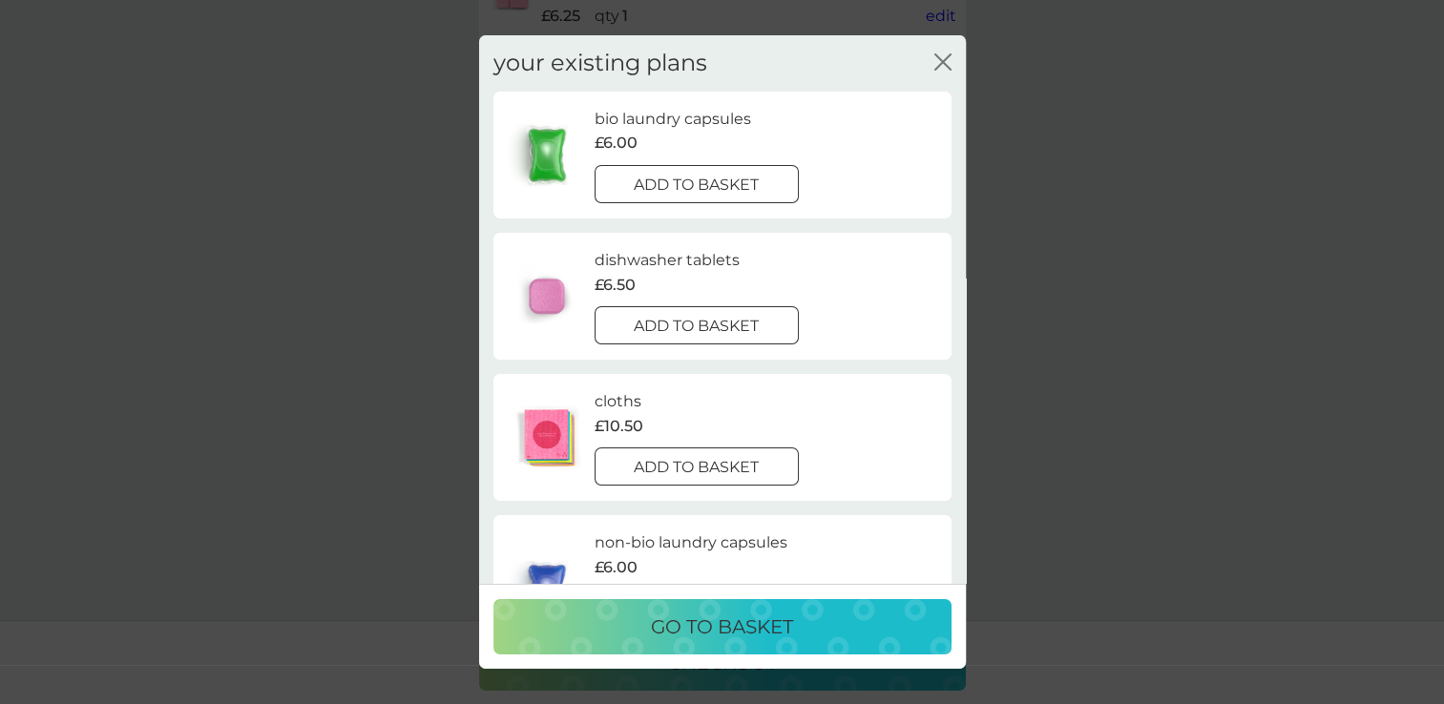
click at [685, 179] on div at bounding box center [696, 185] width 69 height 20
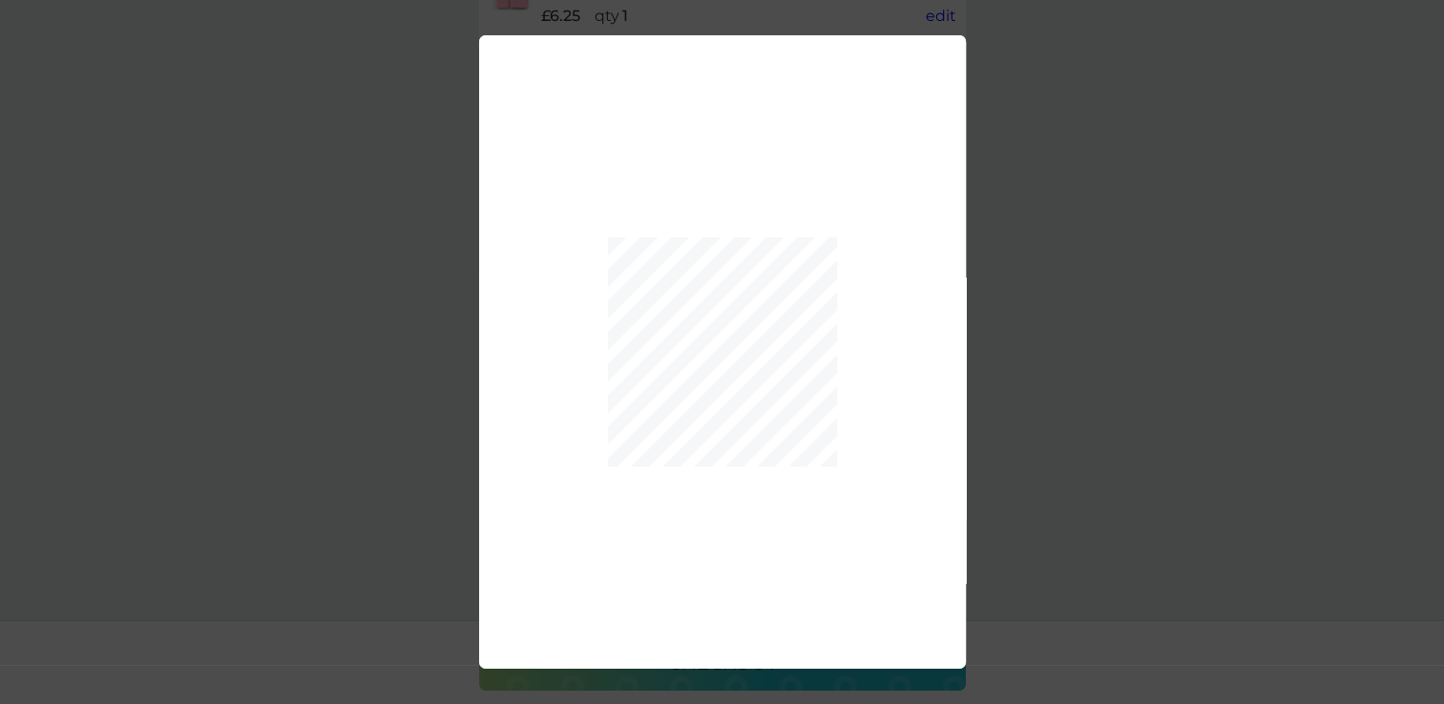
scroll to position [615, 0]
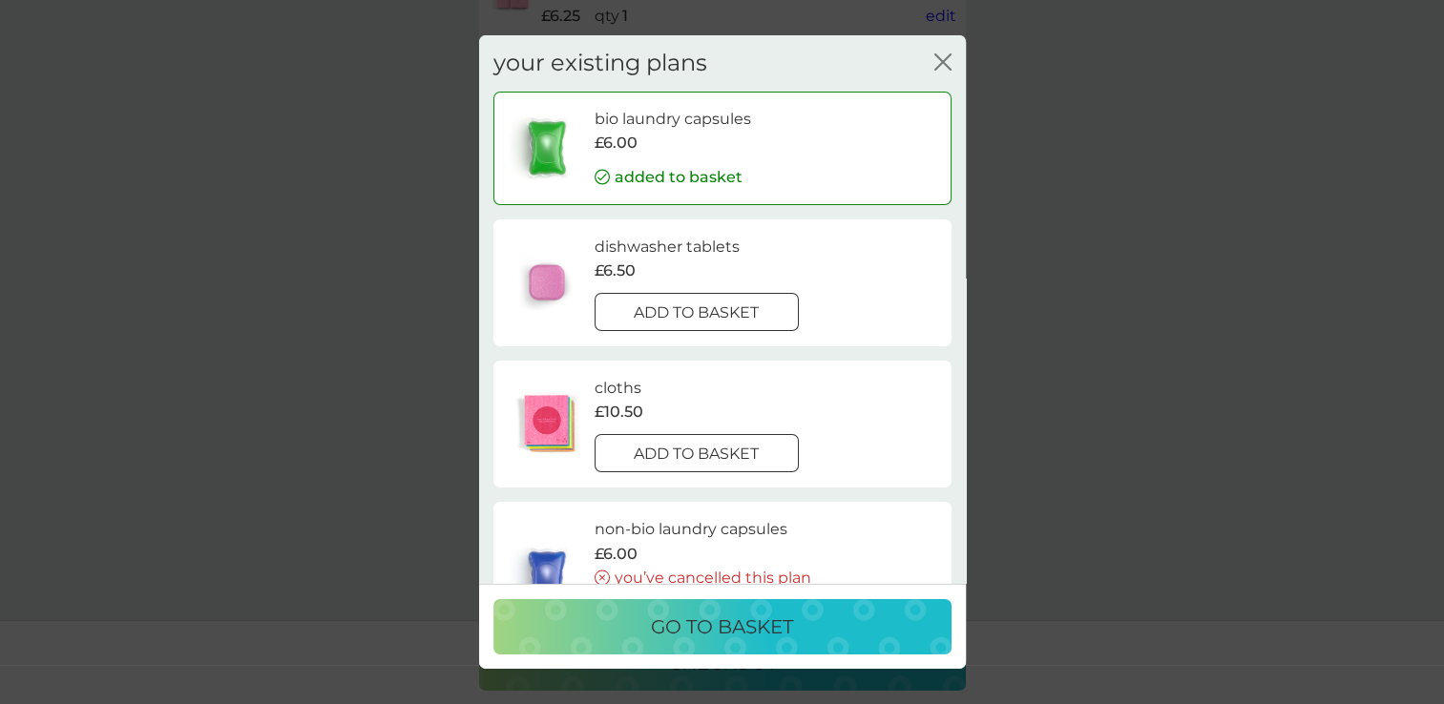
click at [669, 311] on div at bounding box center [696, 313] width 69 height 20
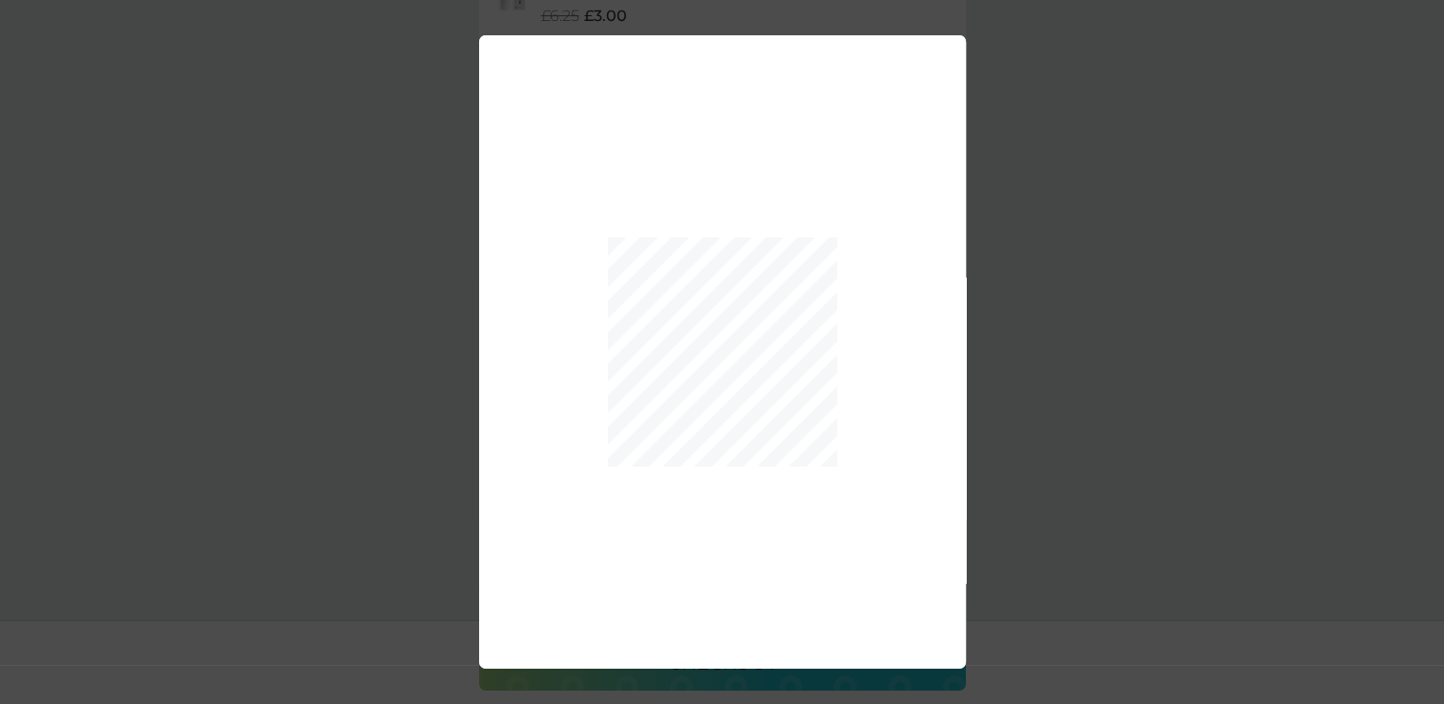
scroll to position [725, 0]
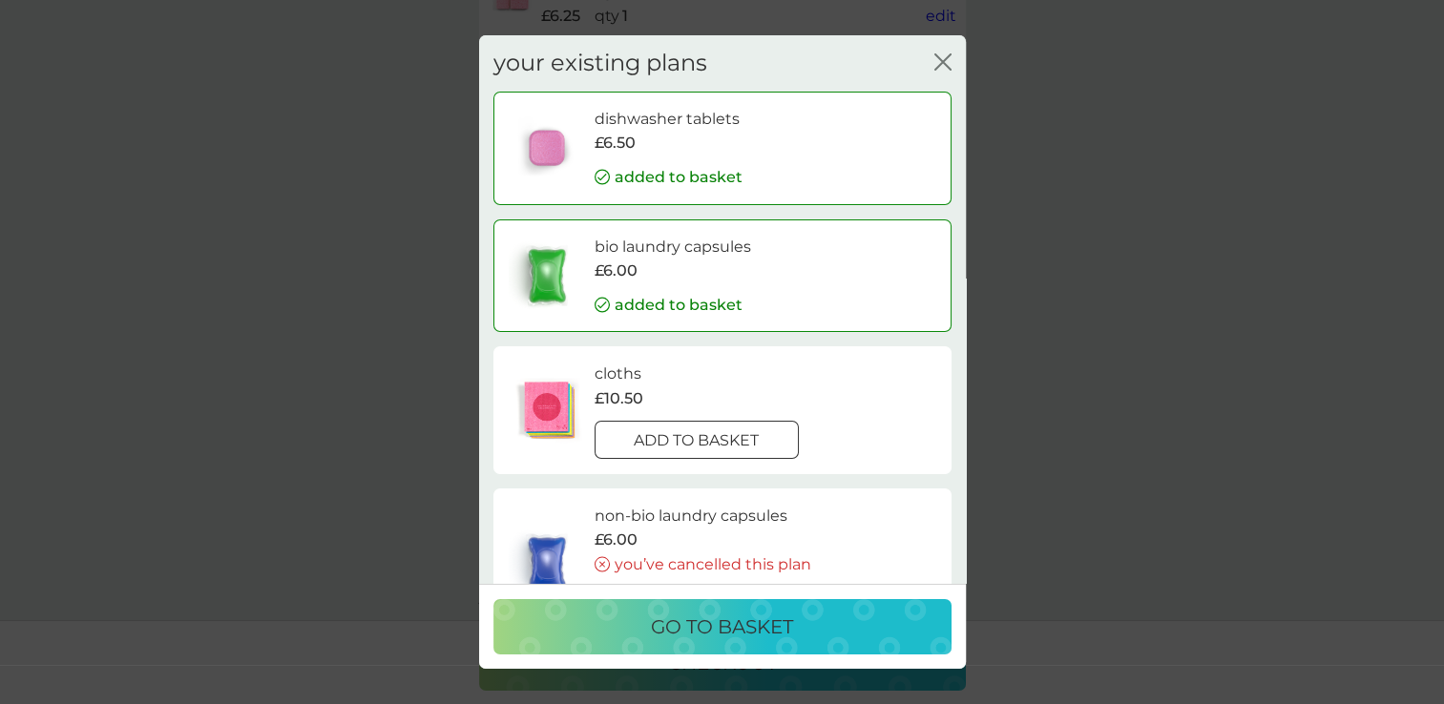
click at [666, 439] on div at bounding box center [696, 440] width 69 height 20
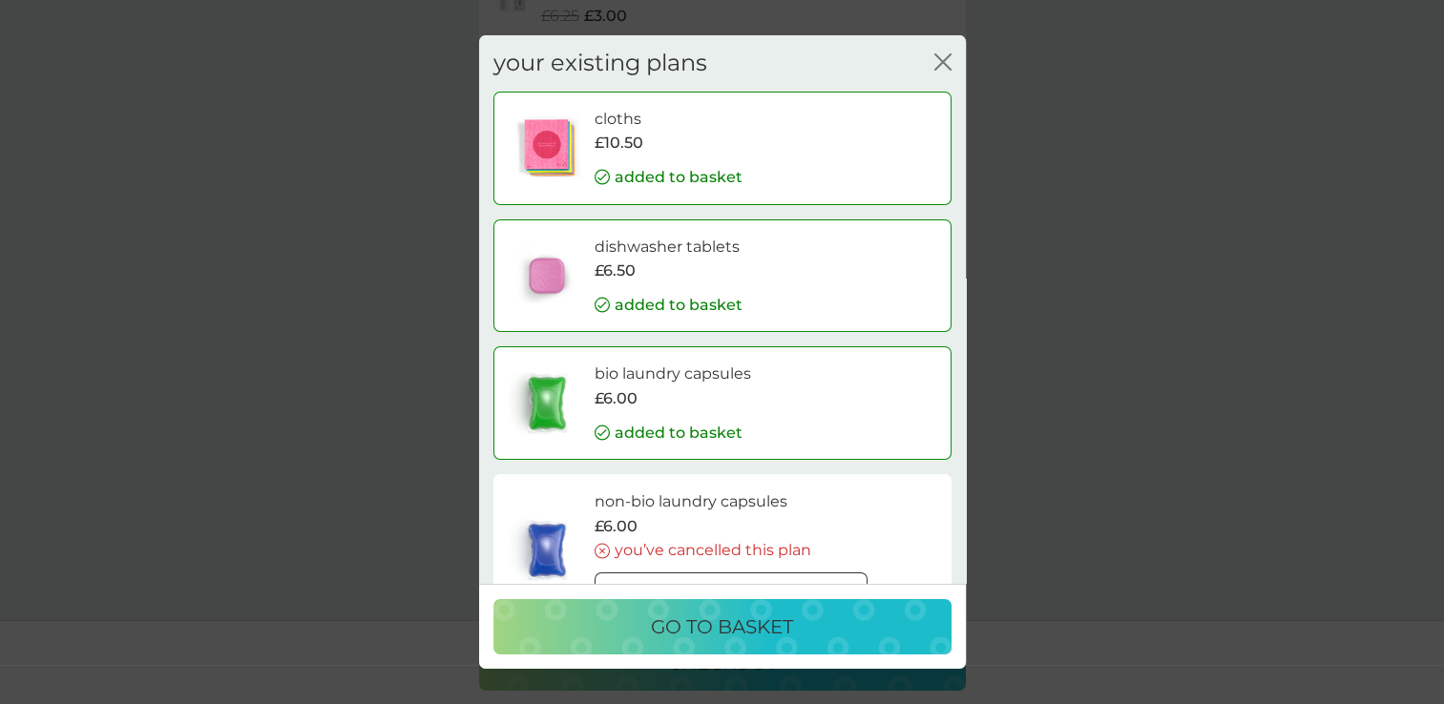
scroll to position [837, 0]
click at [781, 624] on p "go to basket" at bounding box center [722, 627] width 142 height 31
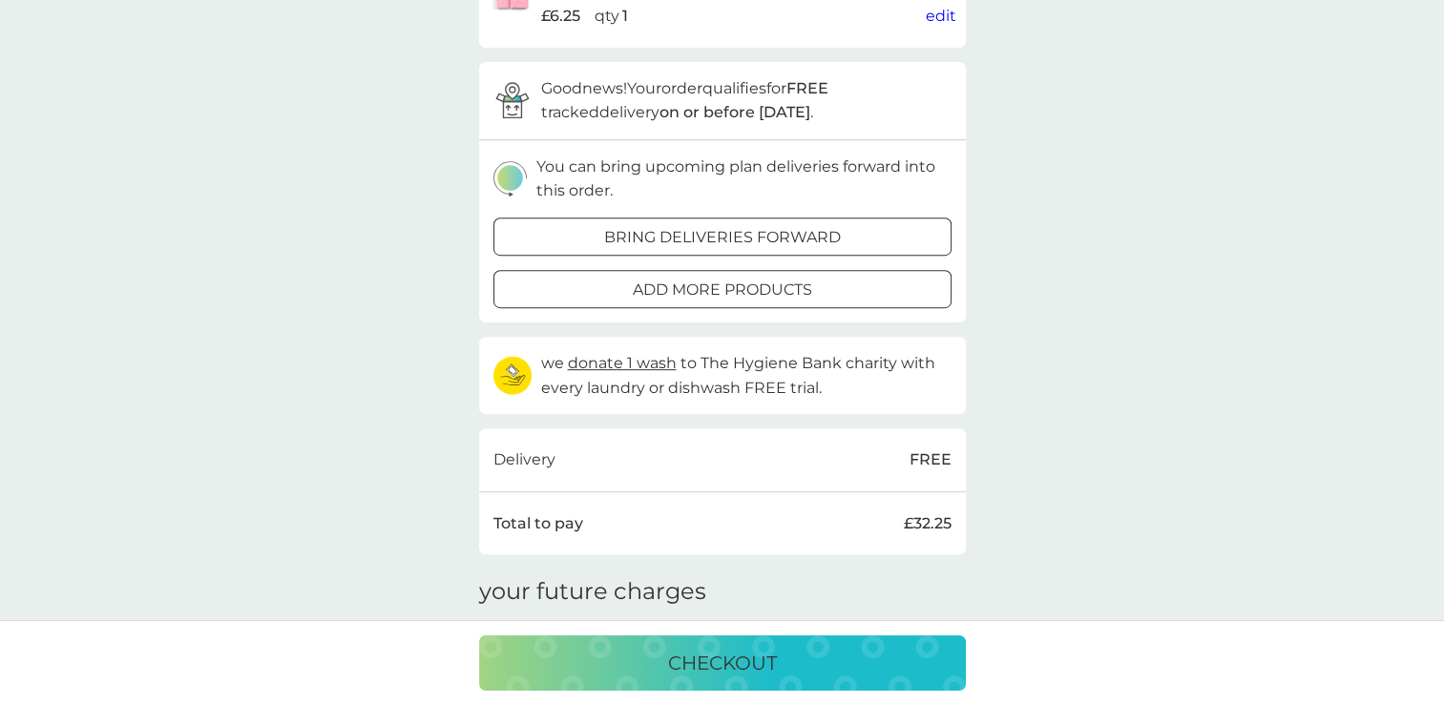
click at [716, 663] on p "checkout" at bounding box center [722, 663] width 109 height 31
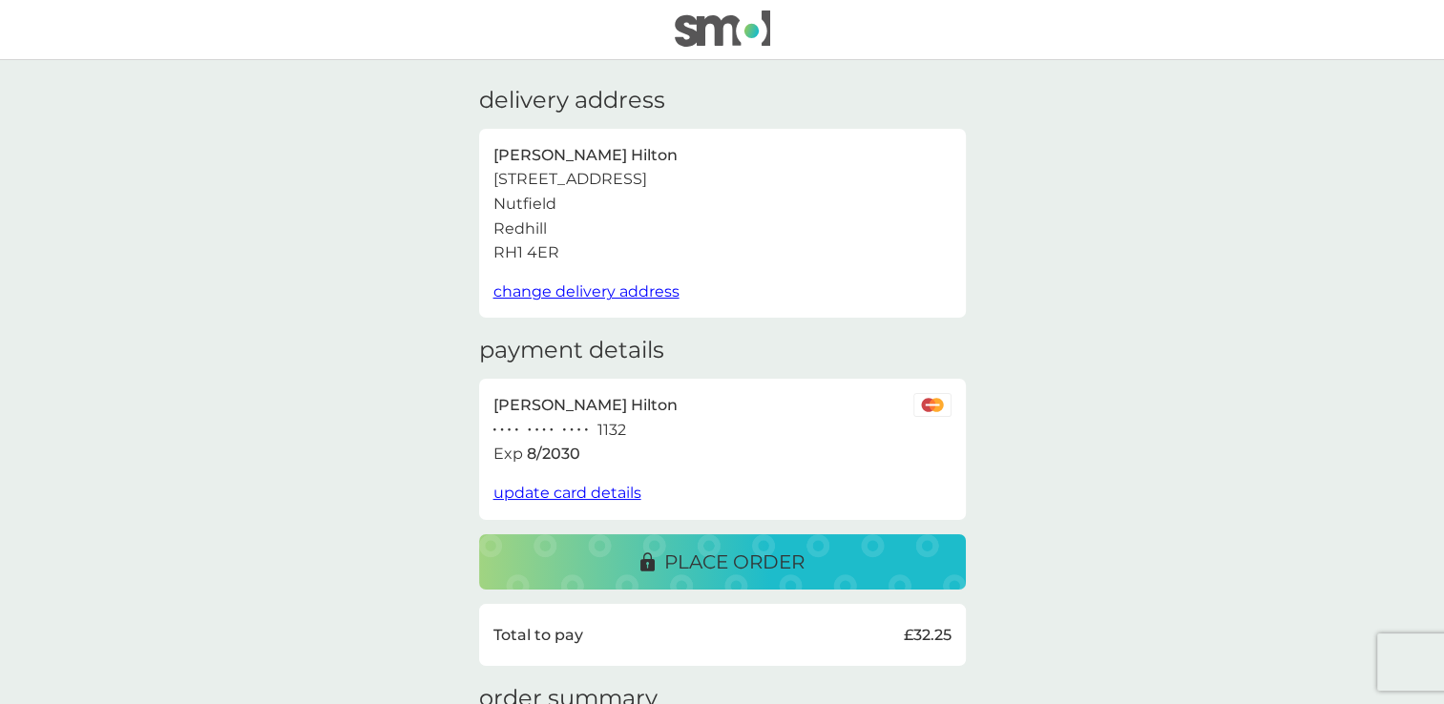
click at [756, 556] on p "place order" at bounding box center [734, 562] width 140 height 31
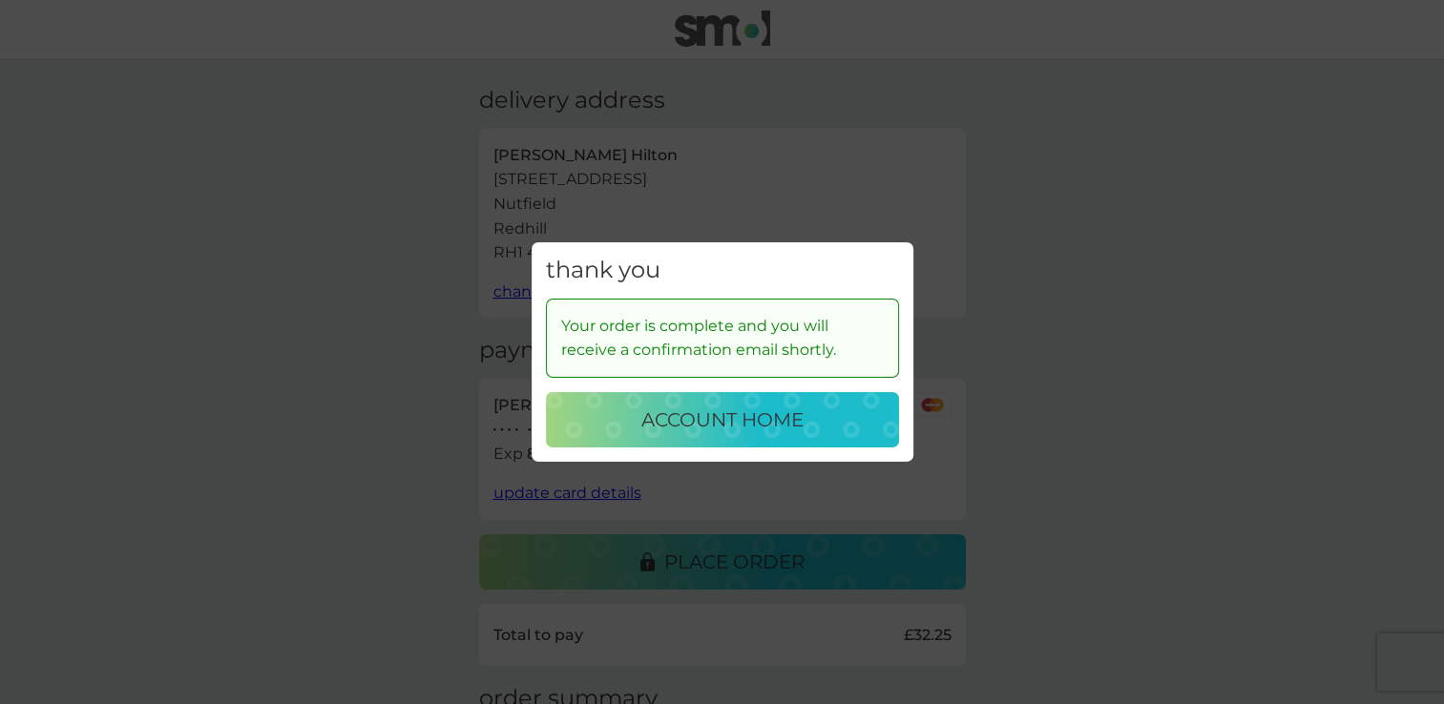
click at [695, 425] on p "account home" at bounding box center [722, 420] width 162 height 31
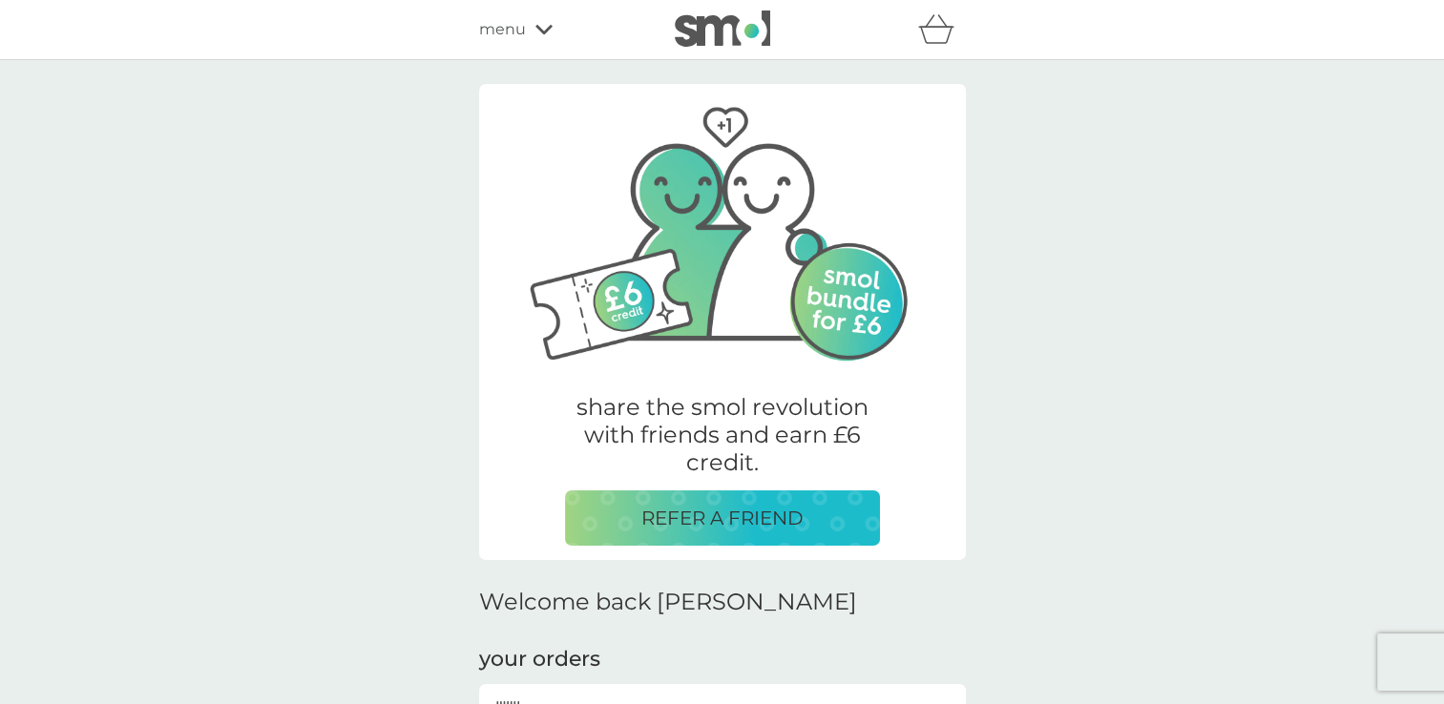
click at [542, 39] on div "menu" at bounding box center [560, 29] width 162 height 25
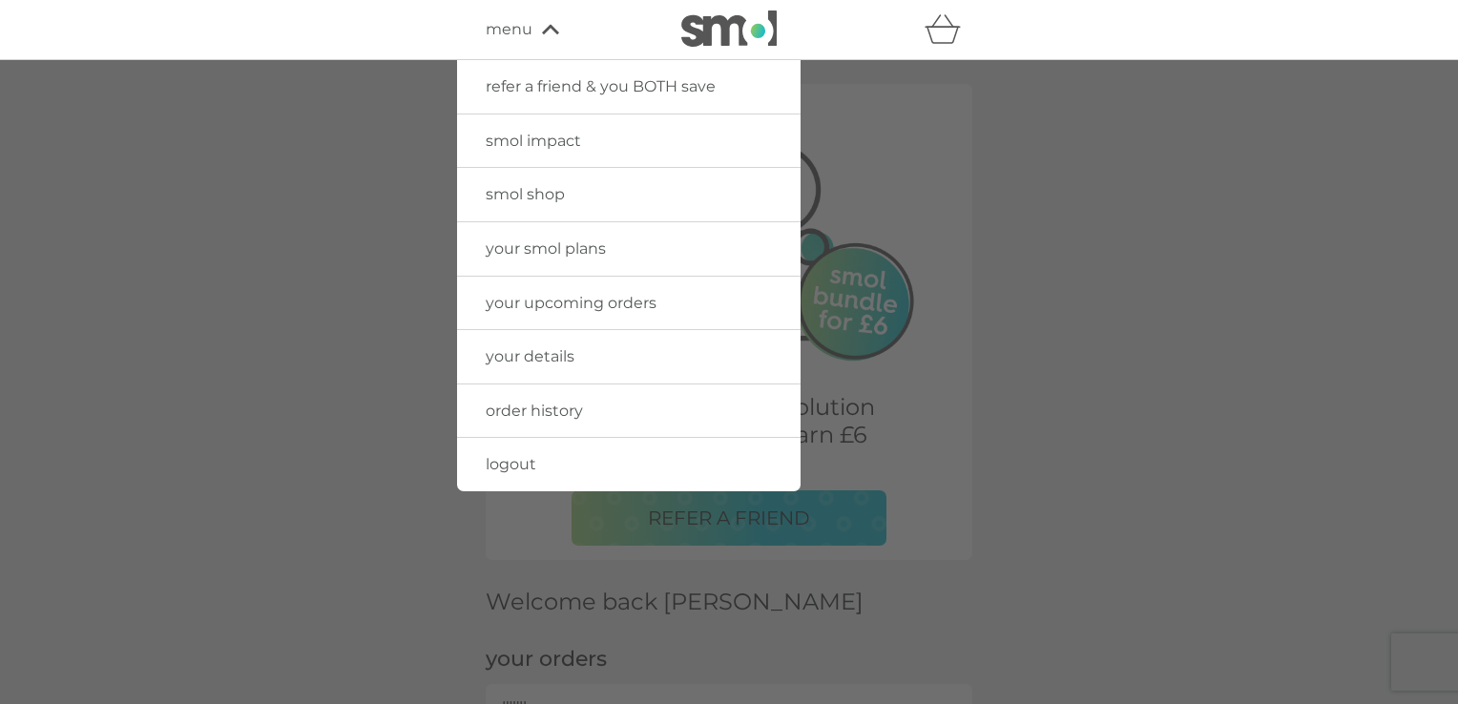
click at [506, 468] on span "logout" at bounding box center [511, 464] width 51 height 18
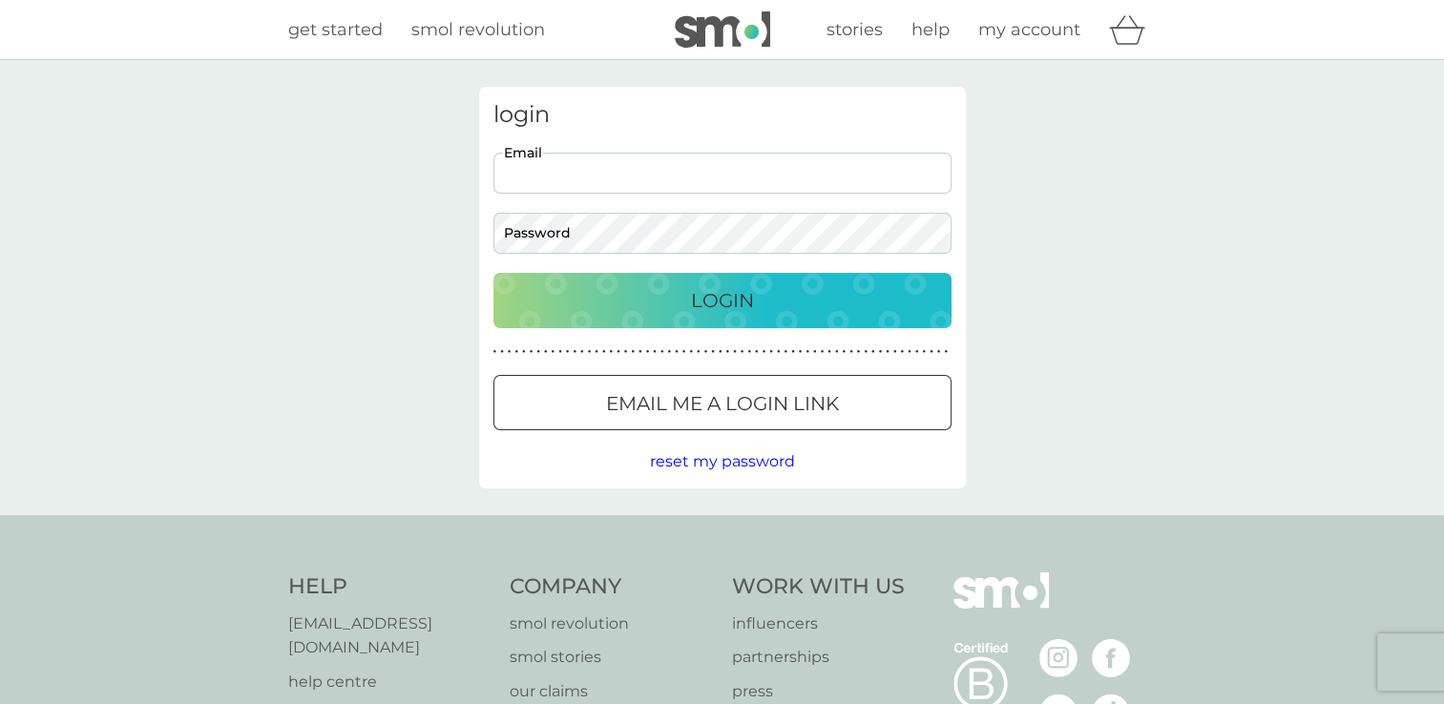
click at [546, 176] on input "Email" at bounding box center [722, 173] width 458 height 41
type input "hjm@slpe.com"
click at [683, 304] on div "Login" at bounding box center [723, 300] width 420 height 31
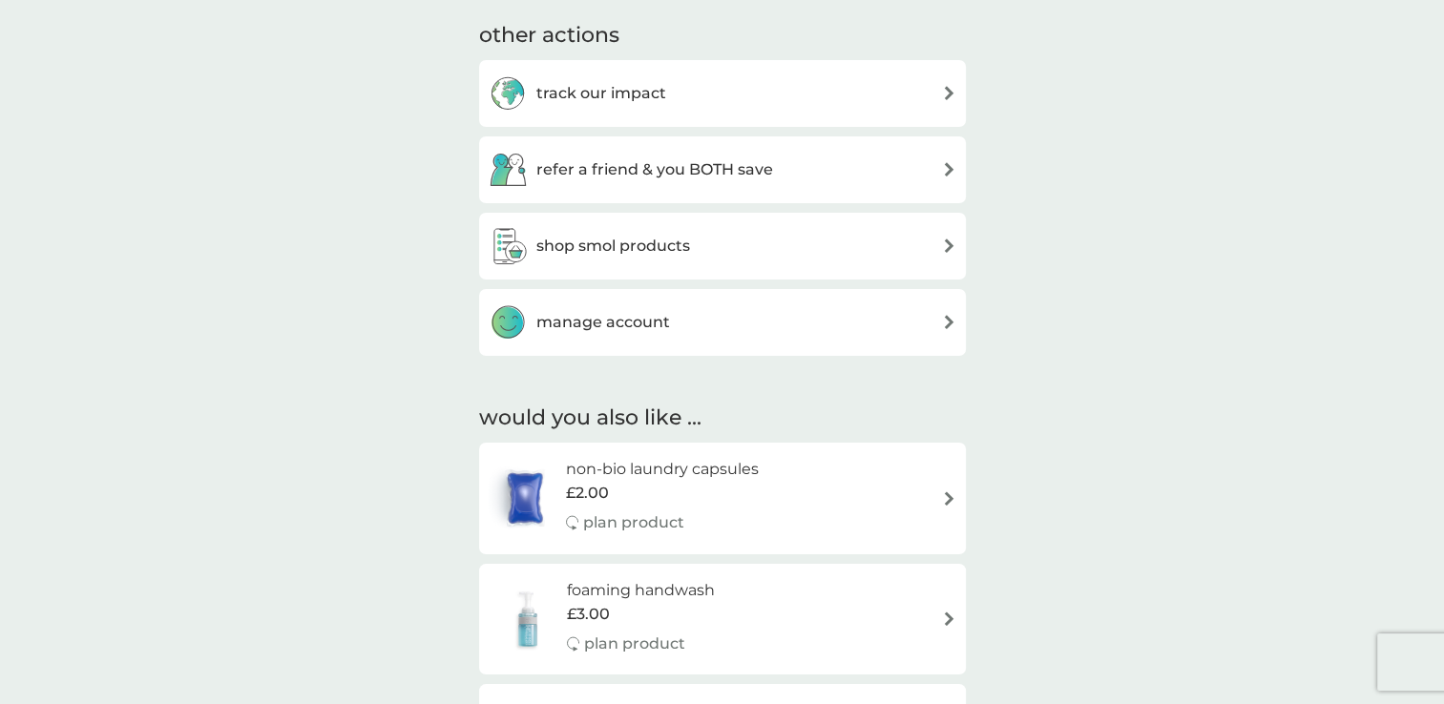
scroll to position [662, 0]
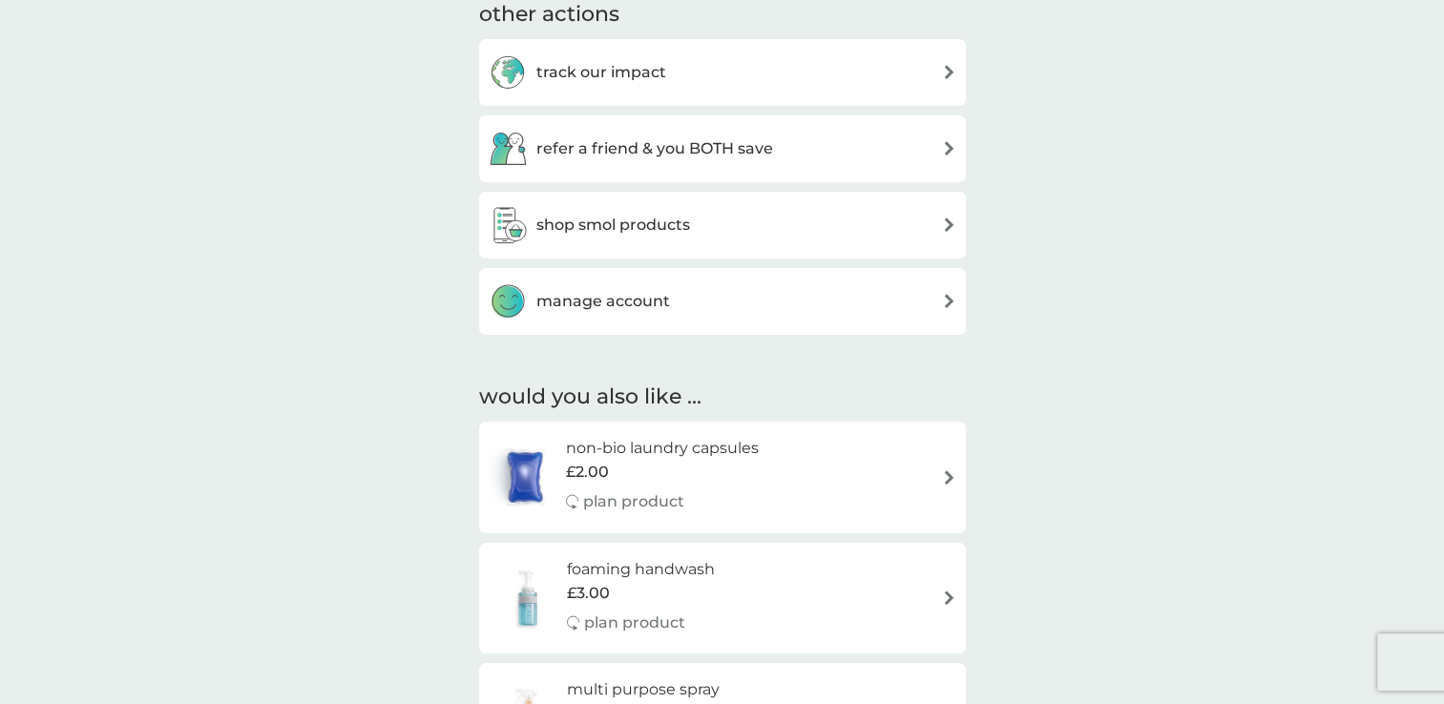
click at [934, 296] on div "manage account" at bounding box center [723, 302] width 468 height 38
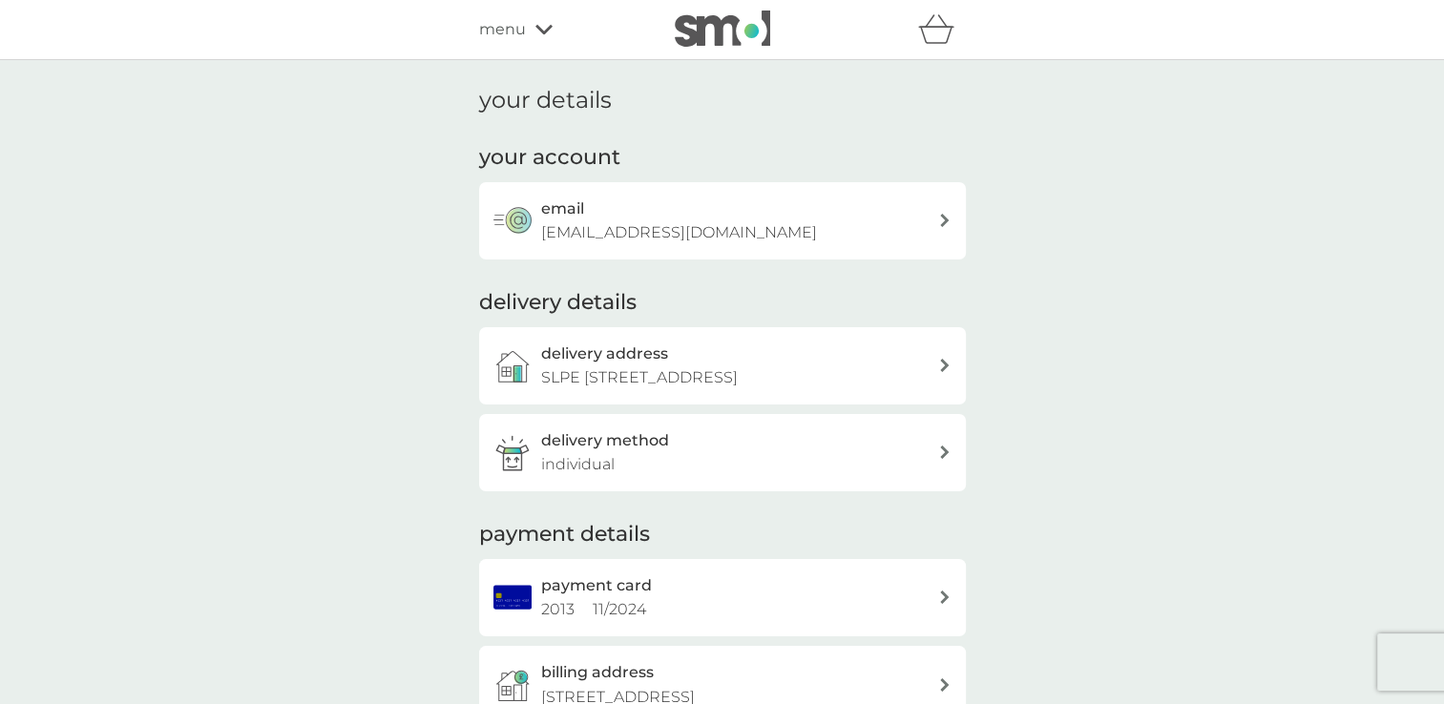
click at [940, 223] on icon at bounding box center [945, 220] width 10 height 13
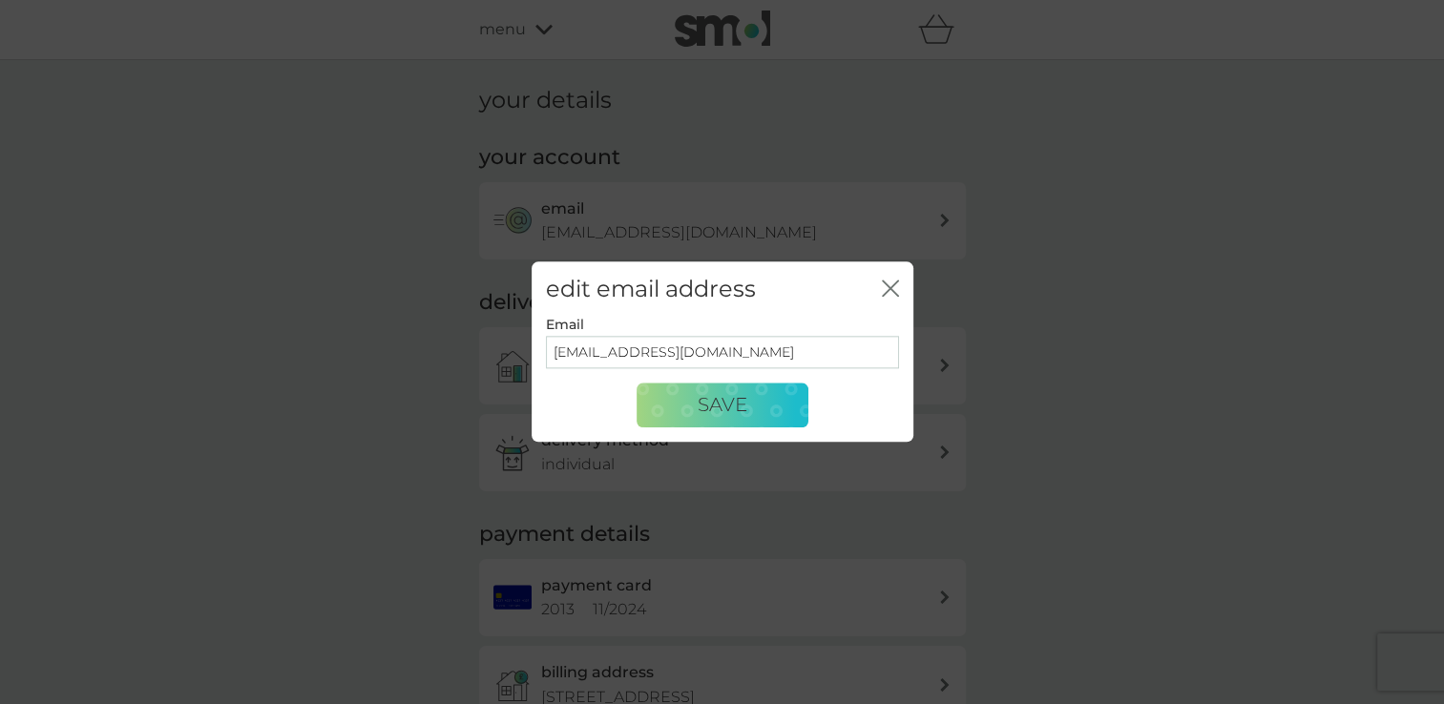
click at [580, 353] on input "hjm@slpe.com" at bounding box center [722, 352] width 353 height 32
type input "sf@slpe.com"
click at [745, 402] on span "Save" at bounding box center [723, 405] width 50 height 23
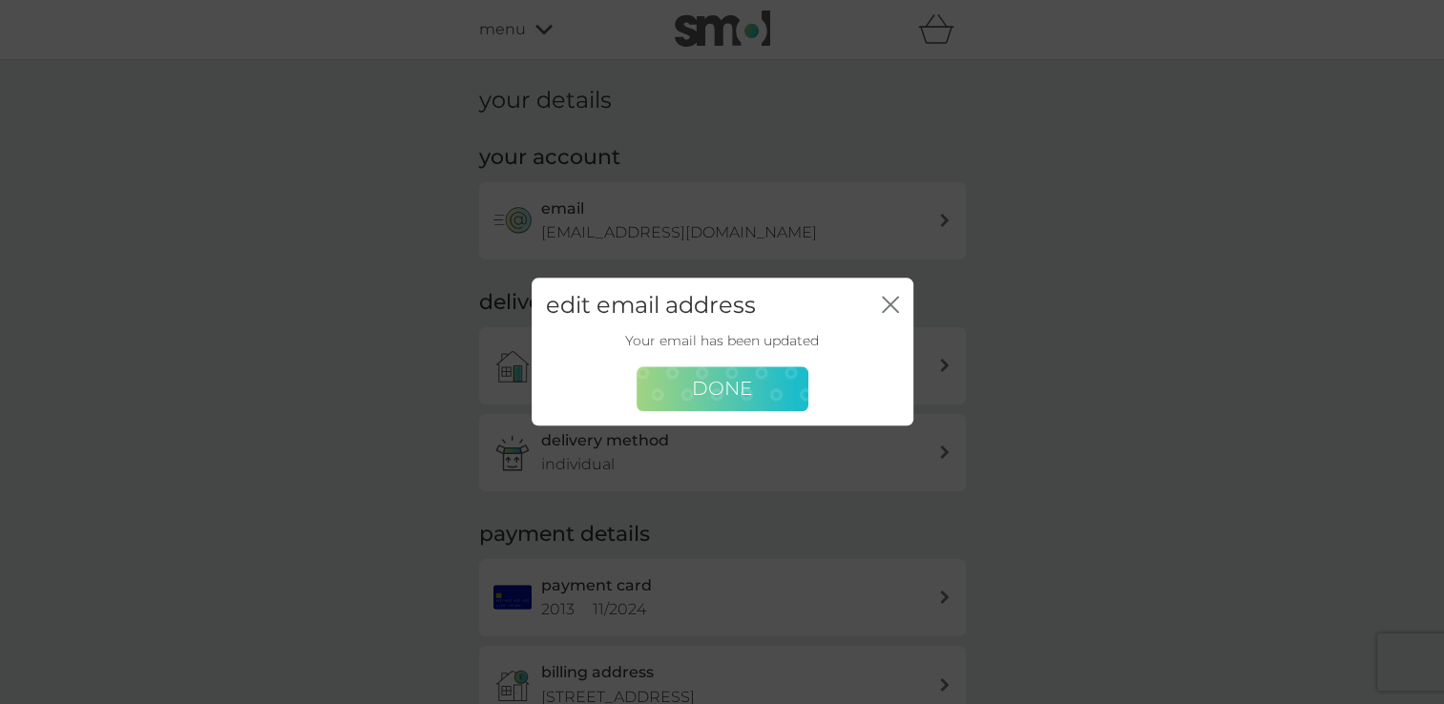
click at [739, 379] on span "Done" at bounding box center [722, 389] width 60 height 23
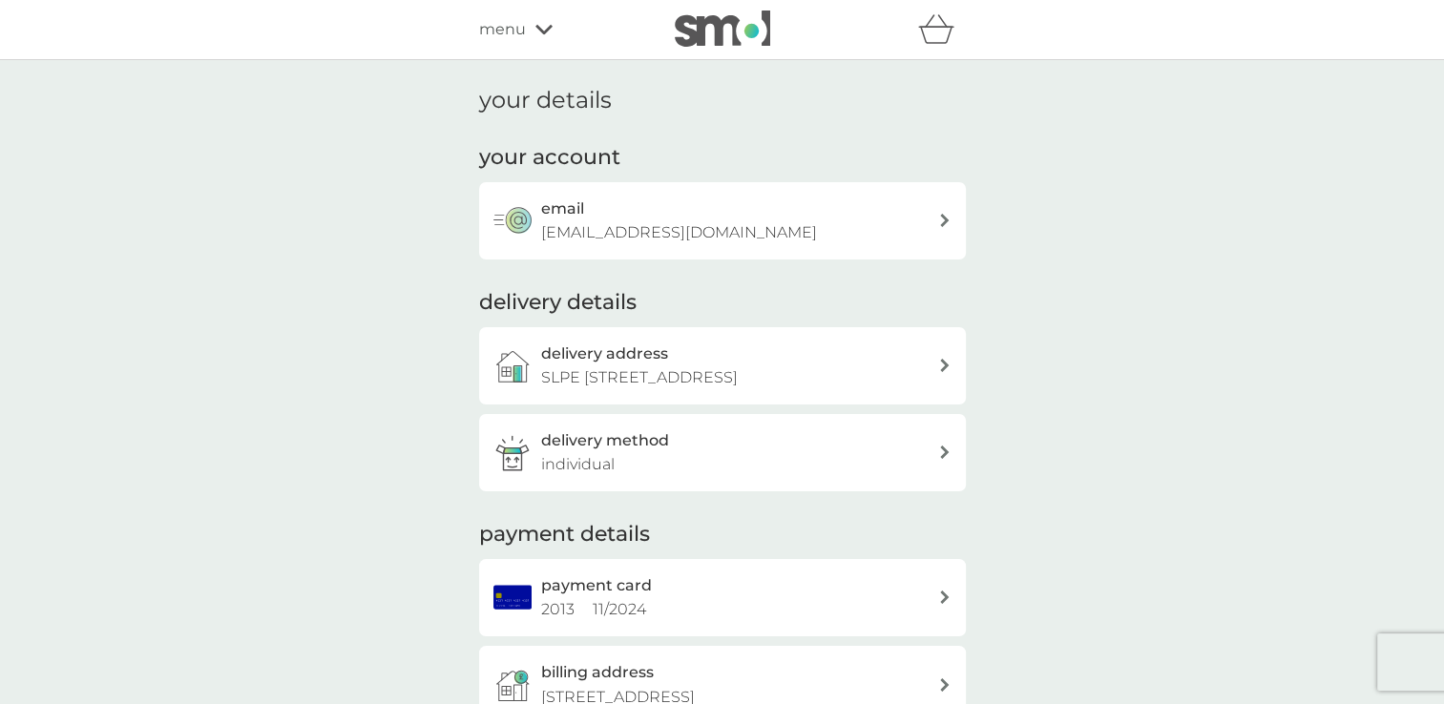
click at [542, 35] on div "menu" at bounding box center [560, 29] width 162 height 25
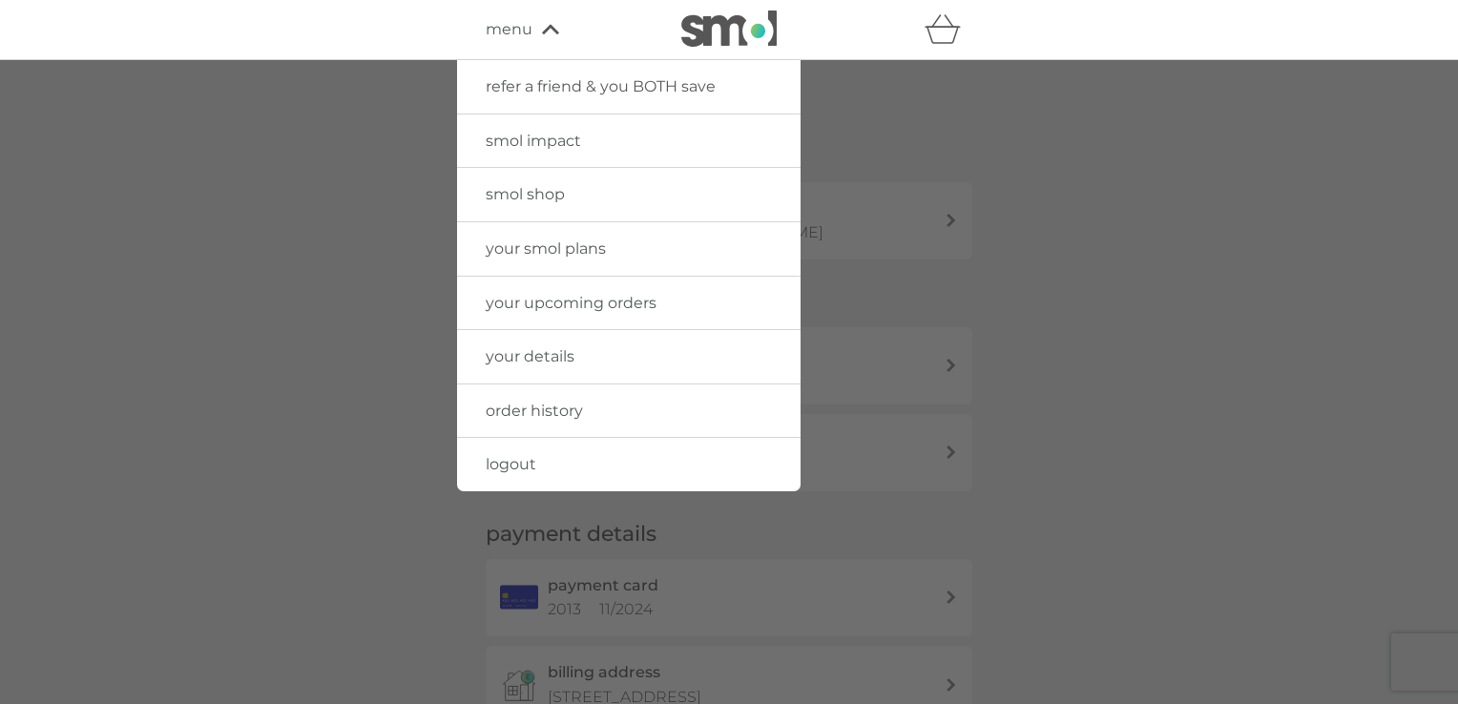
click at [515, 456] on span "logout" at bounding box center [511, 464] width 51 height 18
